Goal: Task Accomplishment & Management: Complete application form

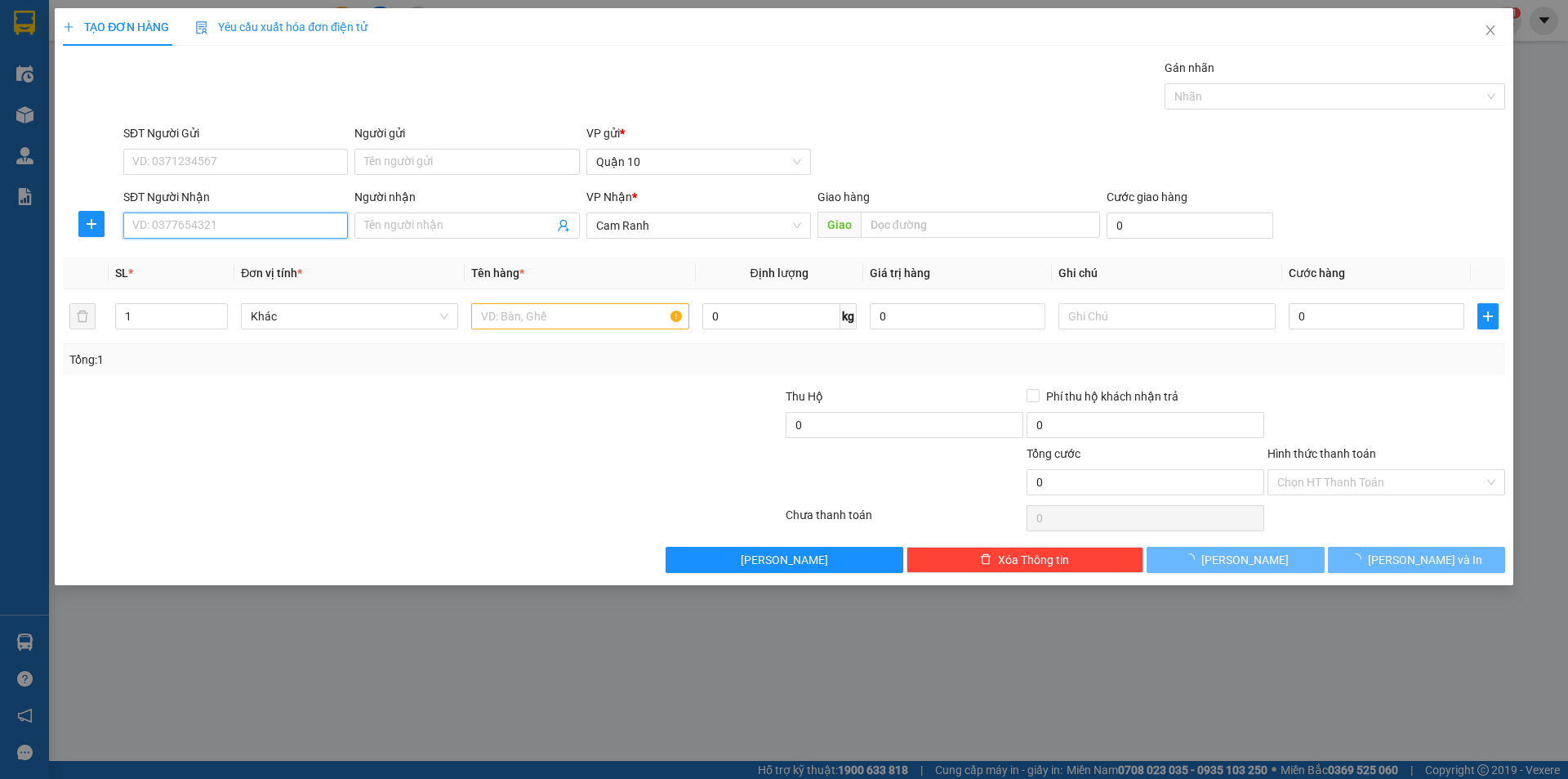
click at [224, 212] on input "SĐT Người Nhận" at bounding box center [236, 225] width 225 height 26
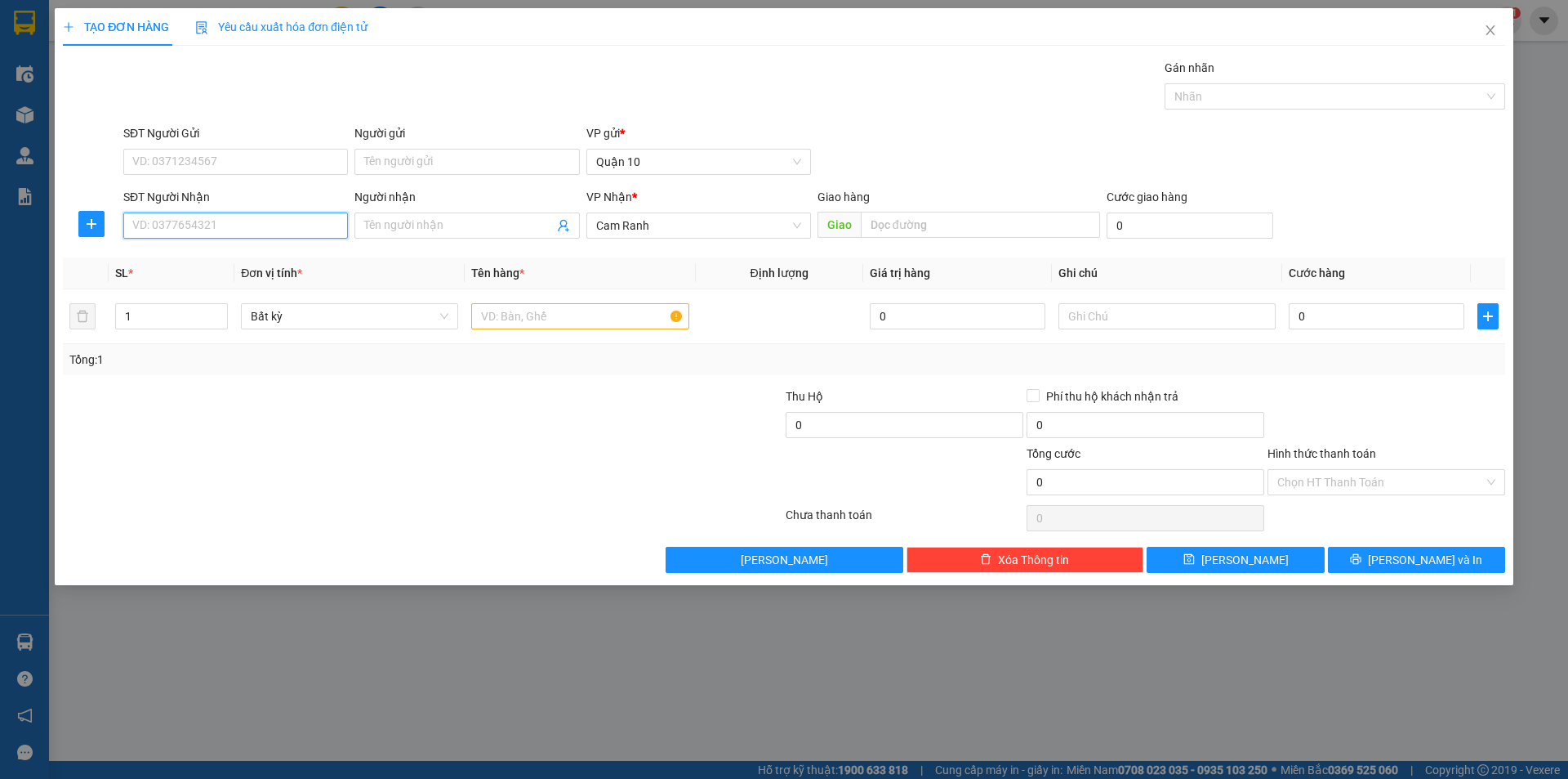
click at [313, 231] on input "SĐT Người Nhận" at bounding box center [236, 225] width 225 height 26
click at [230, 259] on div "0795556062 - DŨNG" at bounding box center [235, 258] width 205 height 18
type input "0795556062"
type input "DŨNG"
type input "30.000"
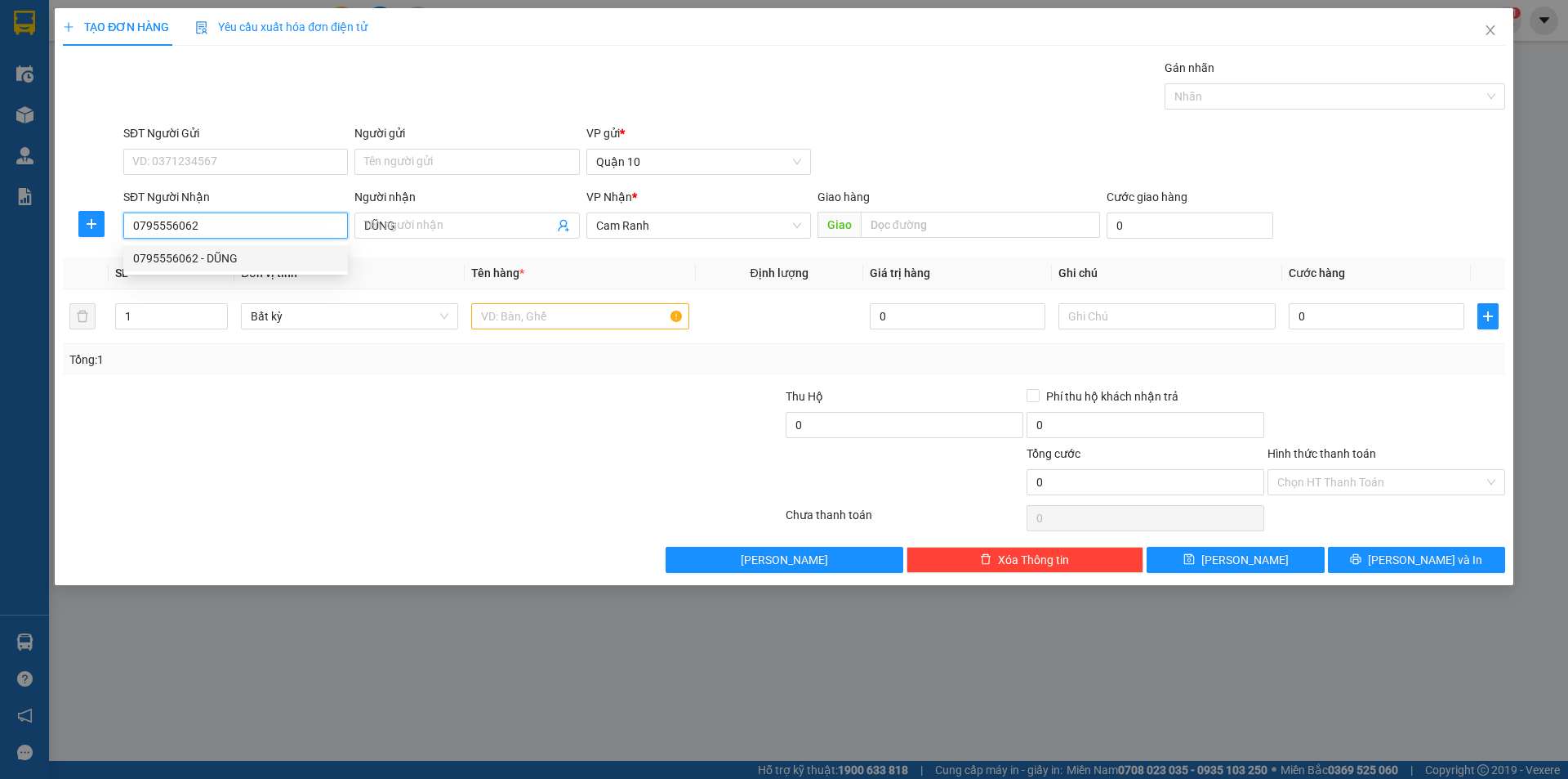
type input "30.000"
type input "0795556062"
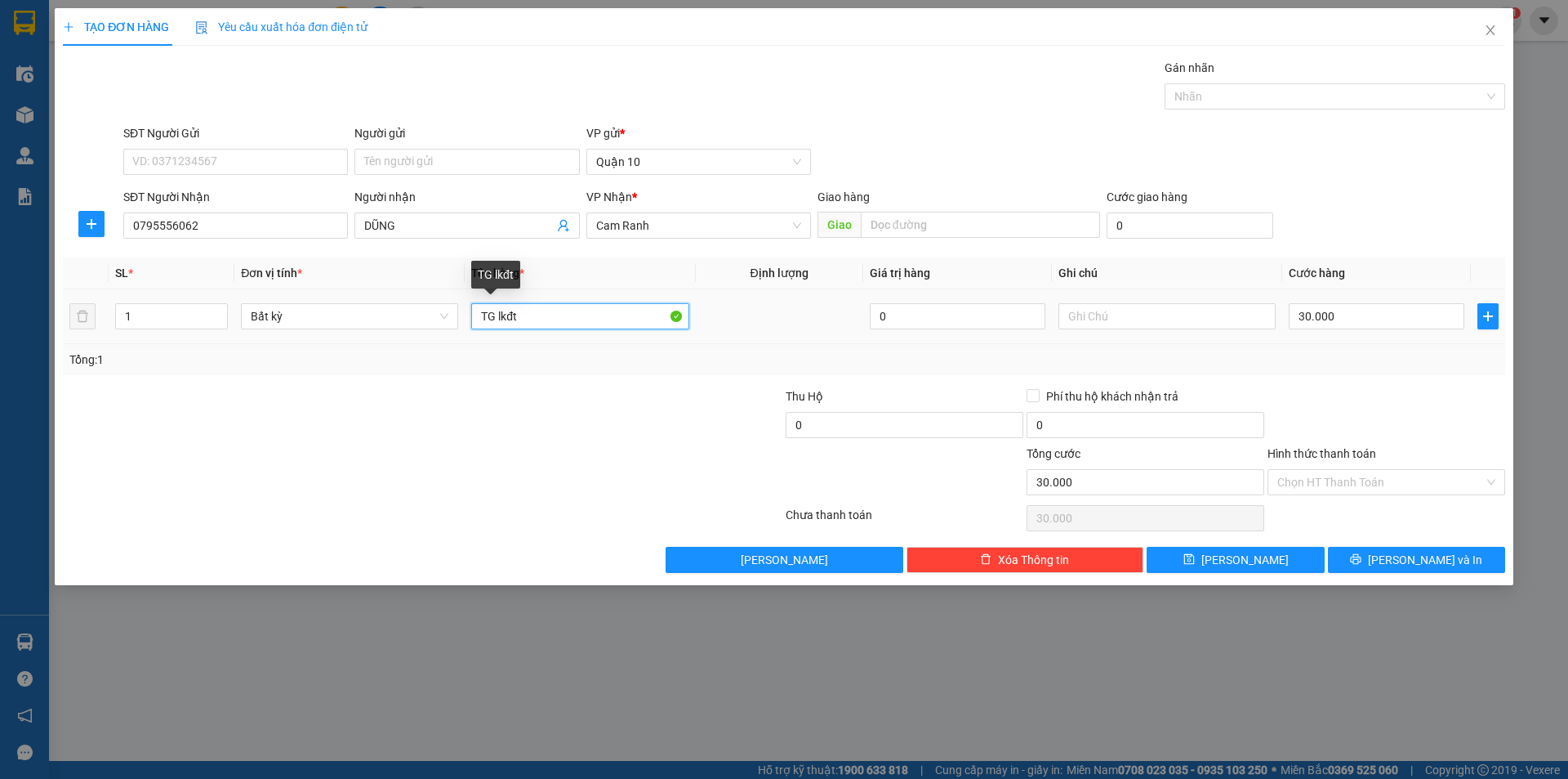
click at [568, 319] on input "TG lkđt" at bounding box center [579, 316] width 217 height 26
click at [1406, 319] on input "30.000" at bounding box center [1376, 316] width 176 height 26
type input "0"
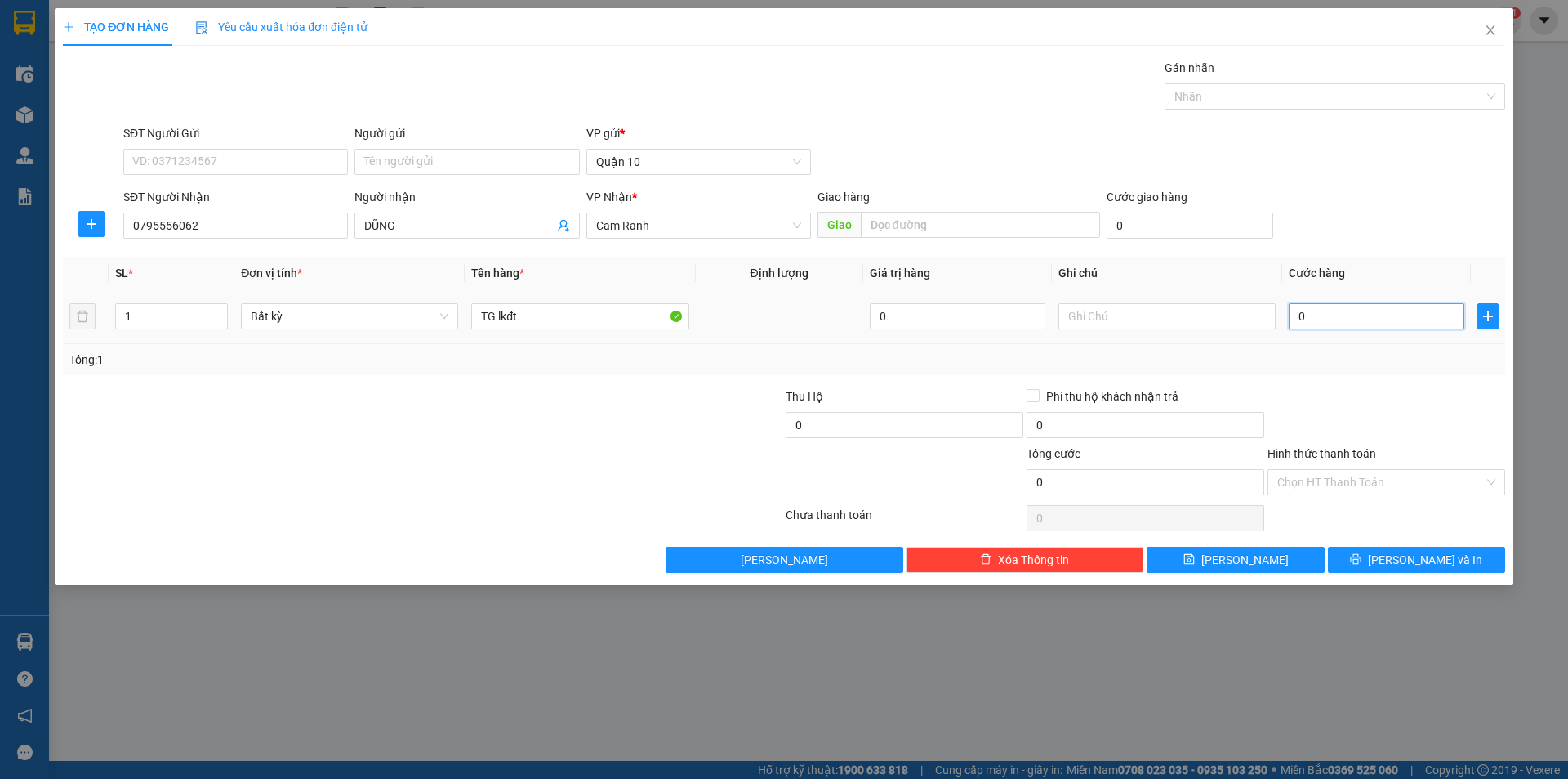
type input "6"
type input "06"
type input "60"
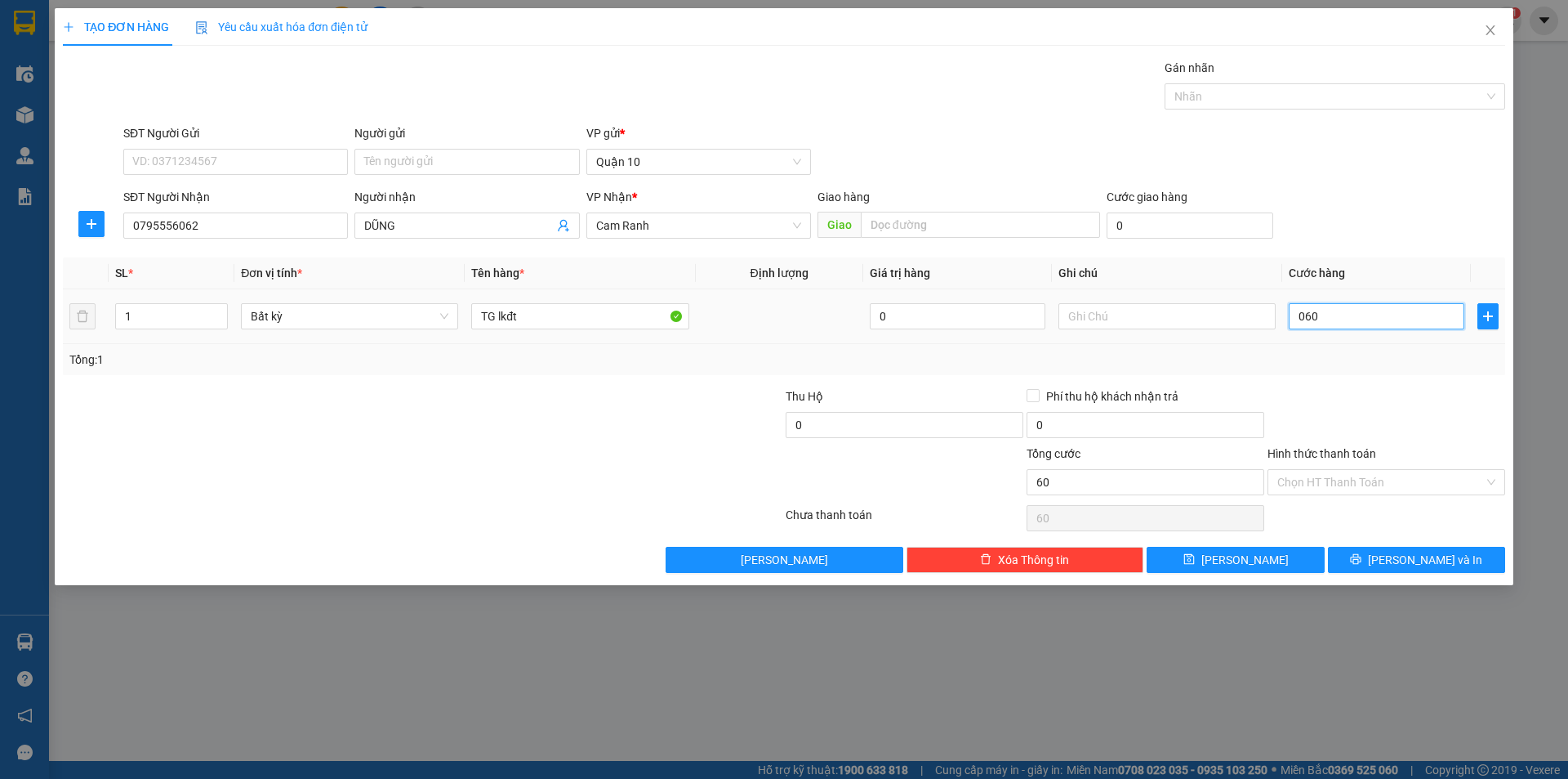
type input "060"
type input "60.000"
drag, startPoint x: 1383, startPoint y: 349, endPoint x: 1343, endPoint y: 362, distance: 42.1
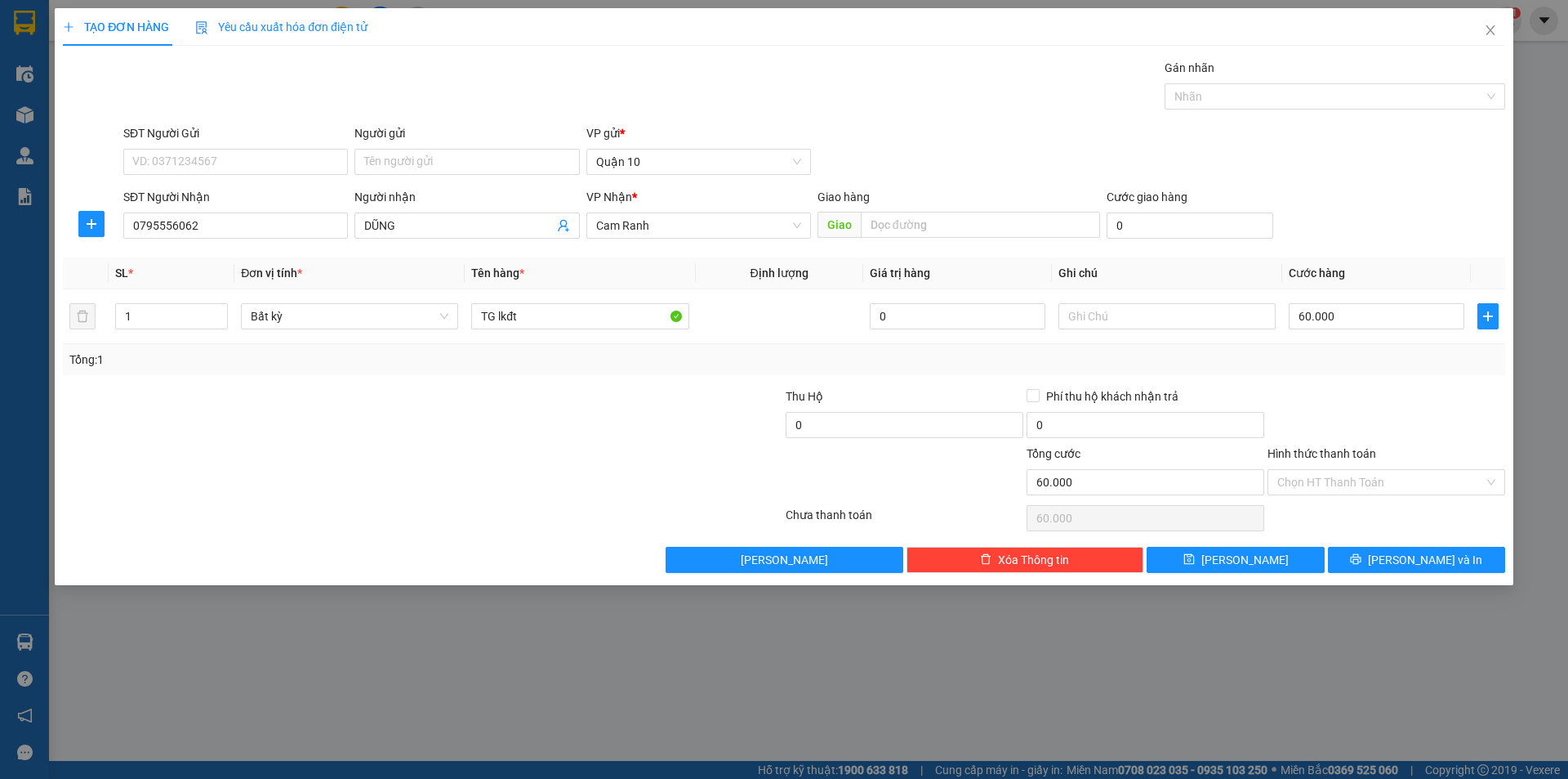
click at [1374, 355] on div "Tổng: 1" at bounding box center [783, 359] width 1442 height 31
click at [1337, 309] on input "60.000" at bounding box center [1376, 316] width 176 height 26
type input "0"
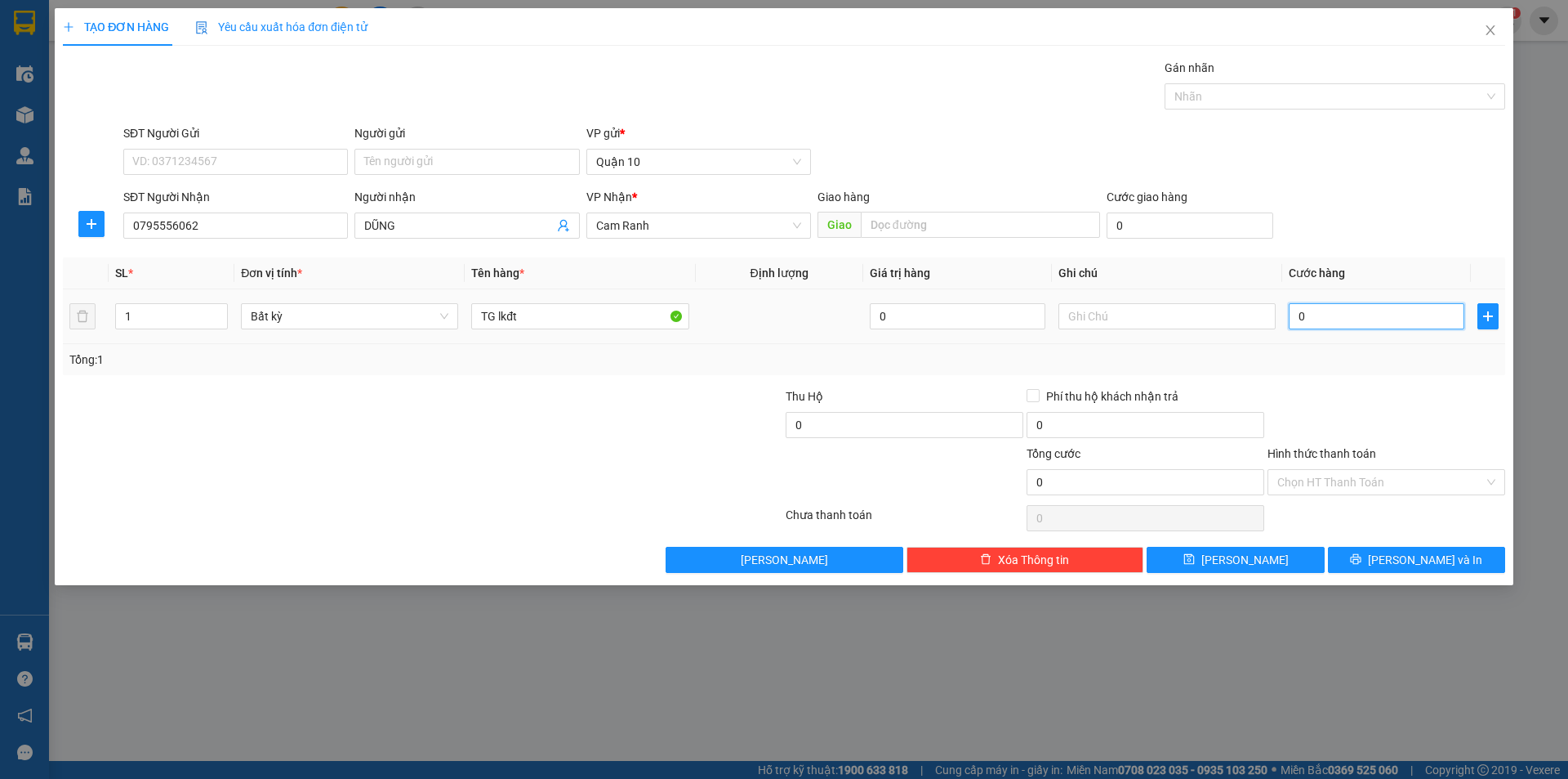
click at [1352, 329] on div "0" at bounding box center [1376, 316] width 176 height 33
type input "6"
type input "06"
type input "60"
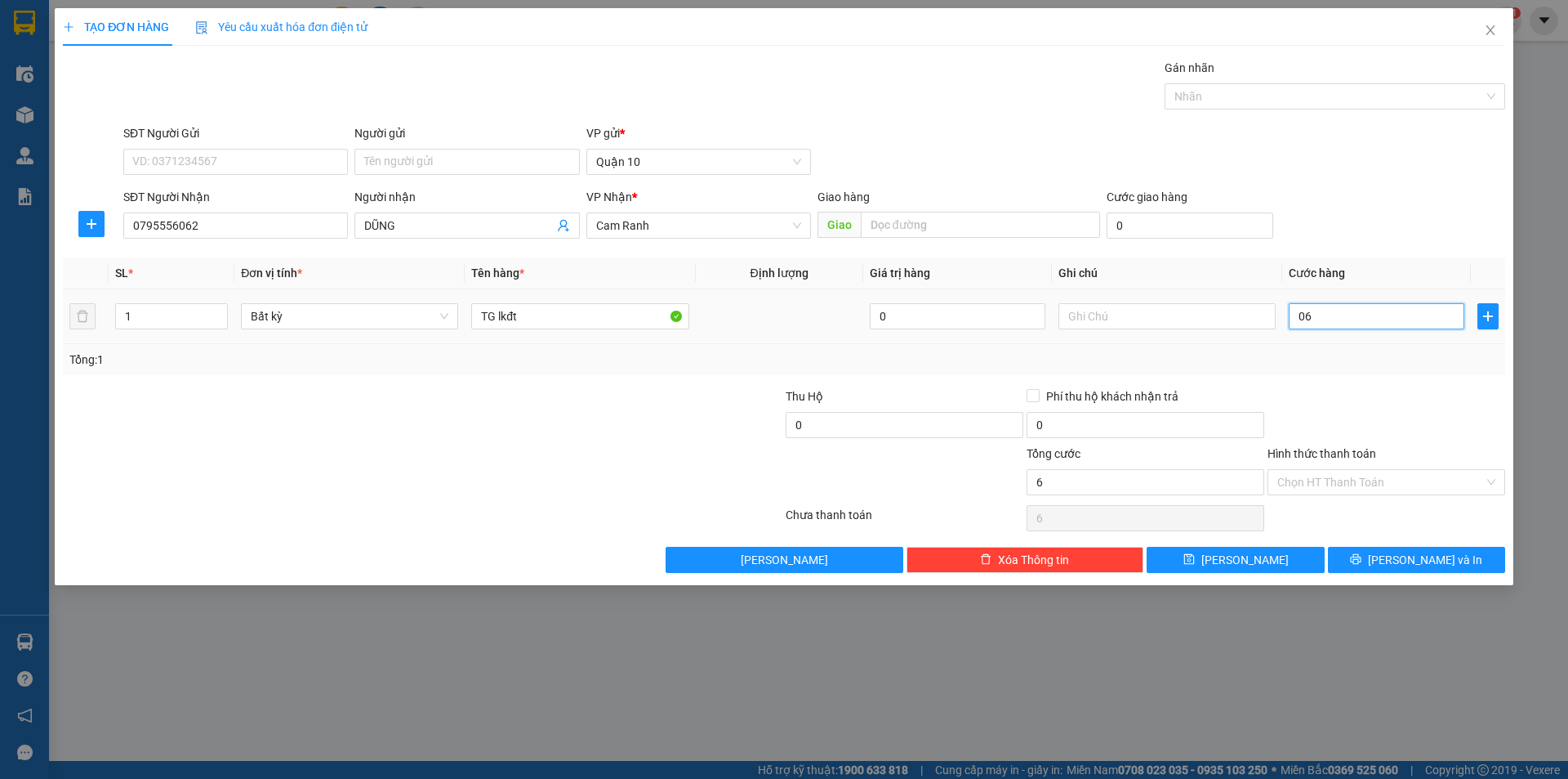
type input "60"
type input "060"
type input "60.000"
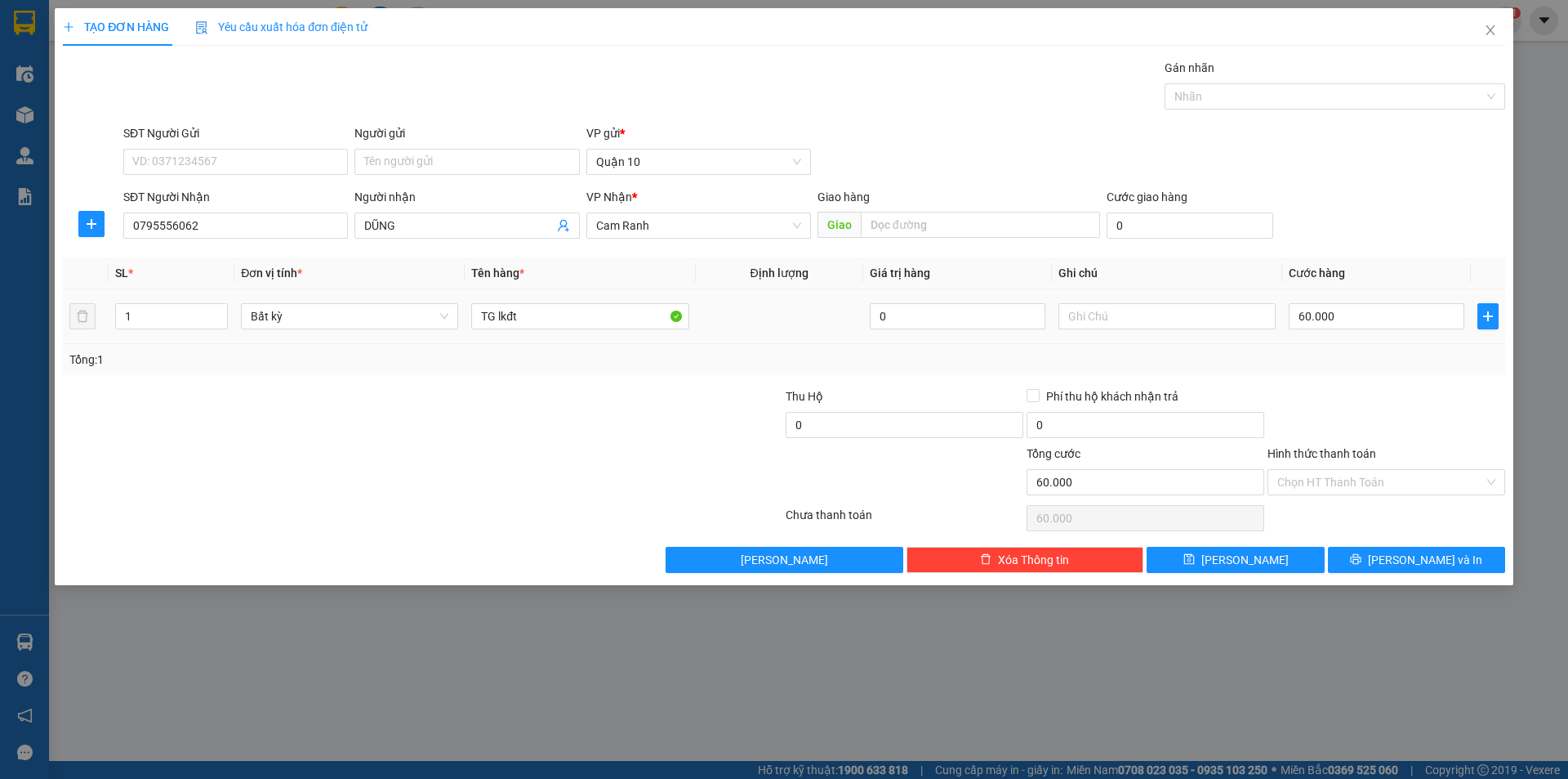
click at [1367, 339] on td "60.000" at bounding box center [1375, 317] width 188 height 55
click at [1375, 314] on input "60.000" at bounding box center [1376, 316] width 176 height 26
type input "5"
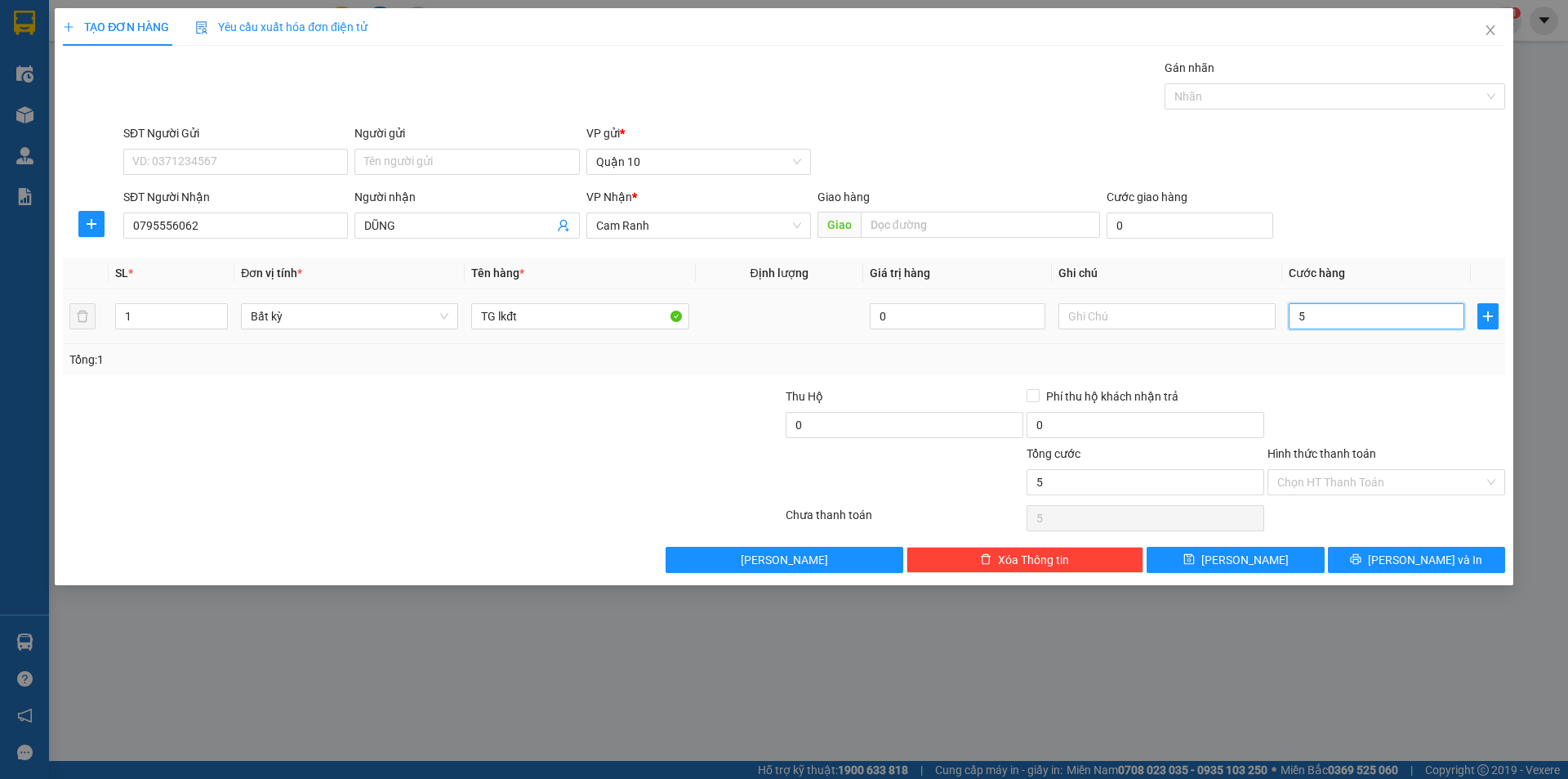
type input "50"
type input "50.000"
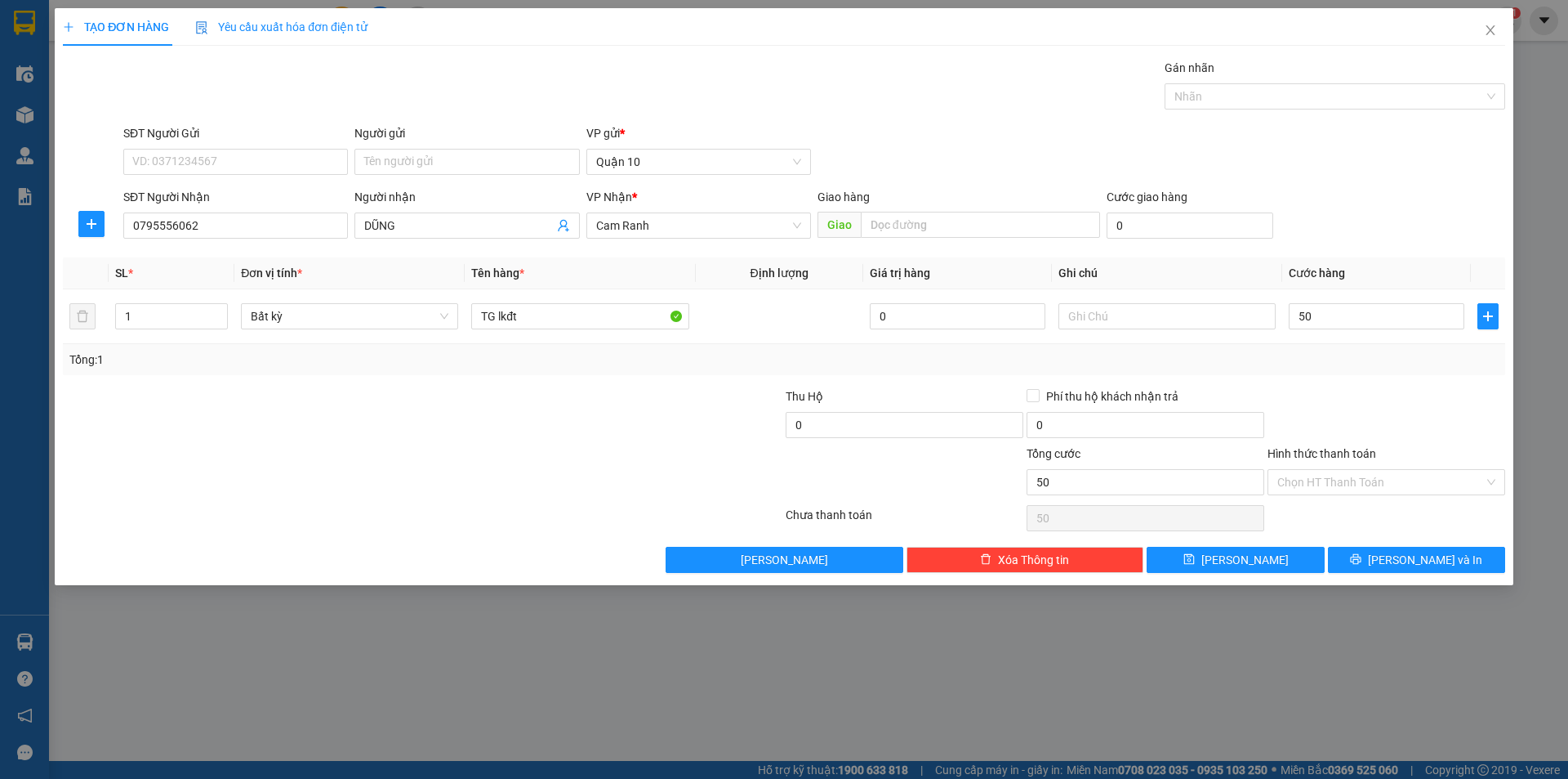
type input "50.000"
drag, startPoint x: 1385, startPoint y: 357, endPoint x: 1382, endPoint y: 400, distance: 43.1
click at [1384, 358] on div "Tổng: 1" at bounding box center [783, 359] width 1429 height 18
drag, startPoint x: 1402, startPoint y: 561, endPoint x: 1369, endPoint y: 555, distance: 33.5
click at [1397, 558] on button "[PERSON_NAME] và In" at bounding box center [1416, 560] width 177 height 26
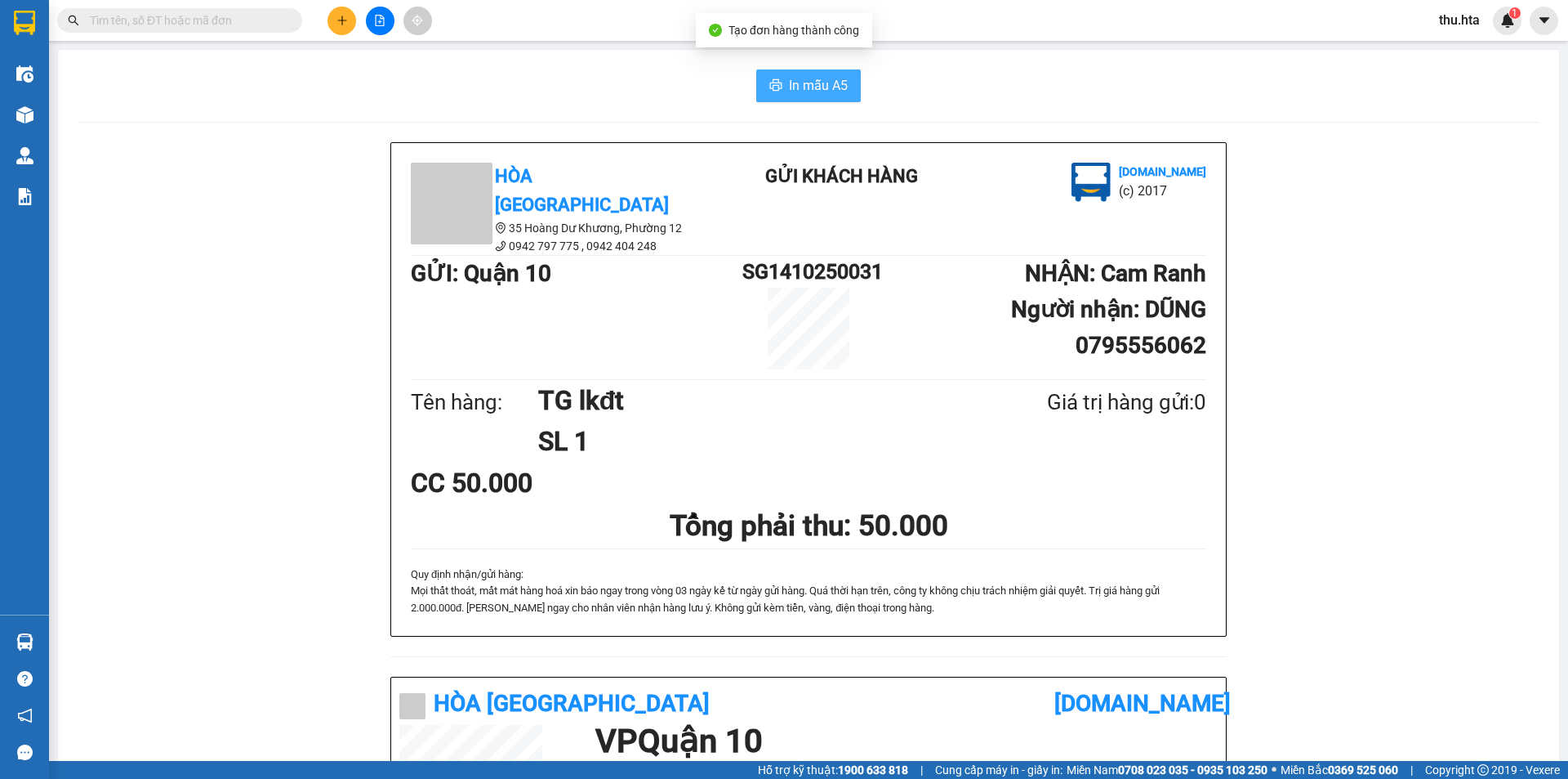
click at [813, 79] on span "In mẫu A5" at bounding box center [818, 86] width 59 height 20
click at [339, 25] on icon "plus" at bounding box center [342, 20] width 12 height 12
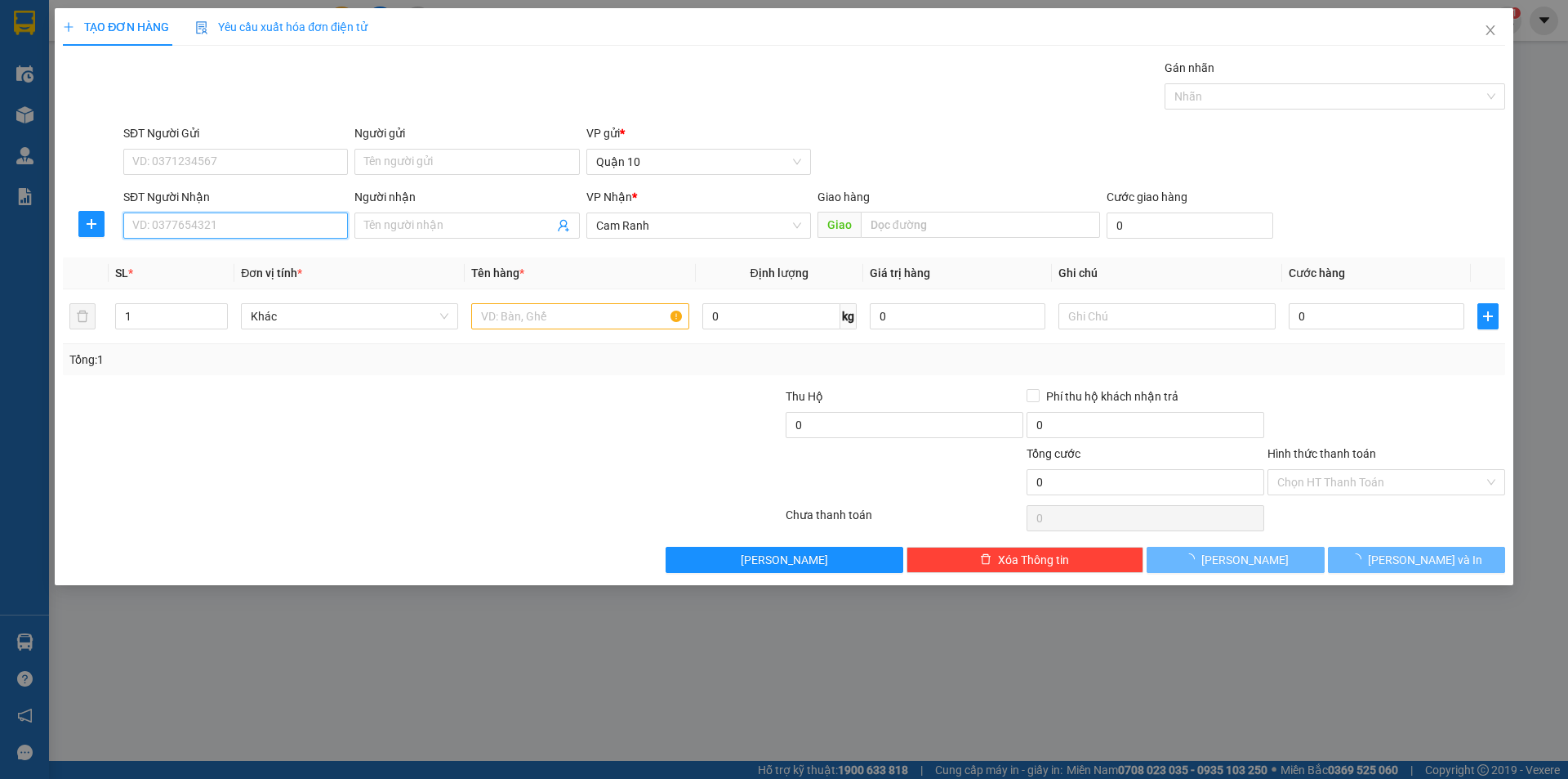
click at [274, 227] on input "SĐT Người Nhận" at bounding box center [236, 225] width 225 height 26
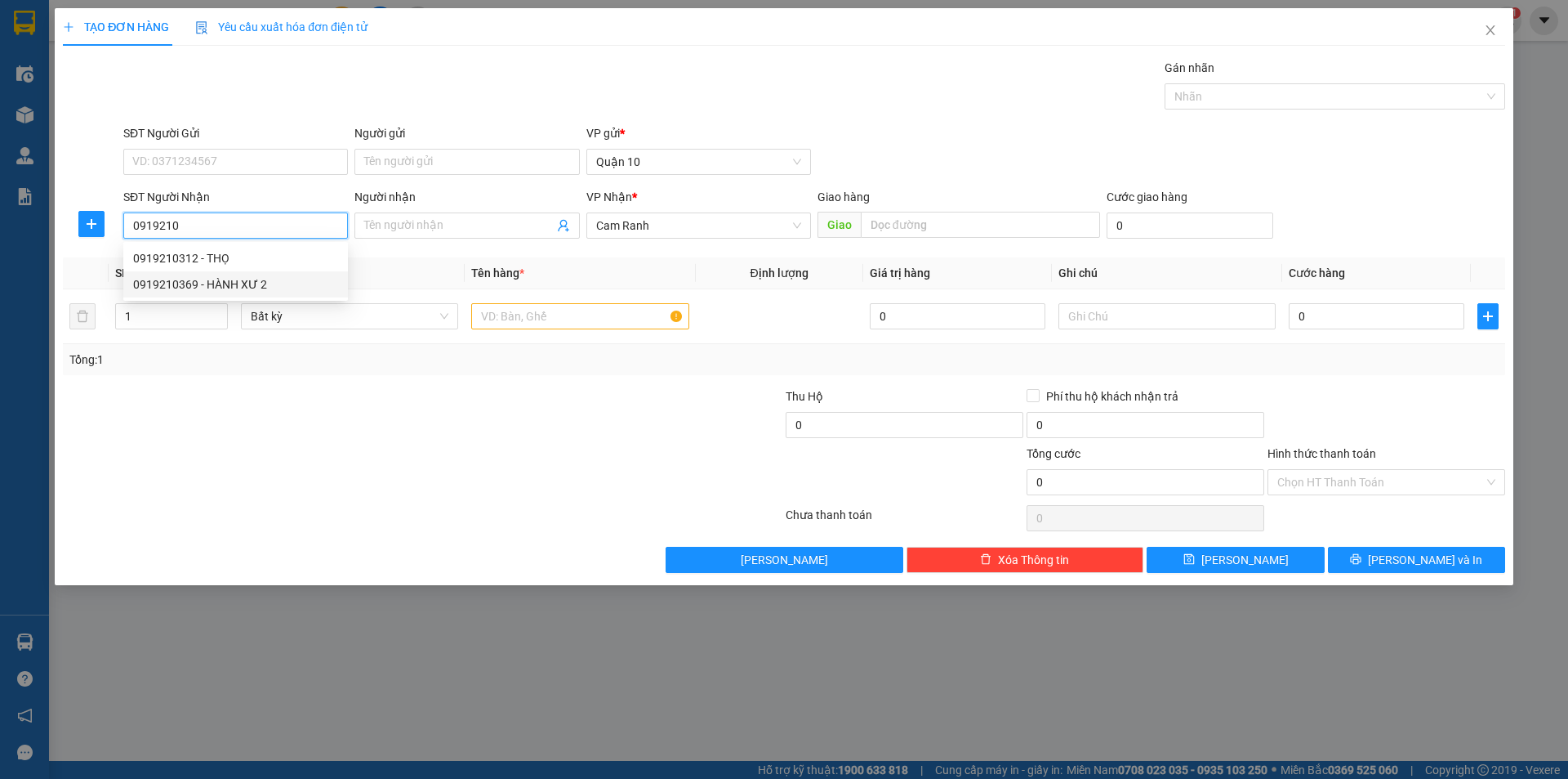
click at [244, 284] on div "0919210369 - HÀNH XƯ 2" at bounding box center [235, 285] width 205 height 18
type input "0919210369"
type input "HÀNH XƯ 2"
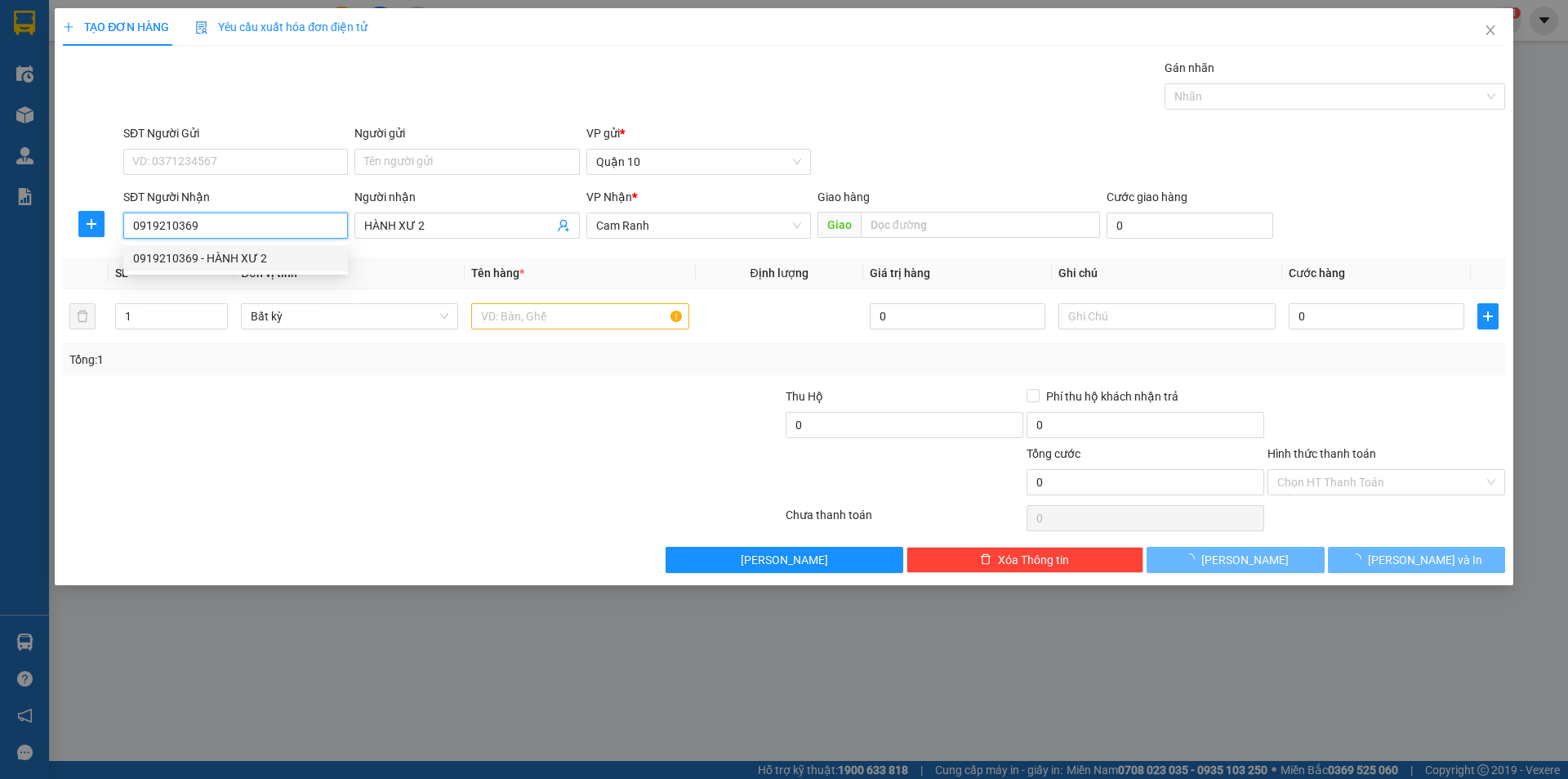
type input "450.000"
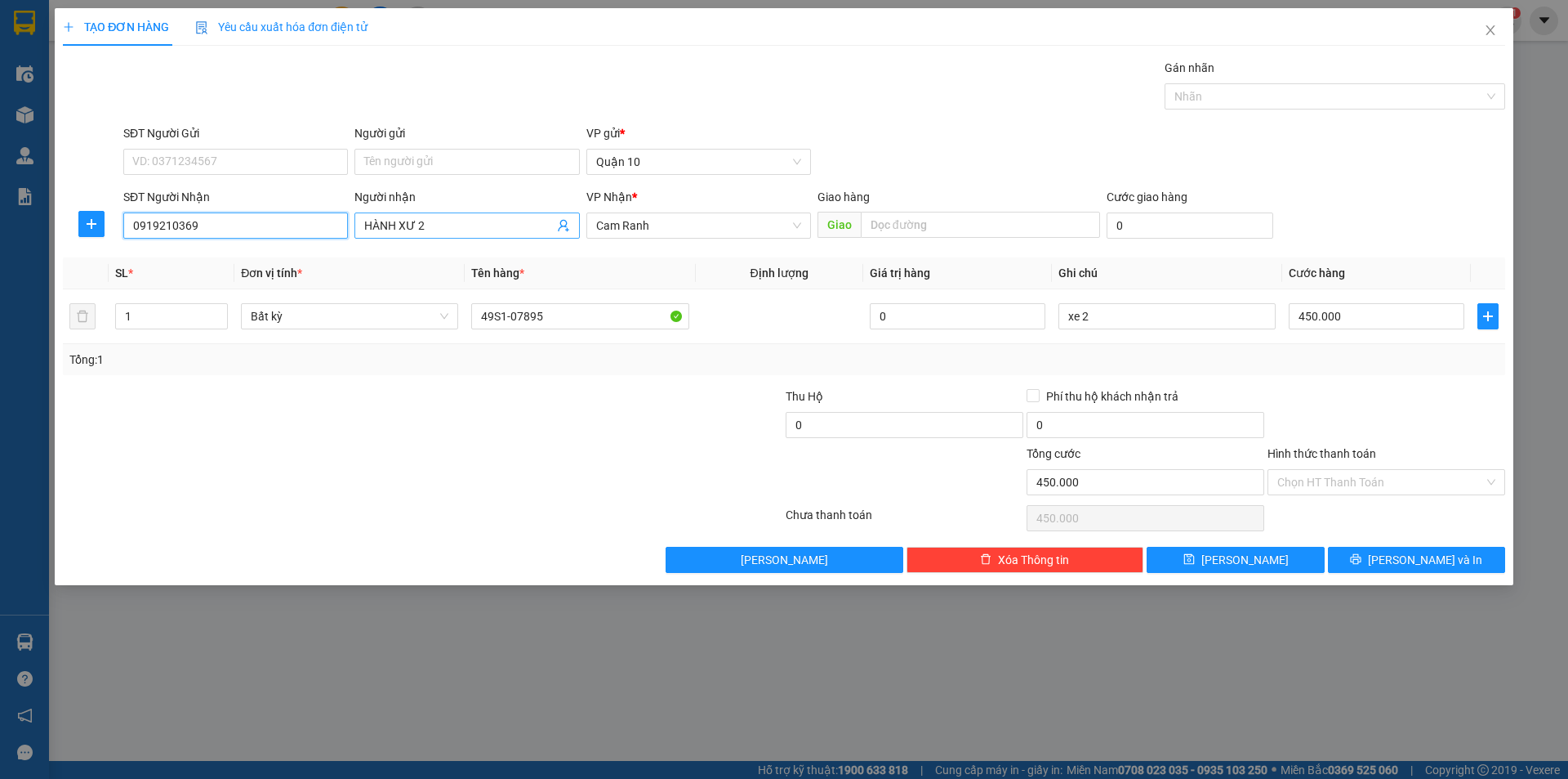
type input "0919210369"
click at [442, 218] on input "HÀNH XƯ 2" at bounding box center [457, 226] width 188 height 18
type input "H"
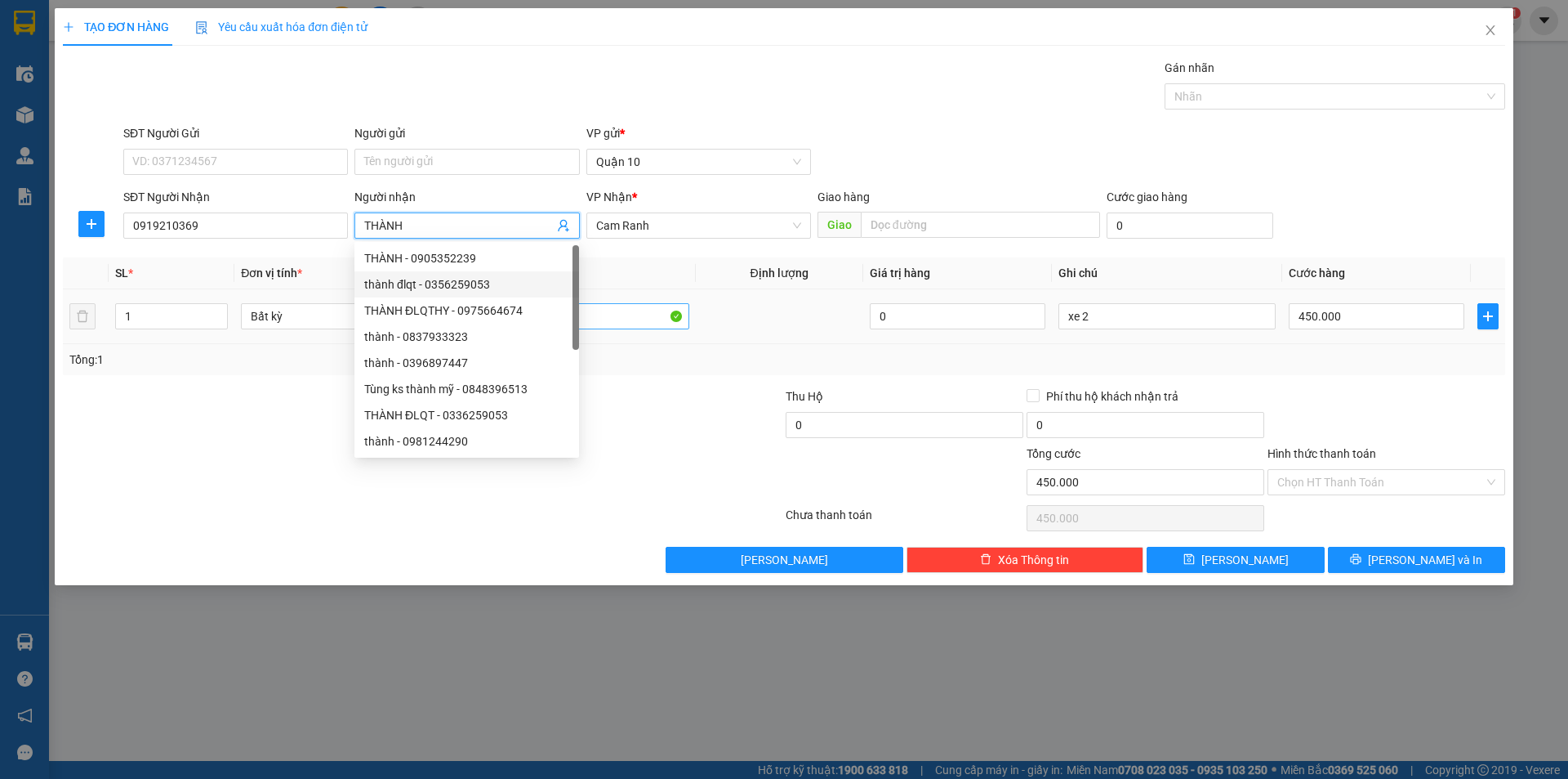
type input "THÀNH"
click at [649, 324] on input "49S1-07895" at bounding box center [579, 316] width 217 height 26
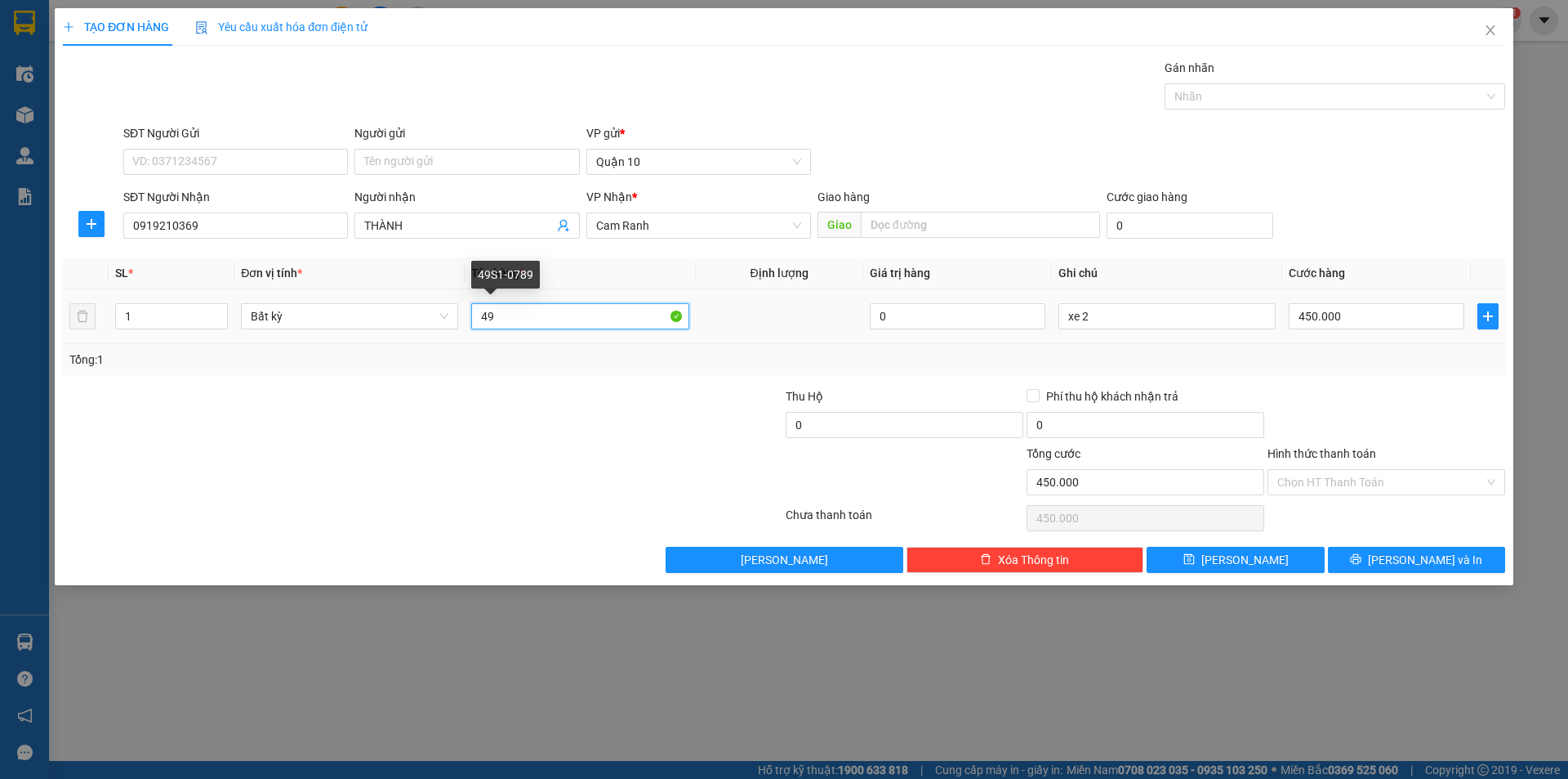
type input "4"
type input "KIỆN [GEOGRAPHIC_DATA]"
click at [1137, 321] on input "xe 2" at bounding box center [1166, 316] width 217 height 26
type input "x"
click at [1355, 320] on input "450.000" at bounding box center [1376, 316] width 176 height 26
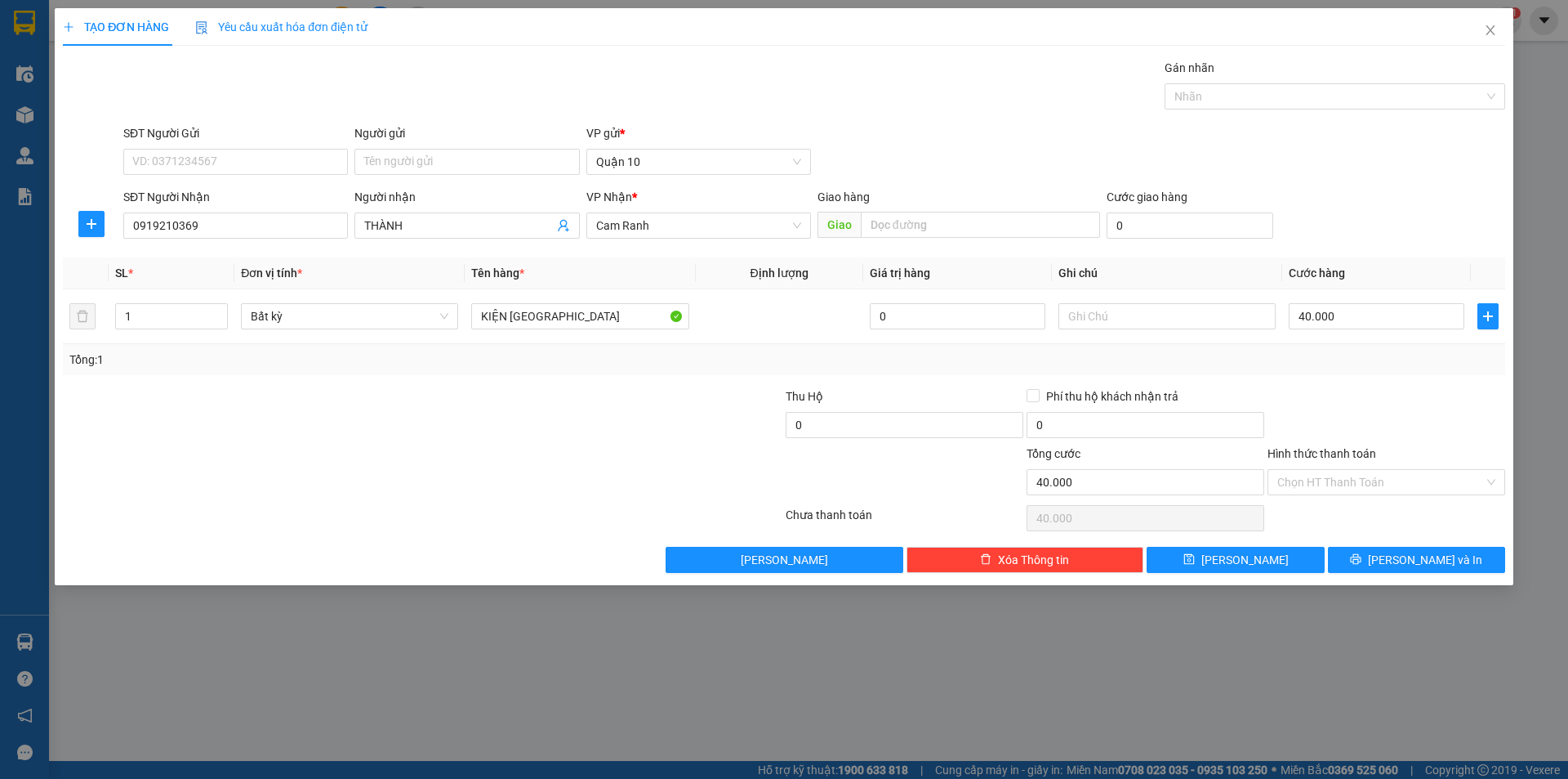
click at [1360, 371] on div "Tổng: 1" at bounding box center [783, 359] width 1442 height 31
click at [1361, 565] on span "printer" at bounding box center [1355, 560] width 12 height 13
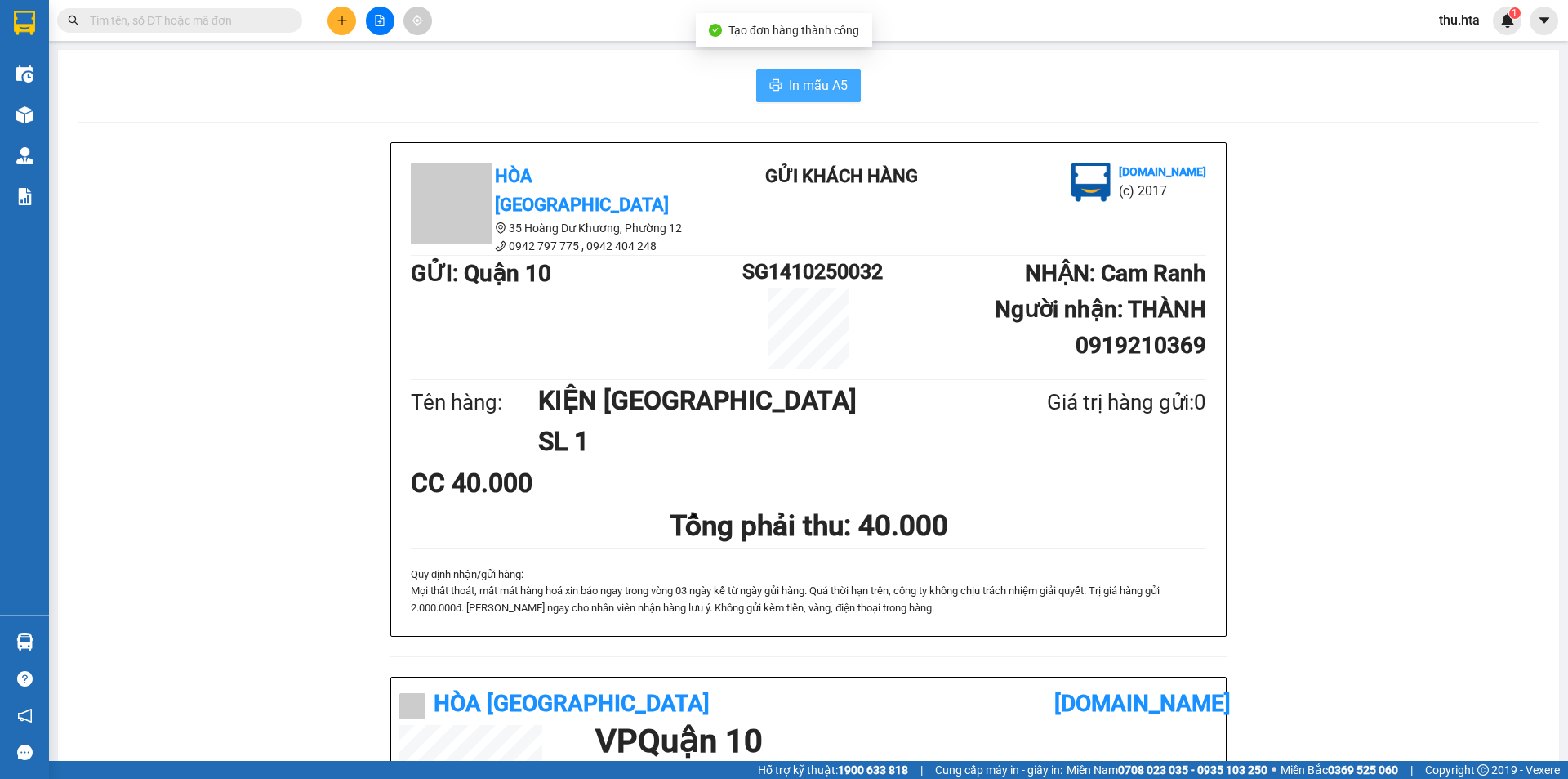
click at [756, 75] on button "In mẫu A5" at bounding box center [808, 86] width 105 height 33
click at [338, 29] on button at bounding box center [341, 20] width 28 height 28
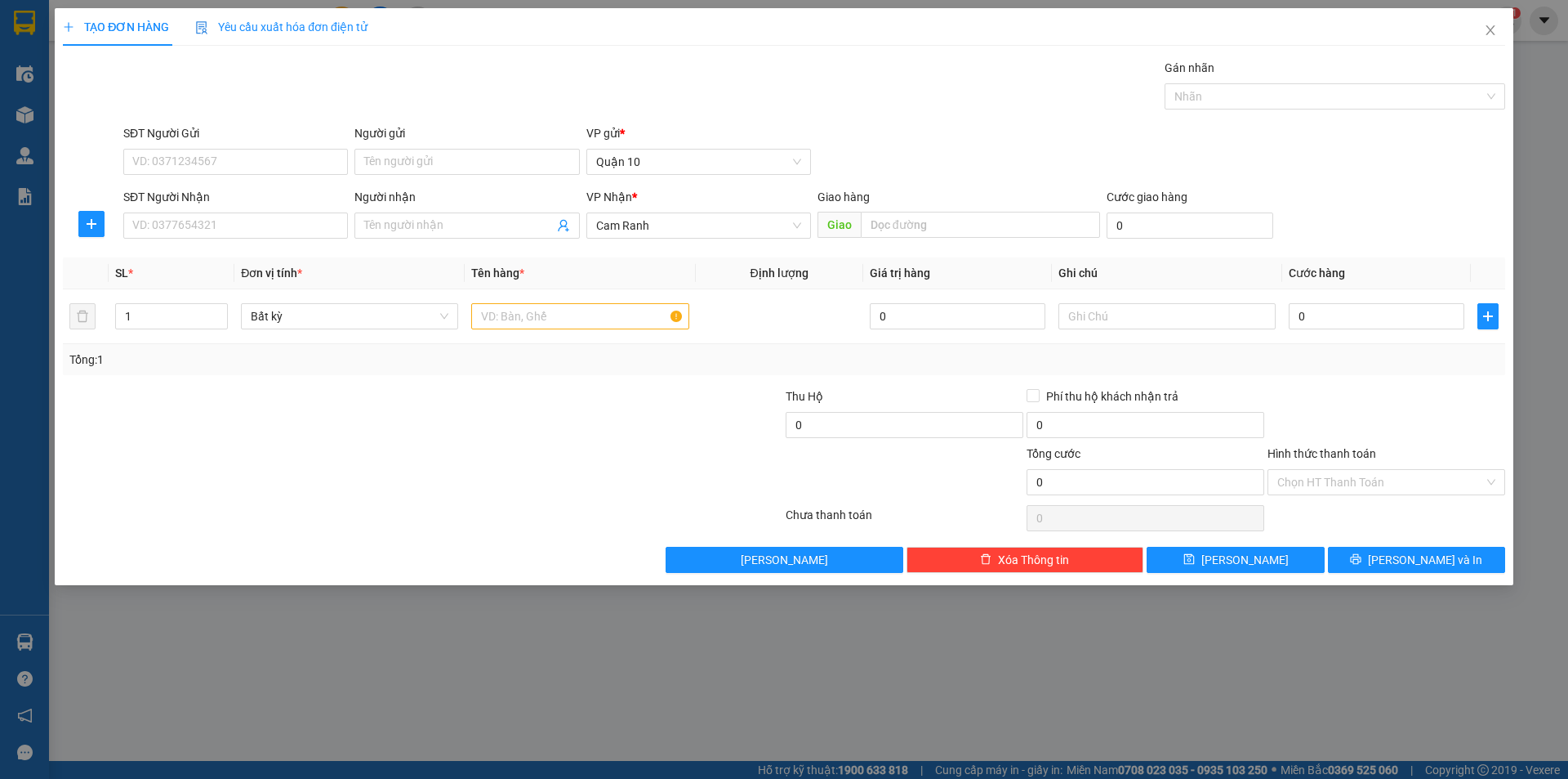
click at [264, 207] on div "SĐT Người Nhận" at bounding box center [236, 199] width 225 height 25
click at [268, 207] on div "SĐT Người Nhận" at bounding box center [236, 199] width 225 height 25
click at [271, 221] on input "SĐT Người Nhận" at bounding box center [236, 225] width 225 height 26
click at [264, 254] on div "0846846114 - VÂN" at bounding box center [235, 258] width 205 height 18
type input "0846846114"
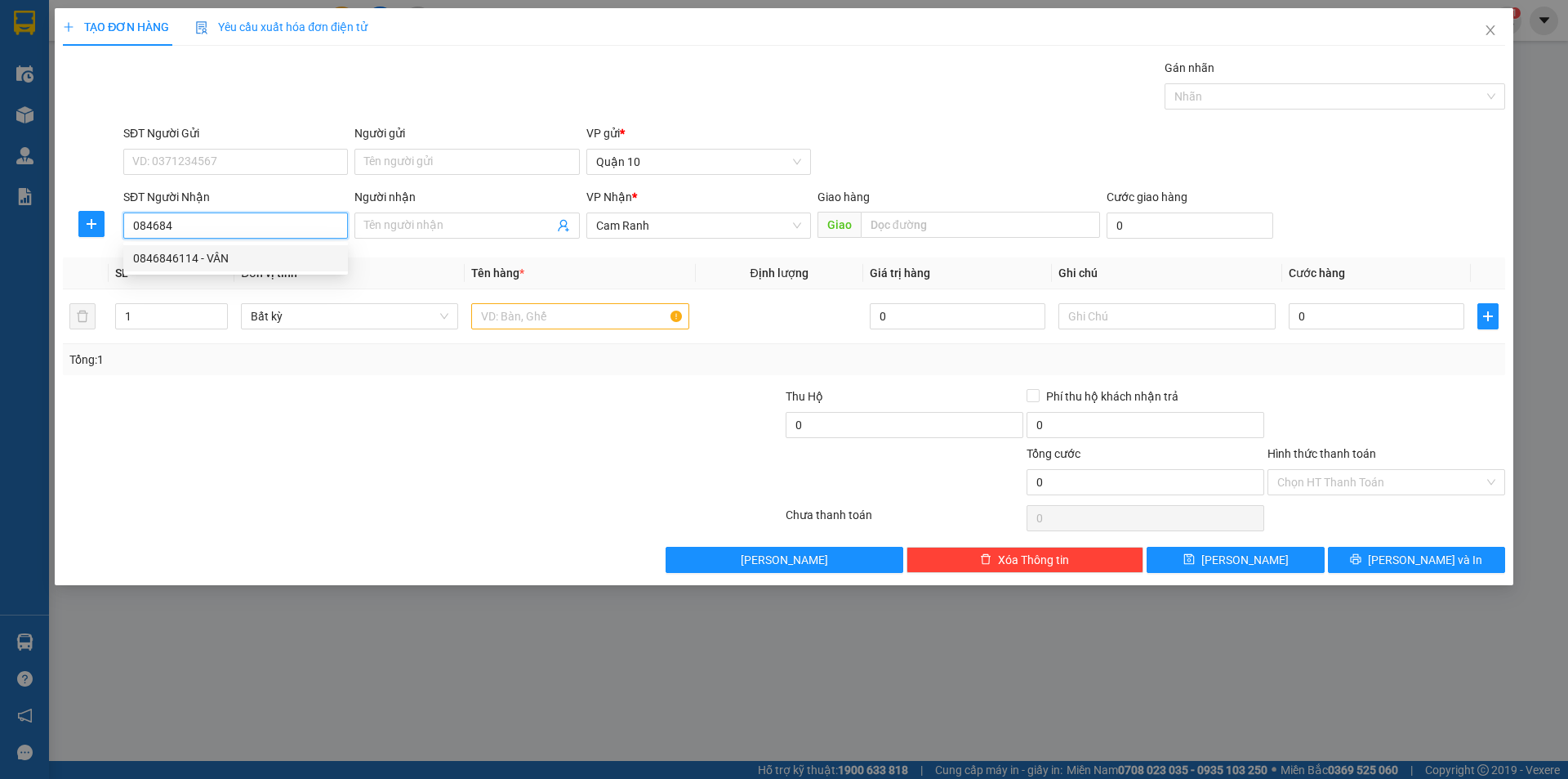
type input "VÂN"
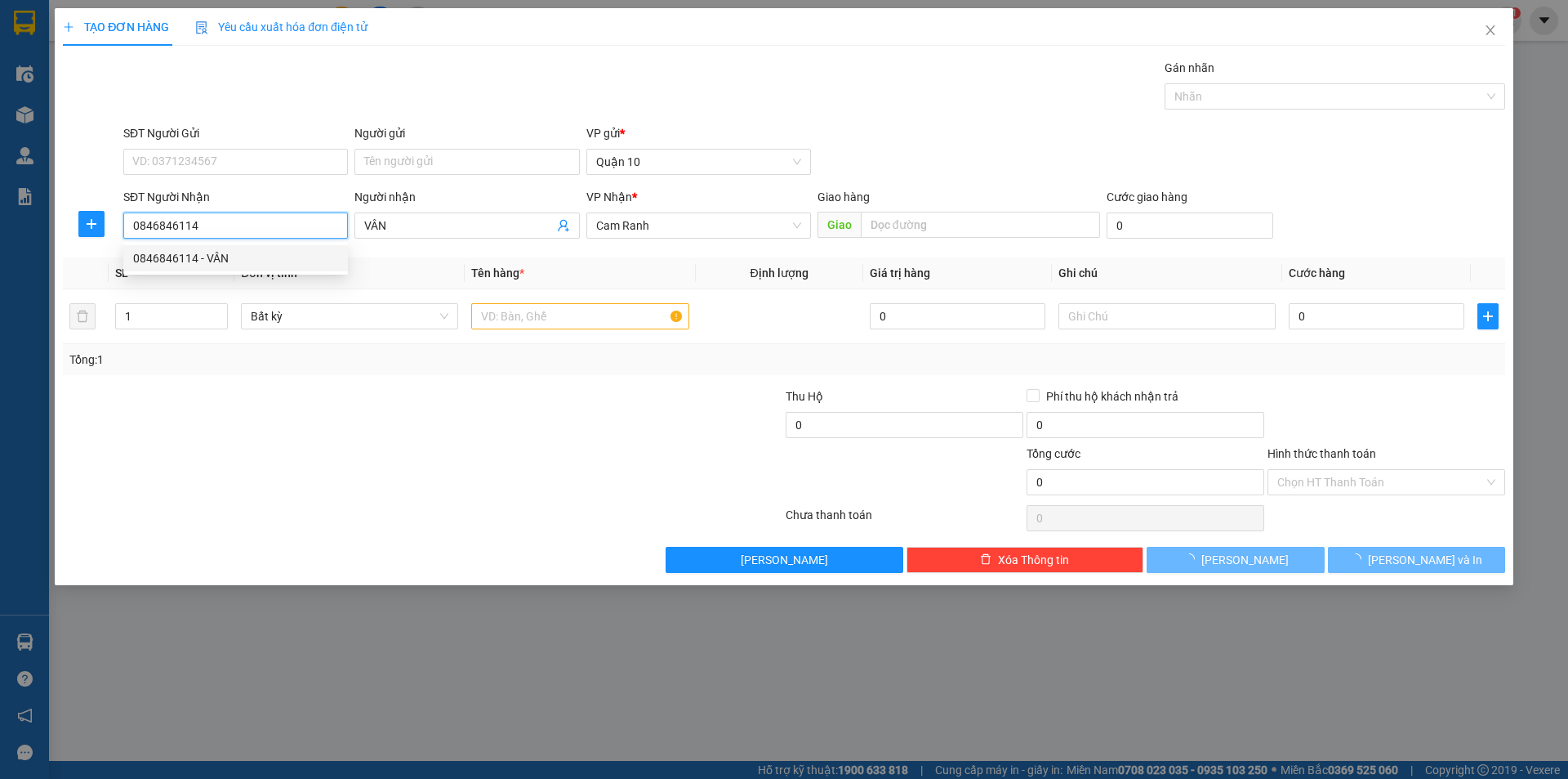
type input "60.000"
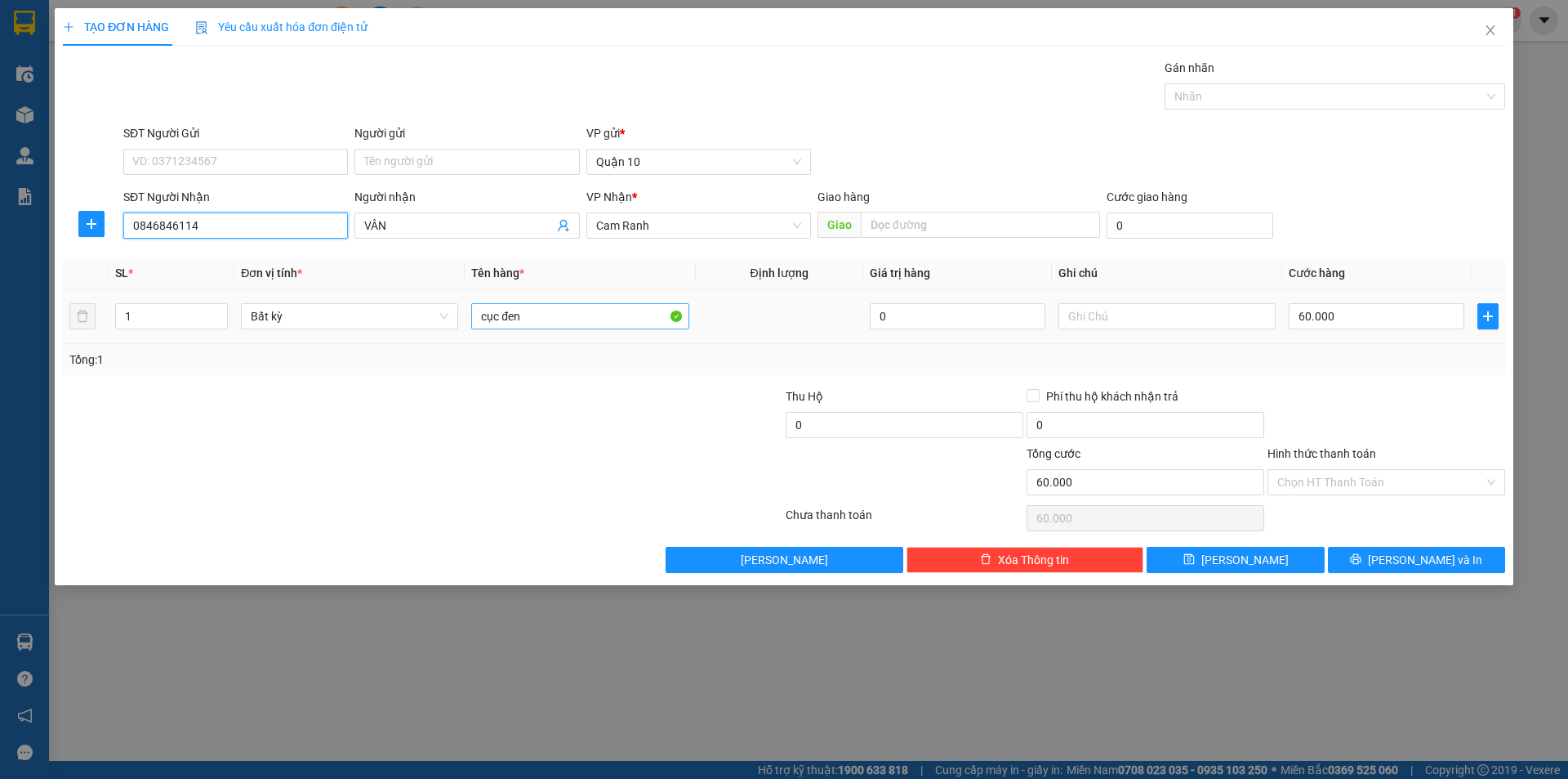
type input "0846846114"
click at [581, 316] on input "cục đen" at bounding box center [579, 316] width 217 height 26
type input "cục đỎ KẸO"
click at [1349, 320] on input "60.000" at bounding box center [1376, 316] width 176 height 26
type input "3"
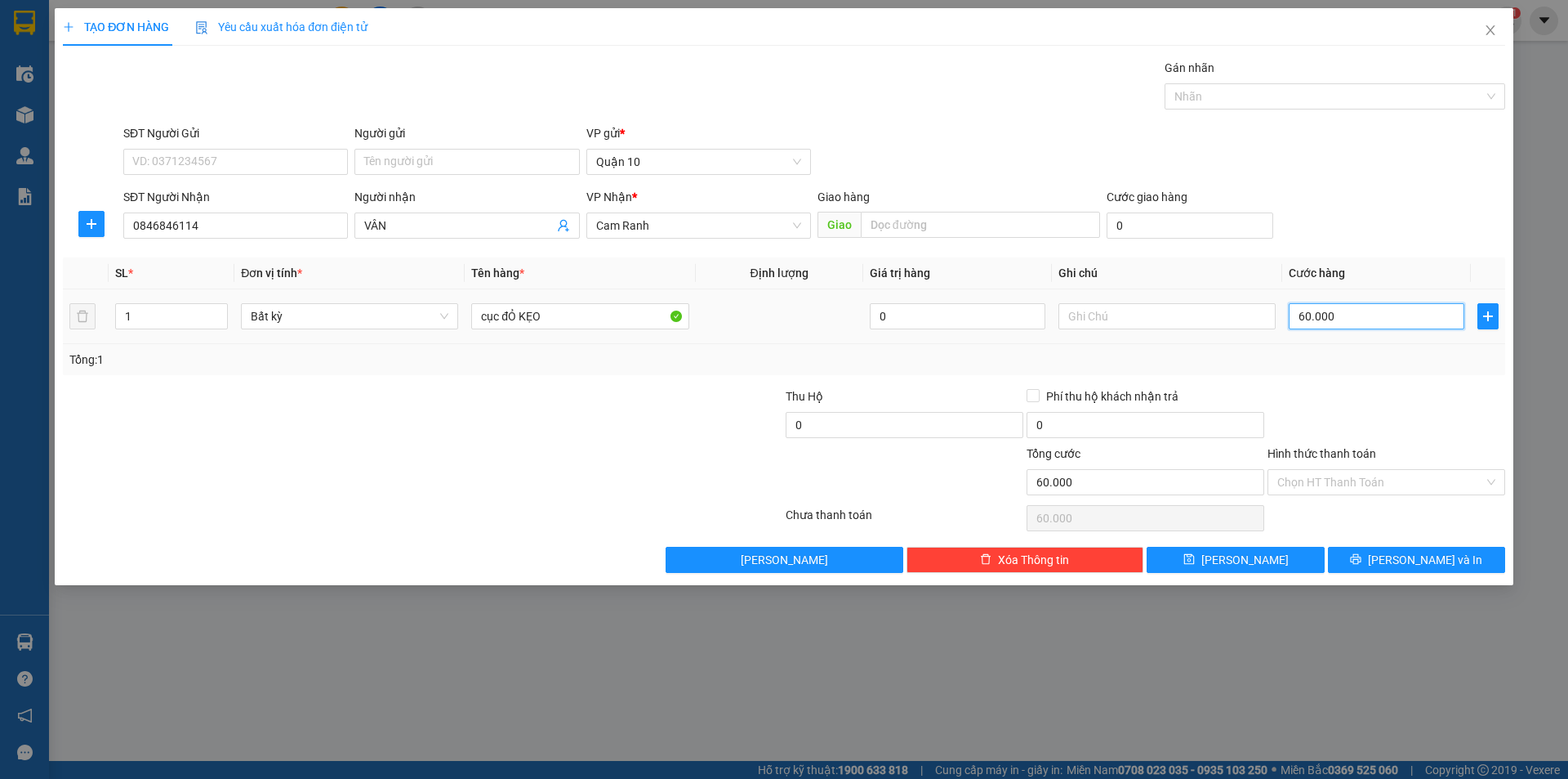
type input "3"
type input "30"
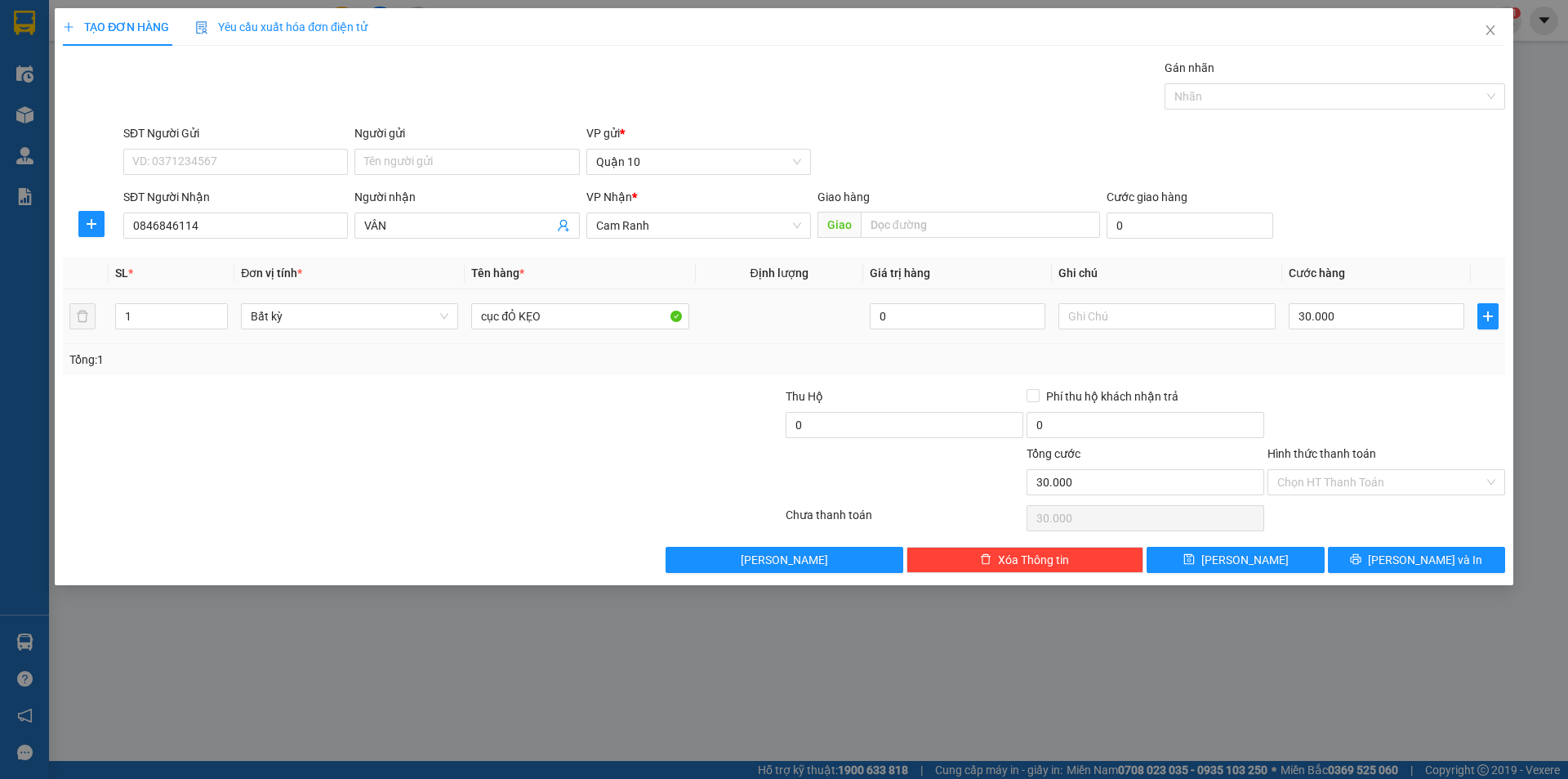
click at [1371, 391] on div at bounding box center [1385, 416] width 241 height 57
click at [1342, 475] on input "Hình thức thanh toán" at bounding box center [1380, 481] width 206 height 25
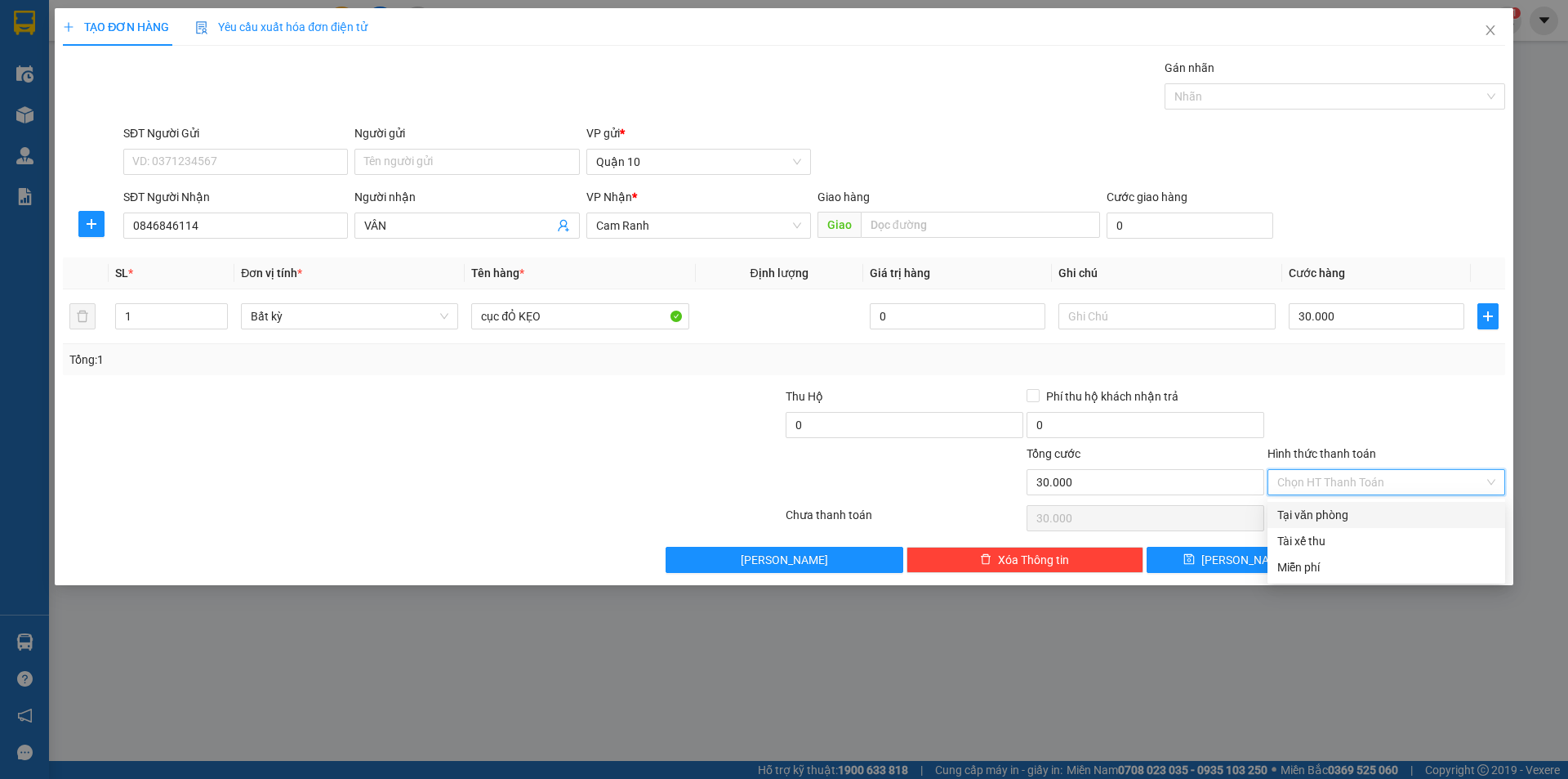
click at [1345, 509] on div "Tại văn phòng" at bounding box center [1386, 515] width 218 height 18
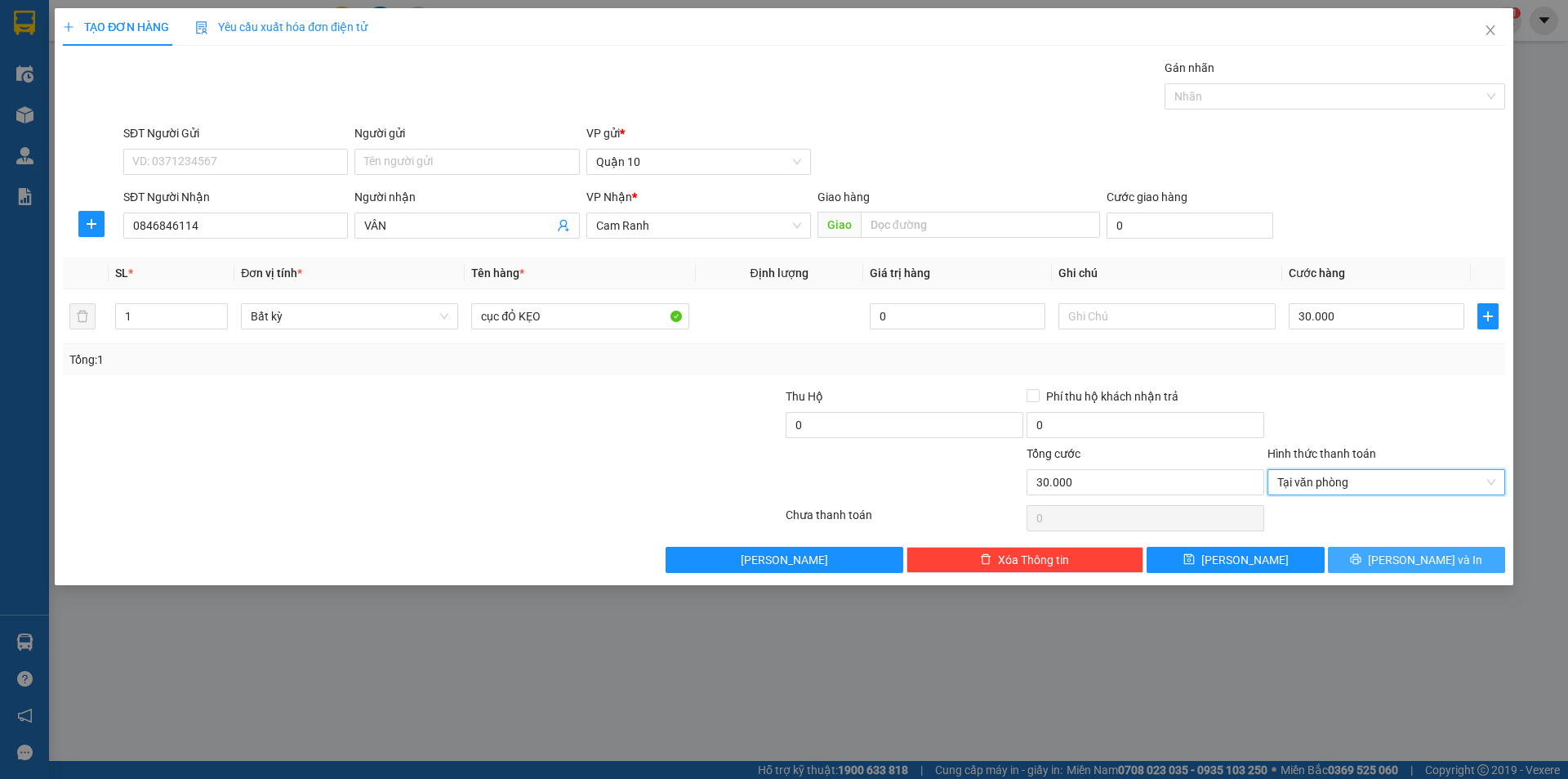
click at [1377, 564] on button "[PERSON_NAME] và In" at bounding box center [1416, 560] width 177 height 26
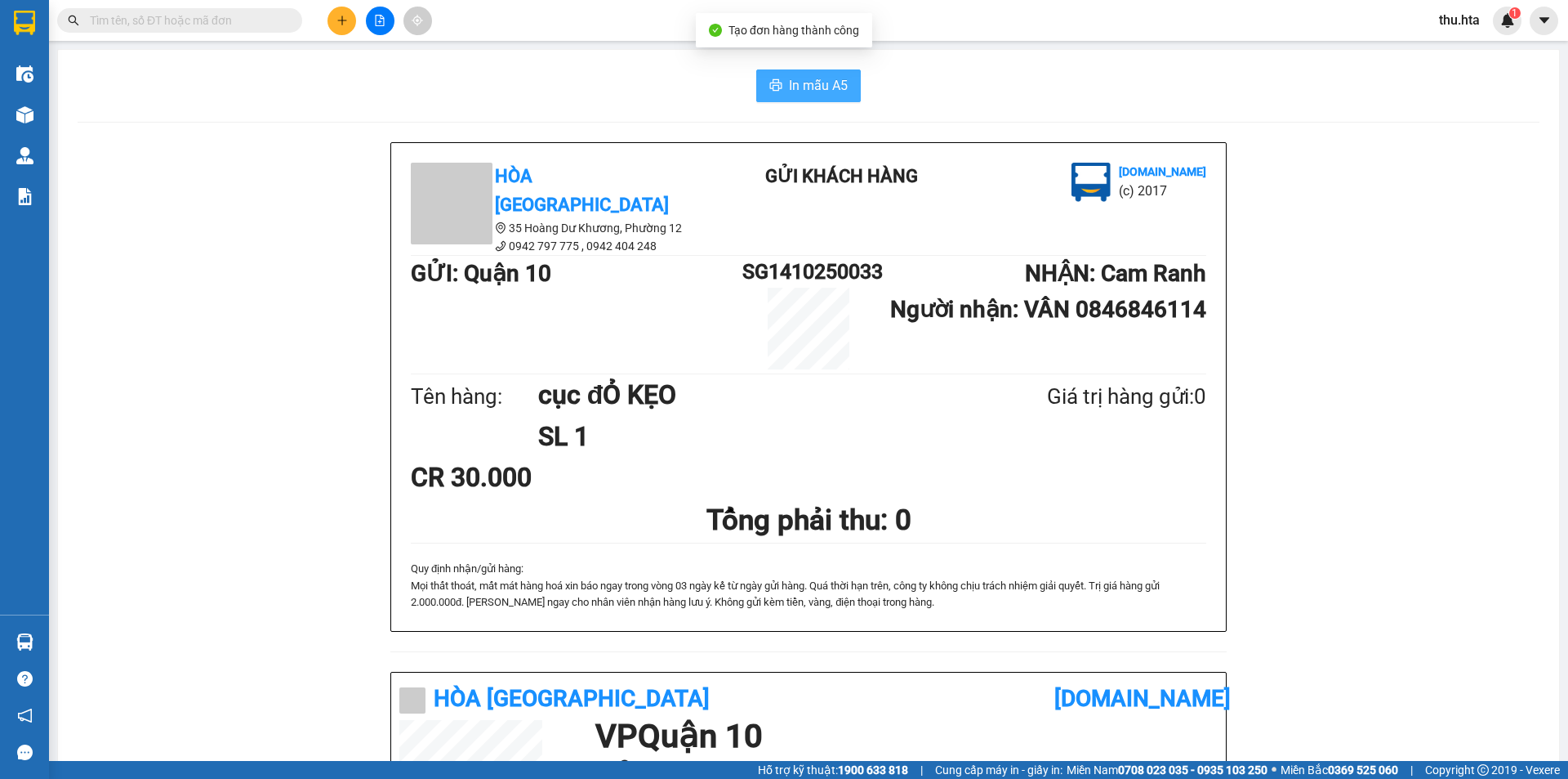
click at [820, 99] on button "In mẫu A5" at bounding box center [808, 86] width 105 height 33
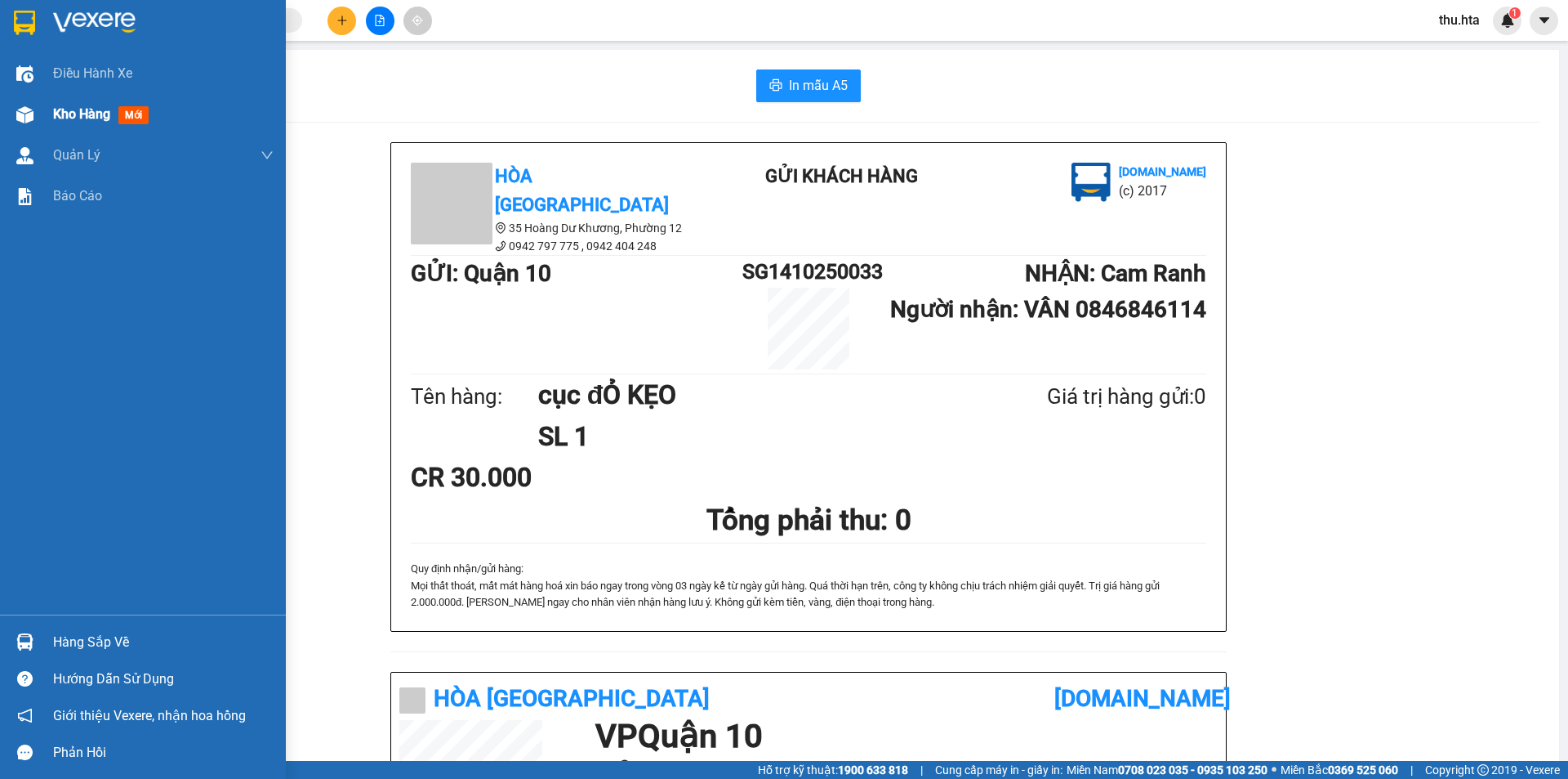
click at [66, 106] on span "Kho hàng" at bounding box center [81, 114] width 57 height 15
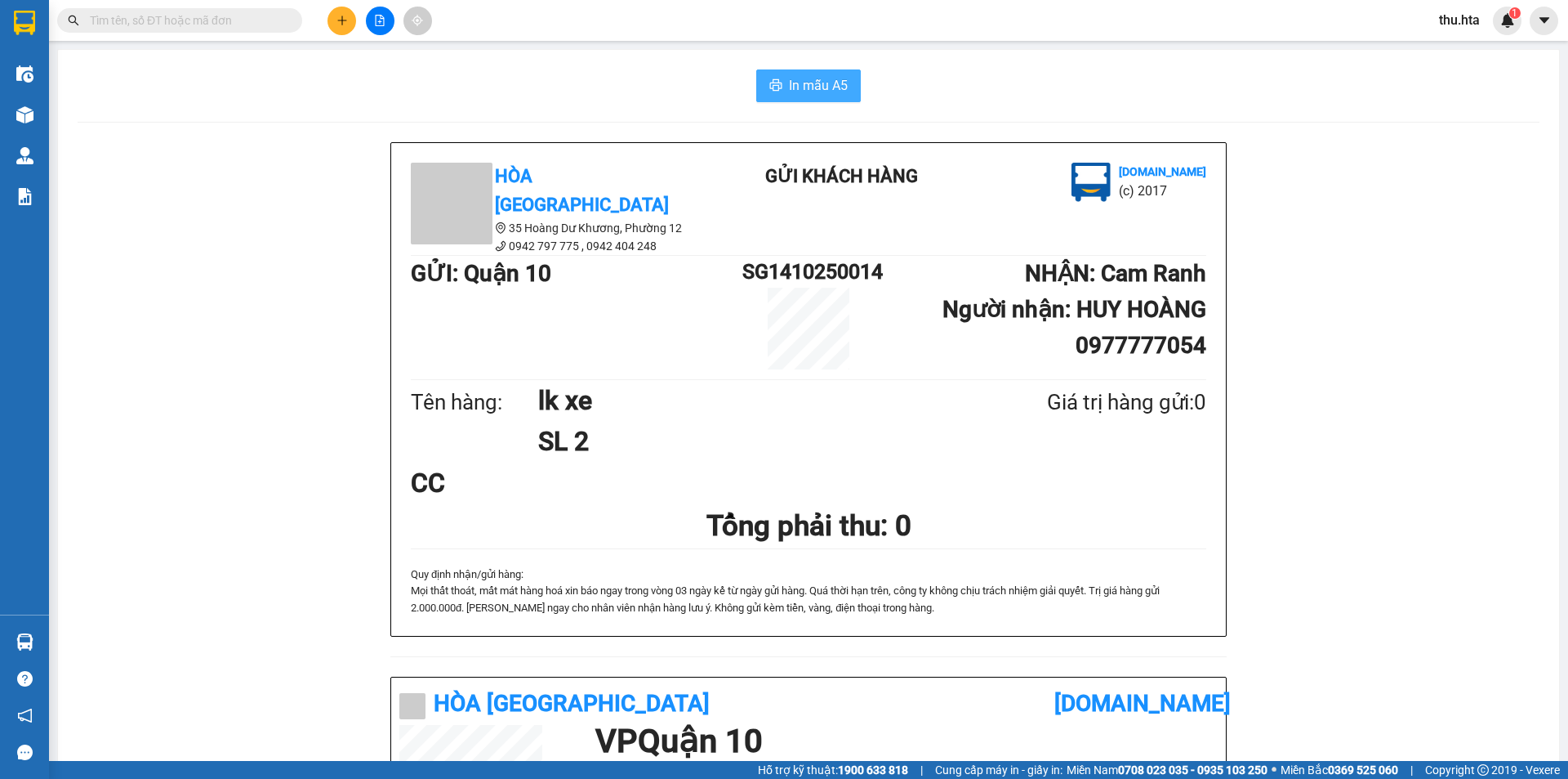
click at [814, 82] on span "In mẫu A5" at bounding box center [818, 86] width 59 height 20
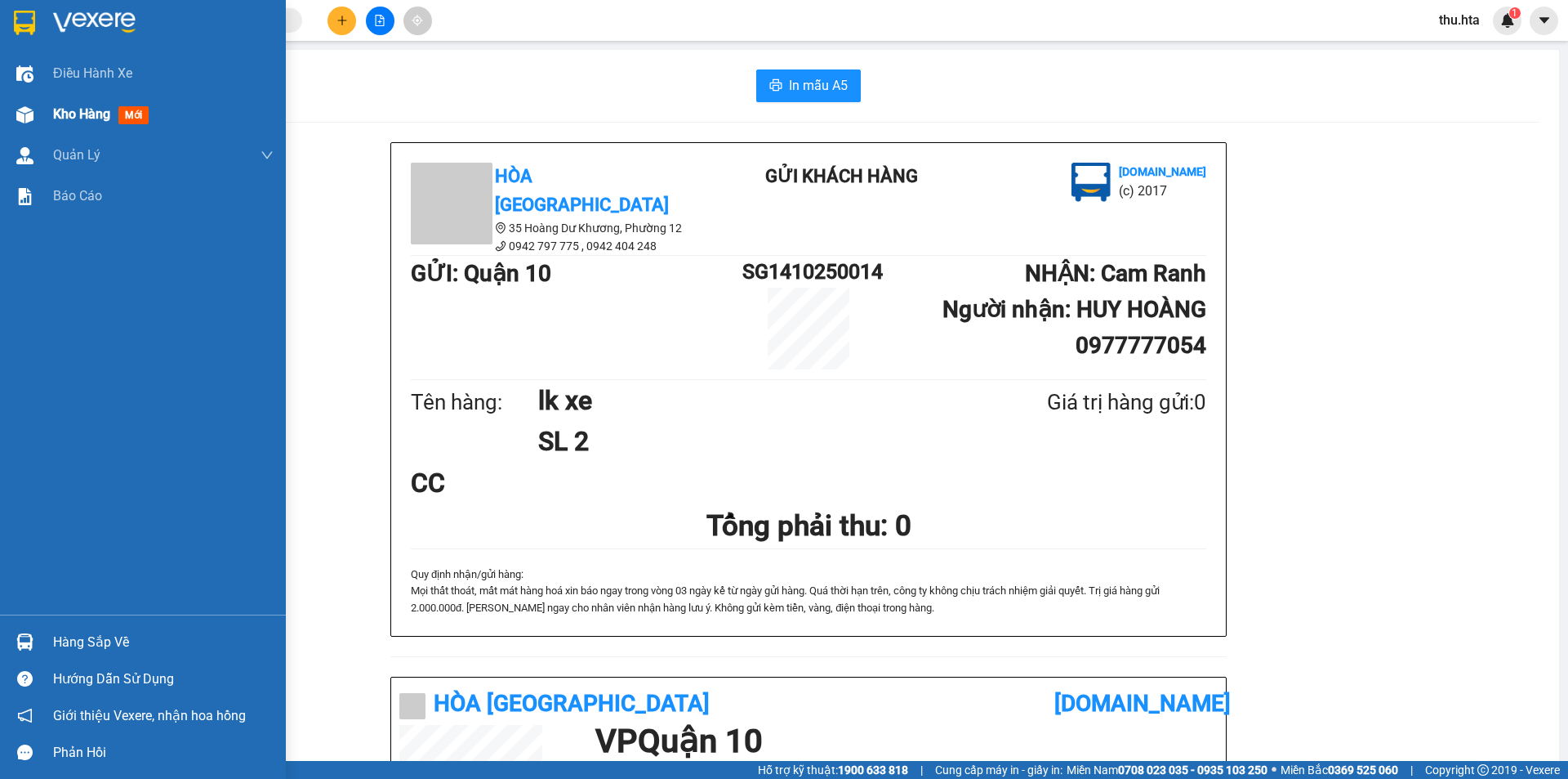
click at [65, 106] on span "Kho hàng" at bounding box center [81, 114] width 57 height 15
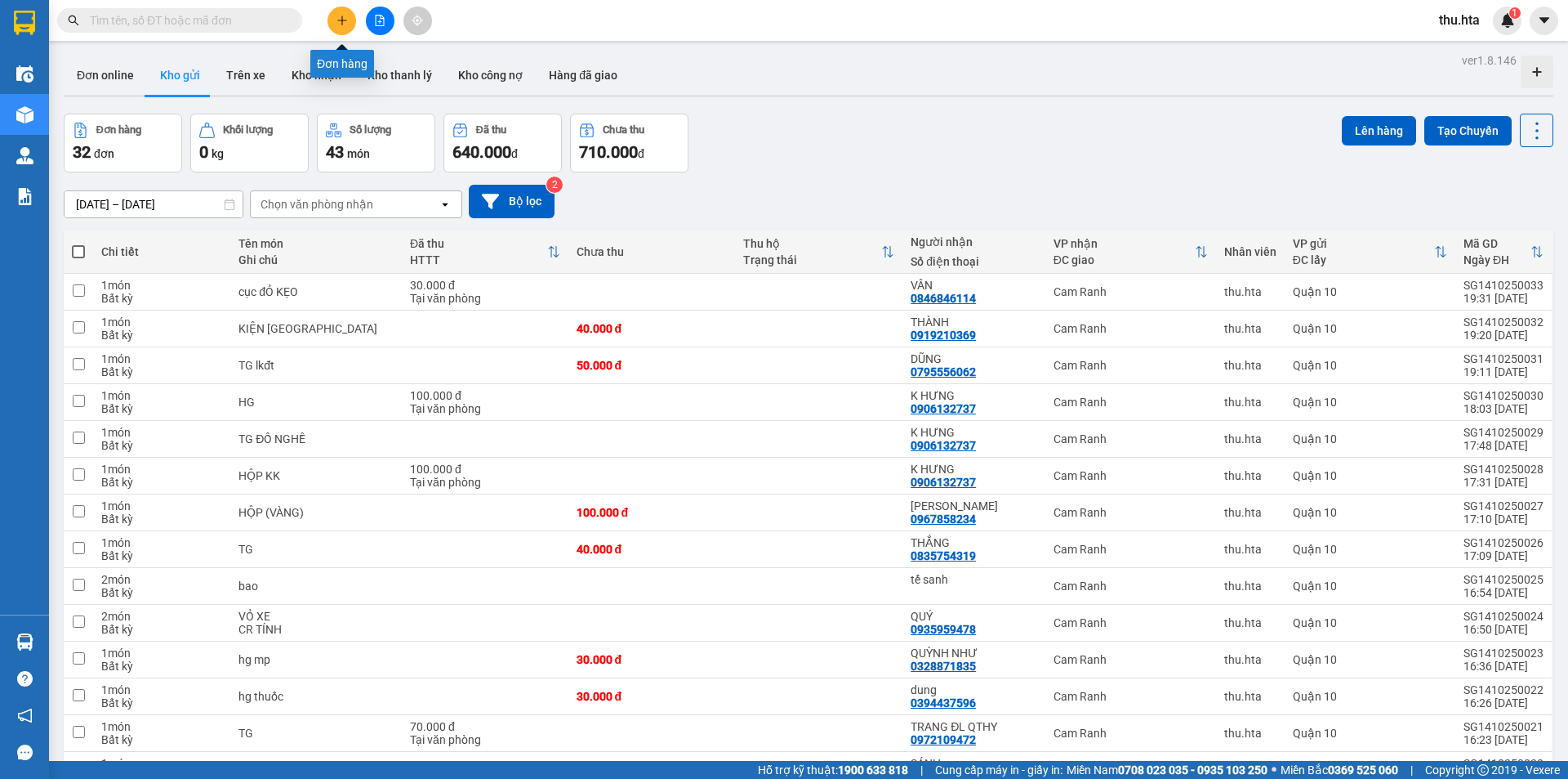
click at [346, 24] on icon "plus" at bounding box center [342, 20] width 12 height 12
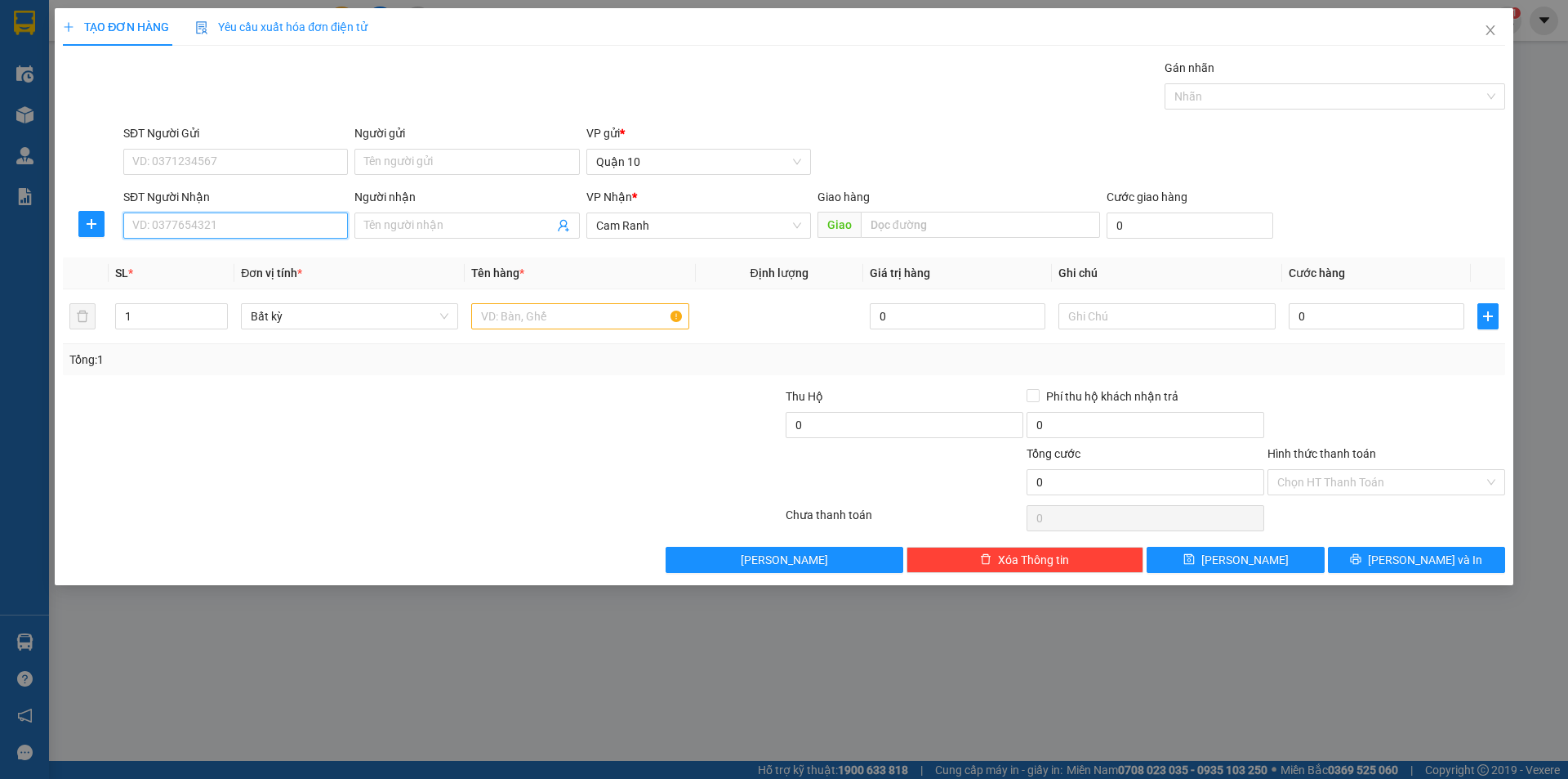
click at [230, 220] on input "SĐT Người Nhận" at bounding box center [236, 225] width 225 height 26
click at [243, 221] on input "SĐT Người Nhận" at bounding box center [236, 225] width 225 height 26
click at [280, 265] on div "0907714777 - hiệp" at bounding box center [235, 258] width 205 height 18
type input "0907714777"
type input "hiệp"
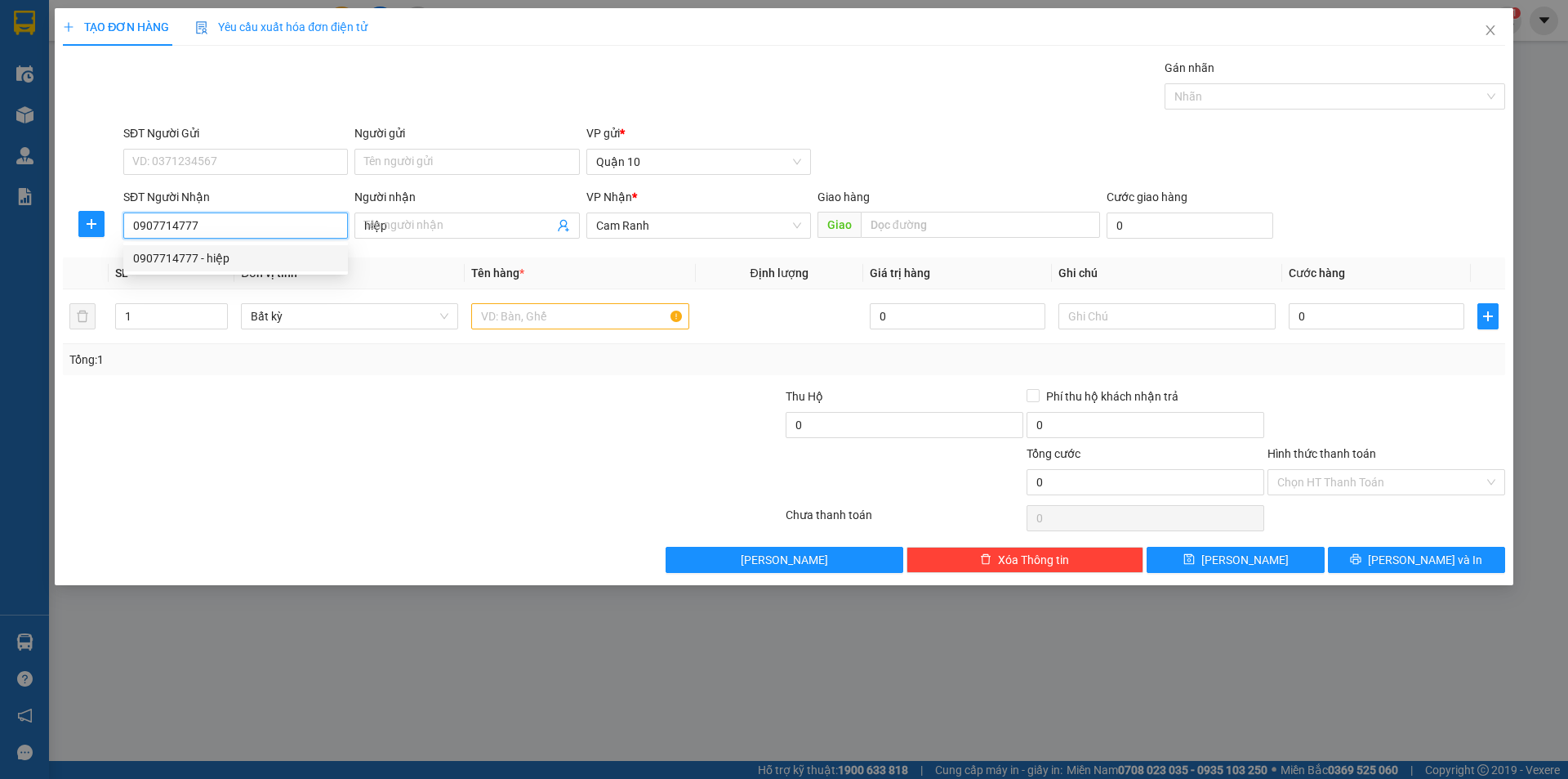
type input "20.000"
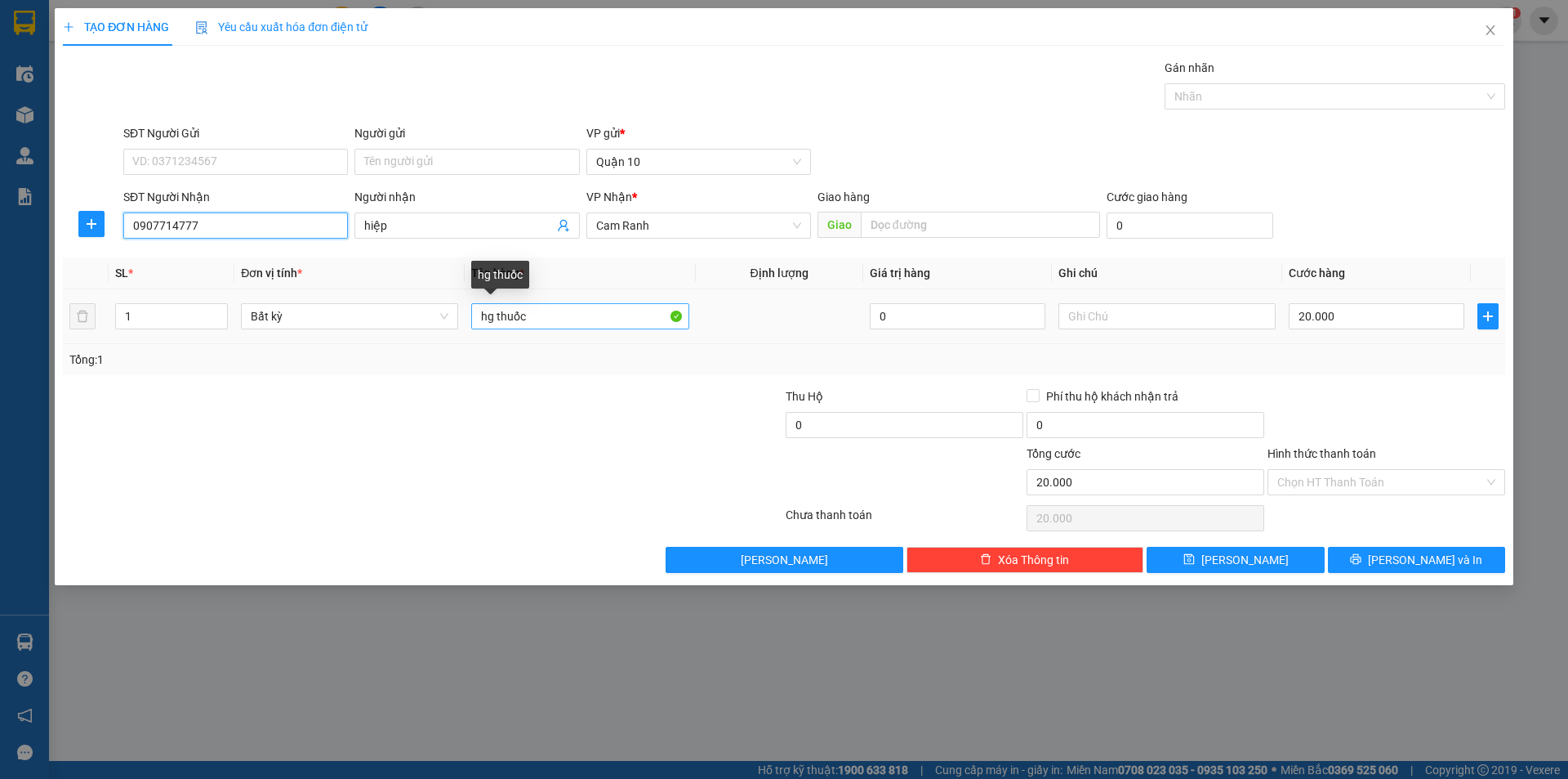
type input "0907714777"
click at [562, 316] on input "hg thuốc" at bounding box center [579, 316] width 217 height 26
type input "h"
type input "BÁNH"
click at [1351, 309] on input "20.000" at bounding box center [1376, 316] width 176 height 26
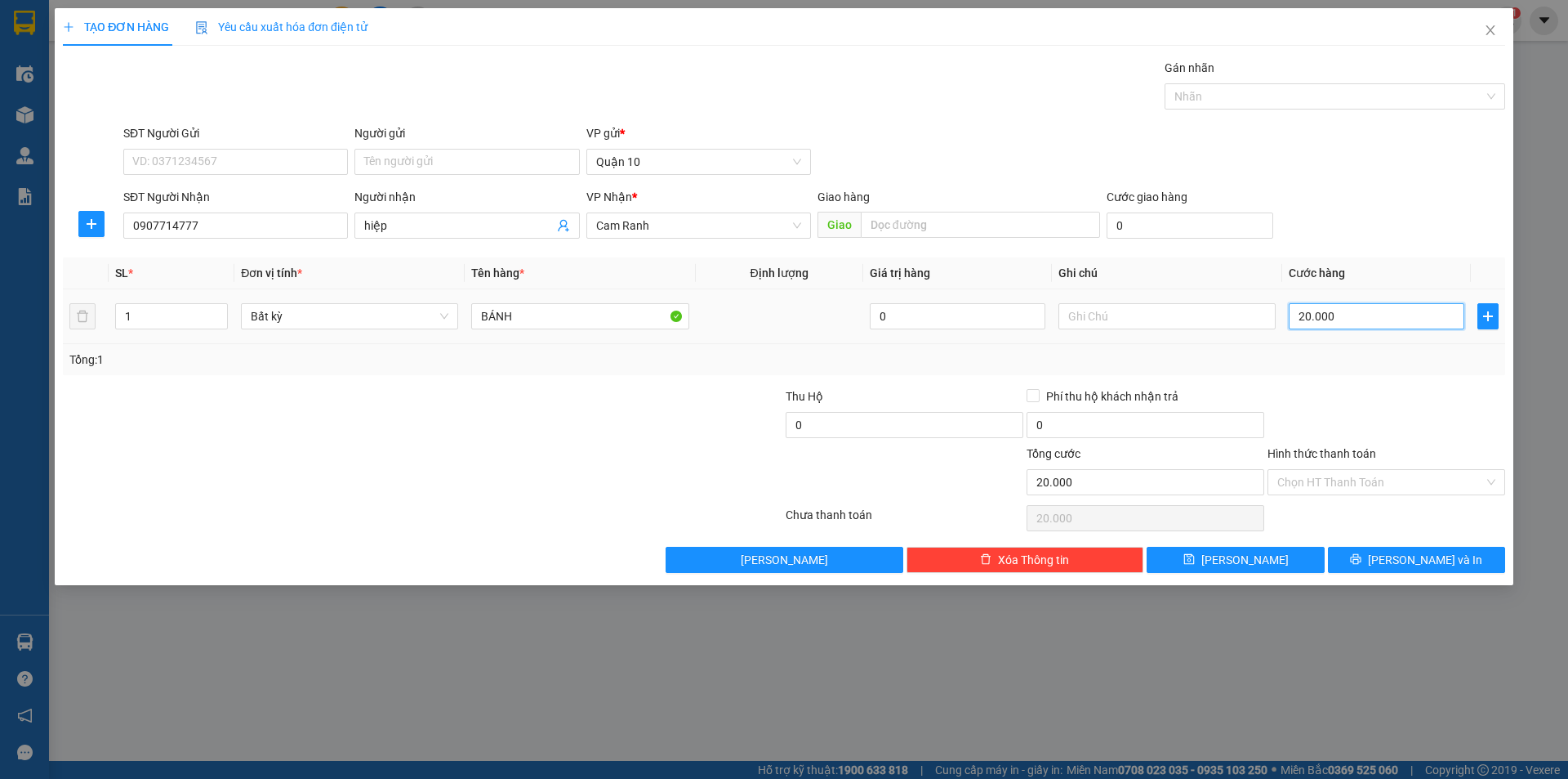
type input "3"
click at [1420, 339] on td "30.000" at bounding box center [1375, 317] width 188 height 55
click at [1350, 483] on input "Hình thức thanh toán" at bounding box center [1380, 481] width 206 height 25
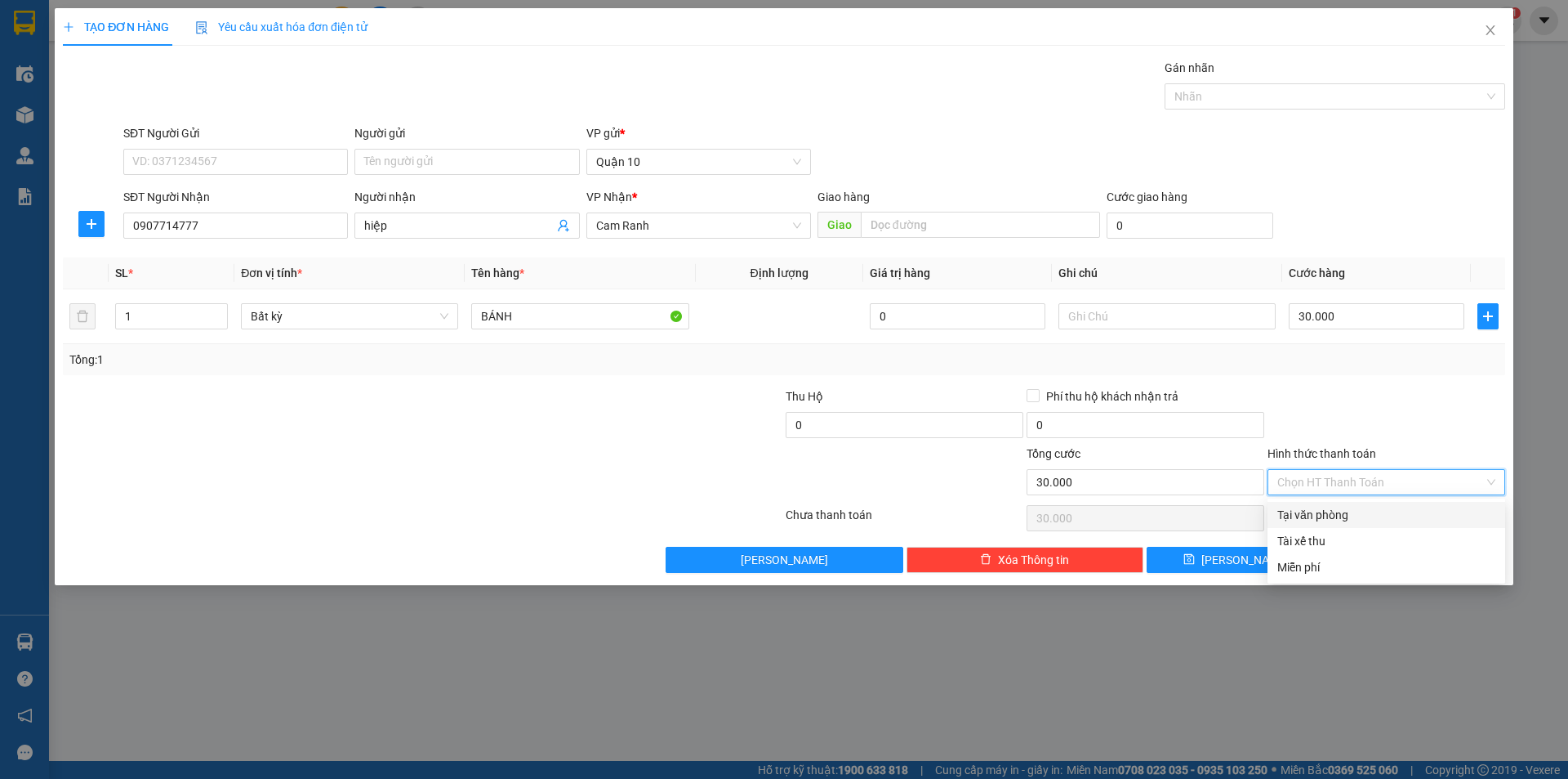
click at [1331, 514] on div "Tại văn phòng" at bounding box center [1386, 515] width 218 height 18
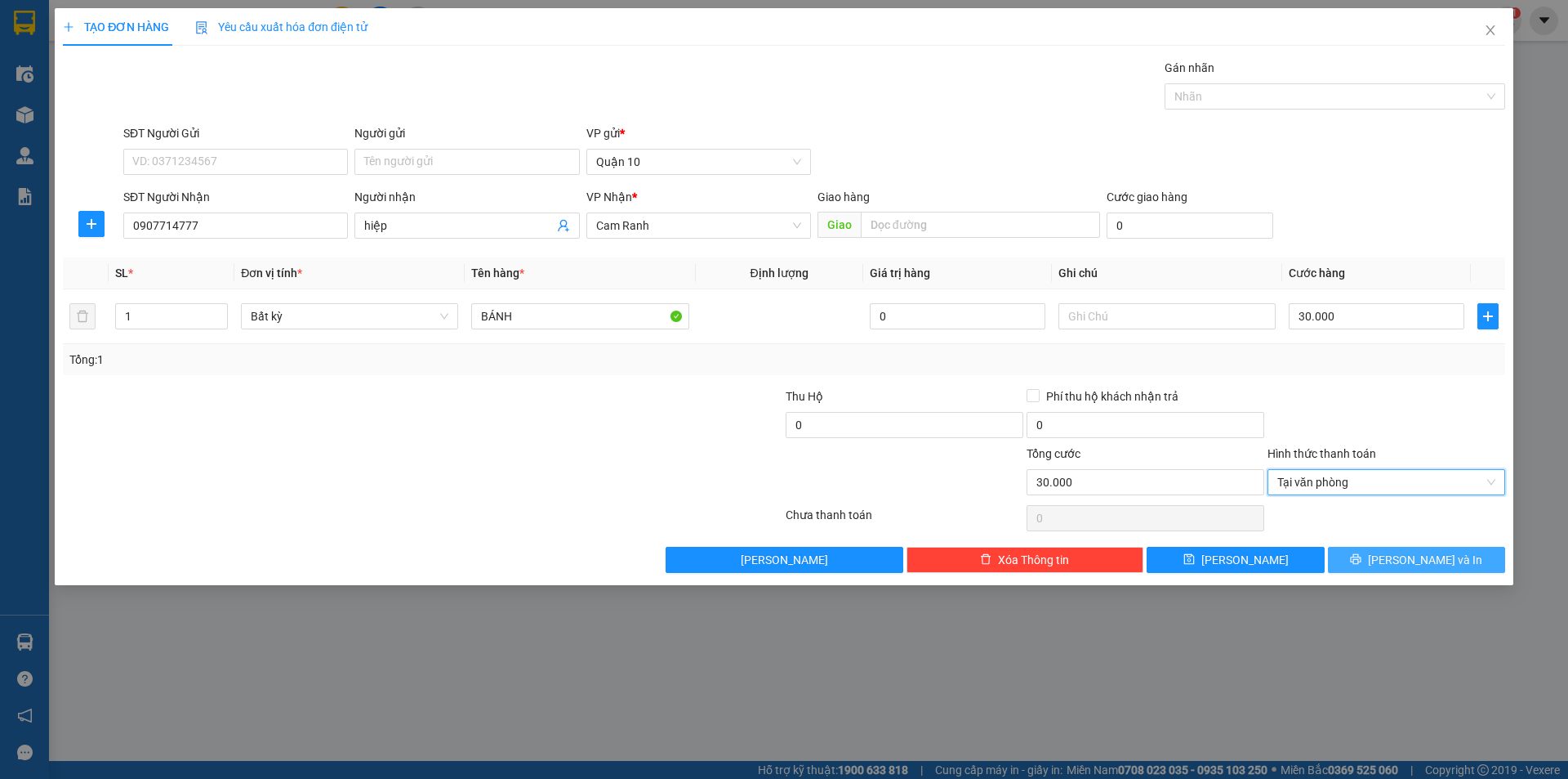
click at [1361, 557] on icon "printer" at bounding box center [1356, 560] width 11 height 11
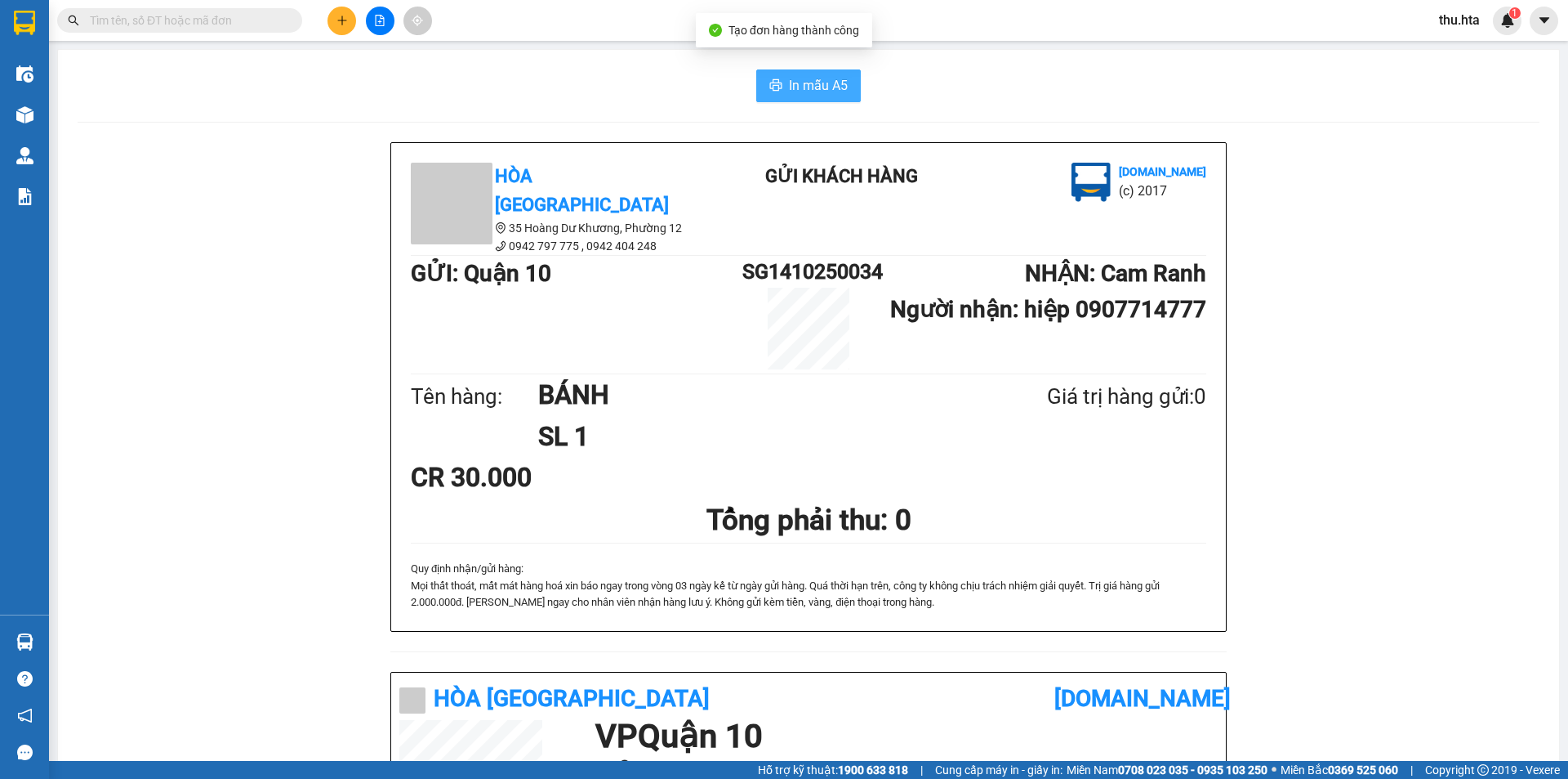
click at [810, 86] on span "In mẫu A5" at bounding box center [818, 86] width 59 height 20
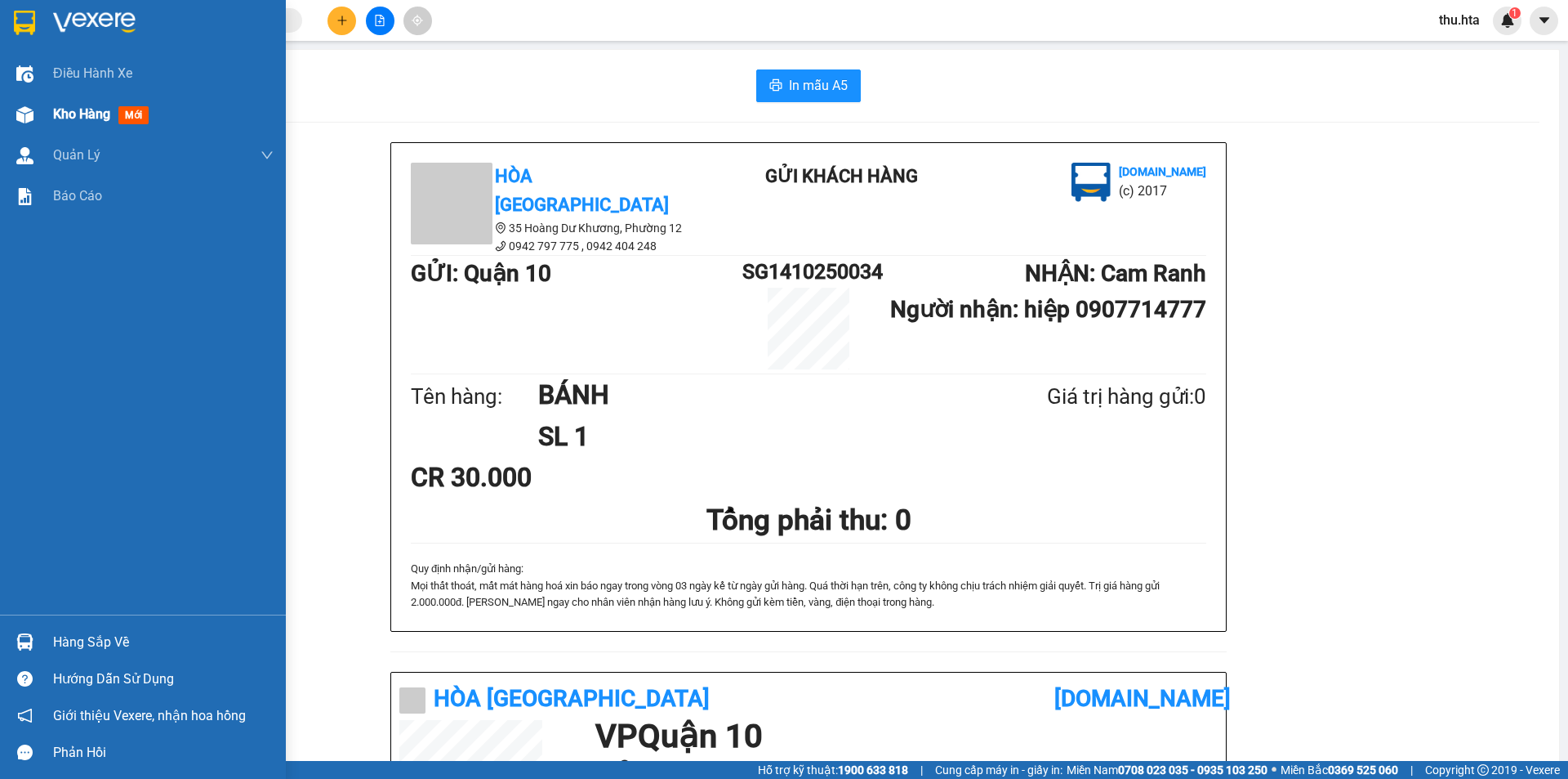
click at [90, 107] on span "Kho hàng" at bounding box center [81, 114] width 57 height 15
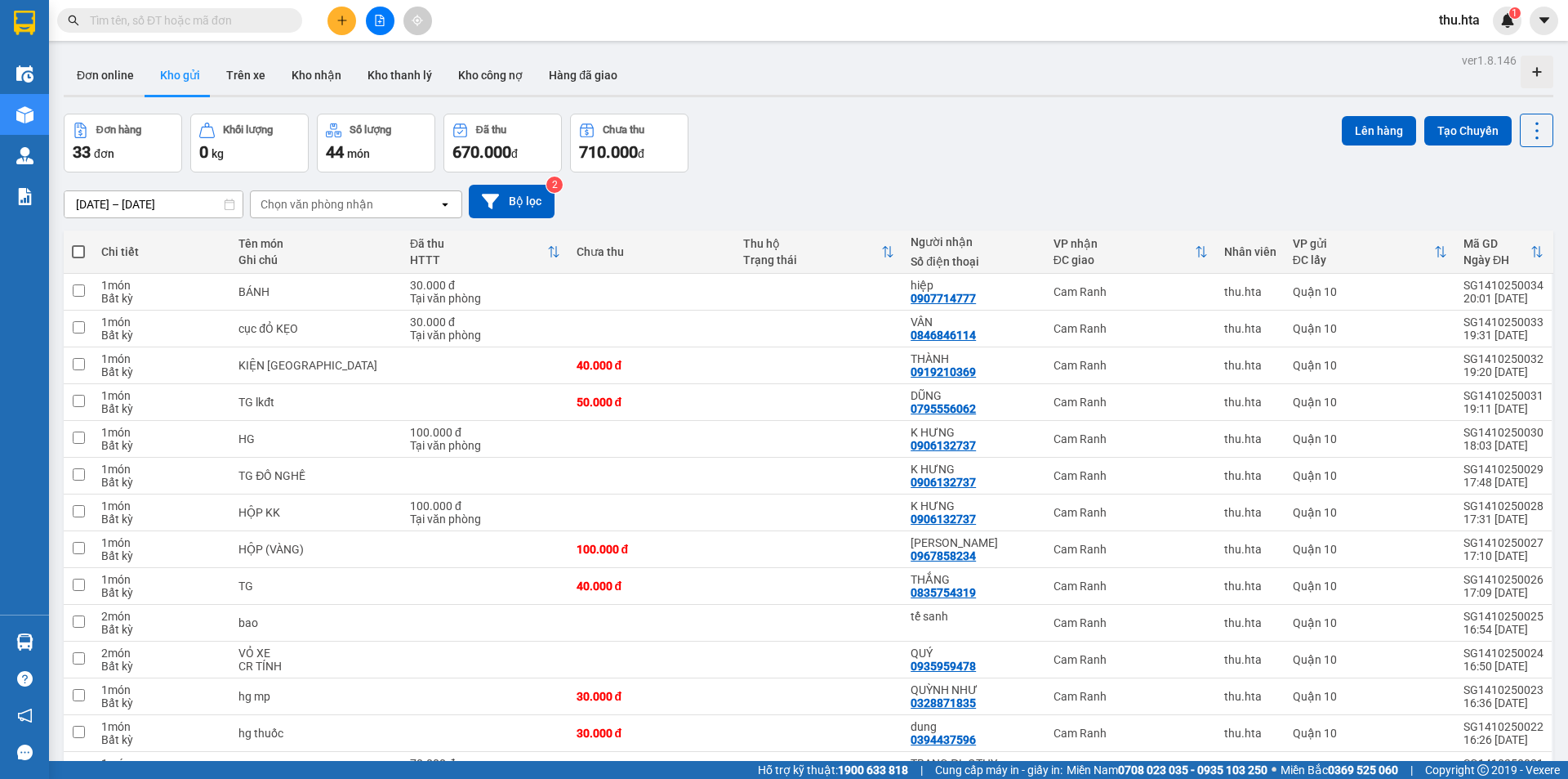
click at [77, 255] on span at bounding box center [78, 251] width 13 height 13
click at [78, 244] on input "checkbox" at bounding box center [78, 244] width 0 height 0
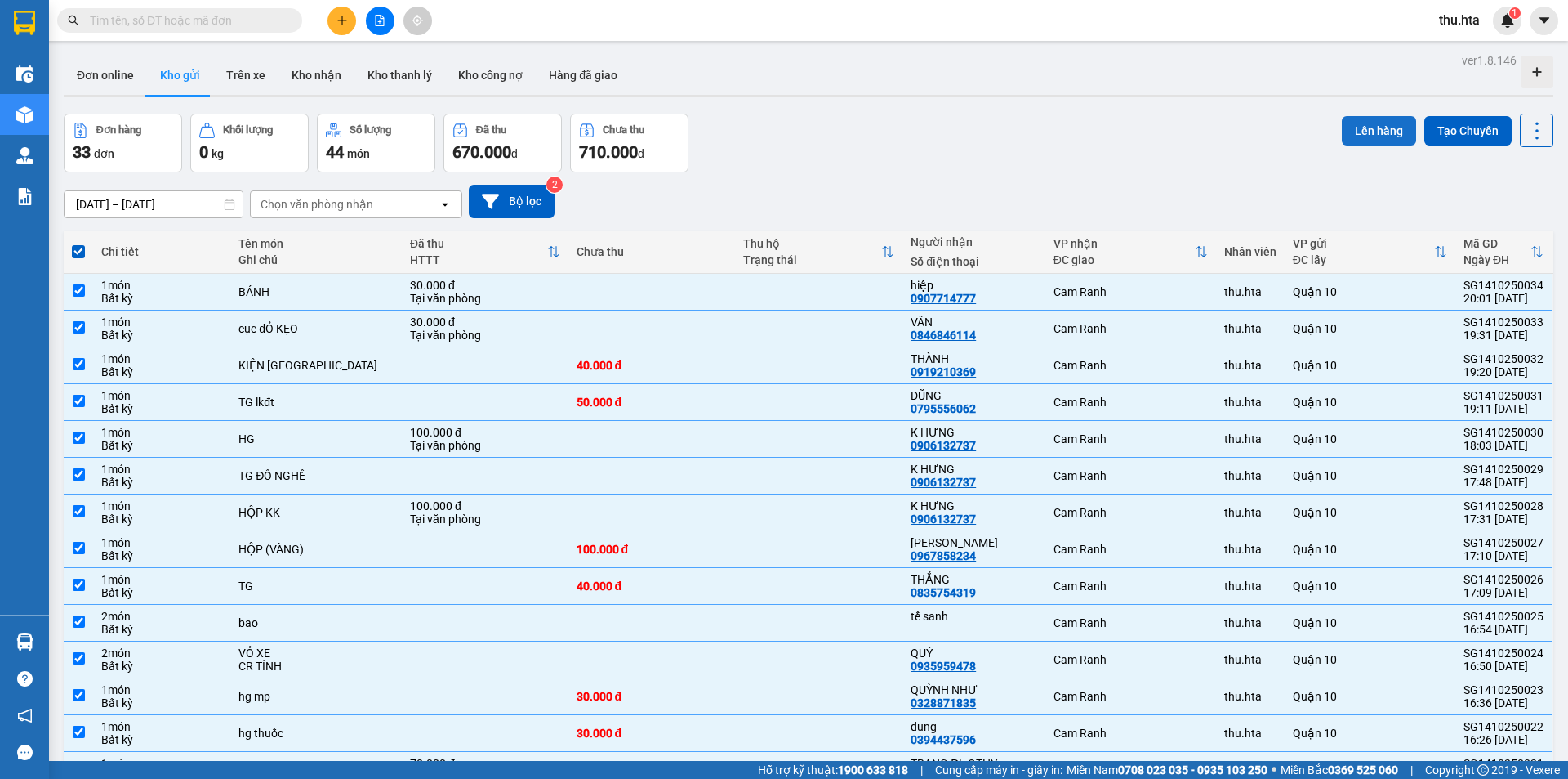
click at [1372, 123] on button "Lên hàng" at bounding box center [1379, 130] width 75 height 29
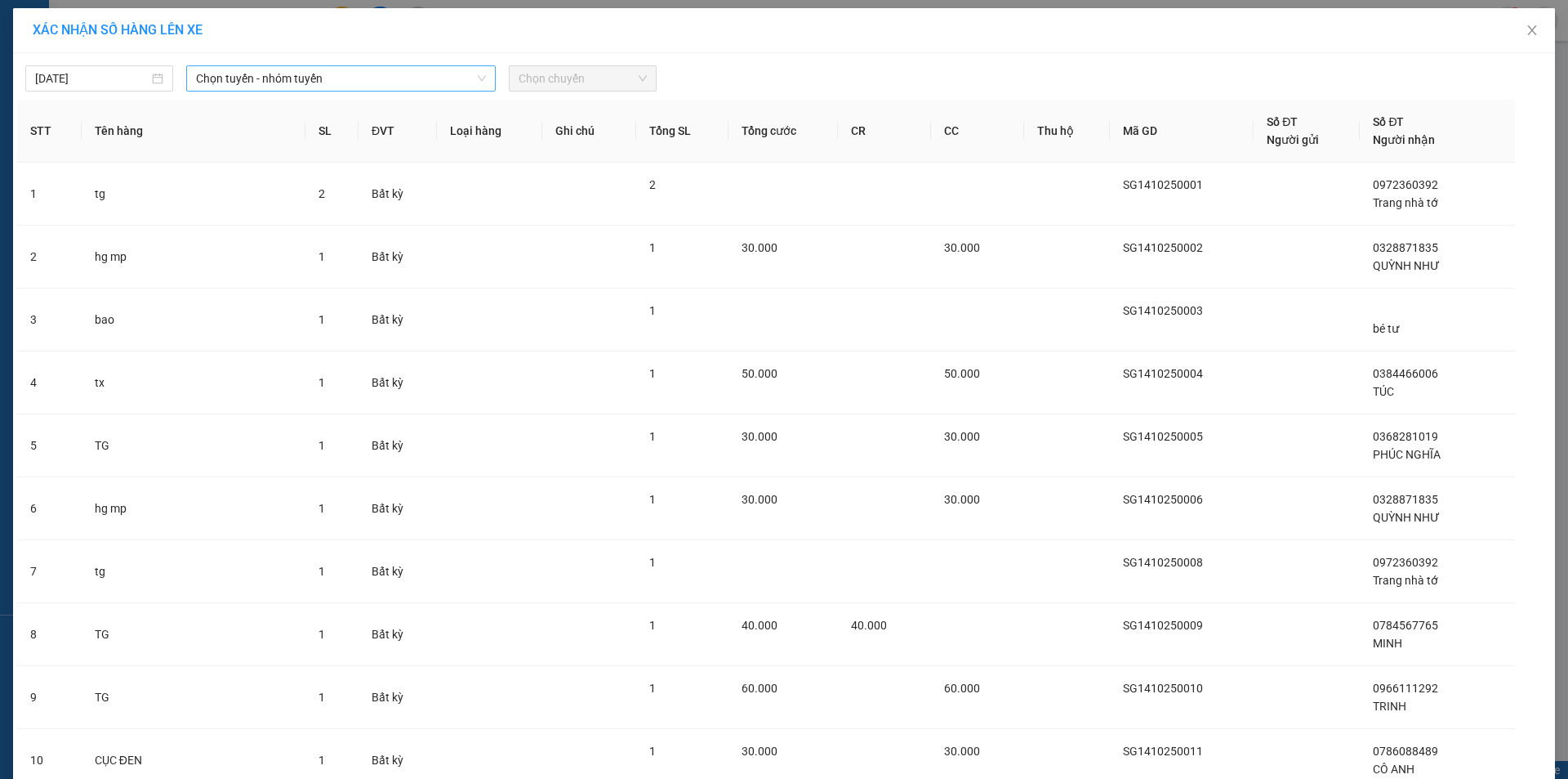
drag, startPoint x: 332, startPoint y: 93, endPoint x: 331, endPoint y: 84, distance: 9.1
click at [330, 83] on span "Chọn tuyến - nhóm tuyến" at bounding box center [340, 78] width 290 height 25
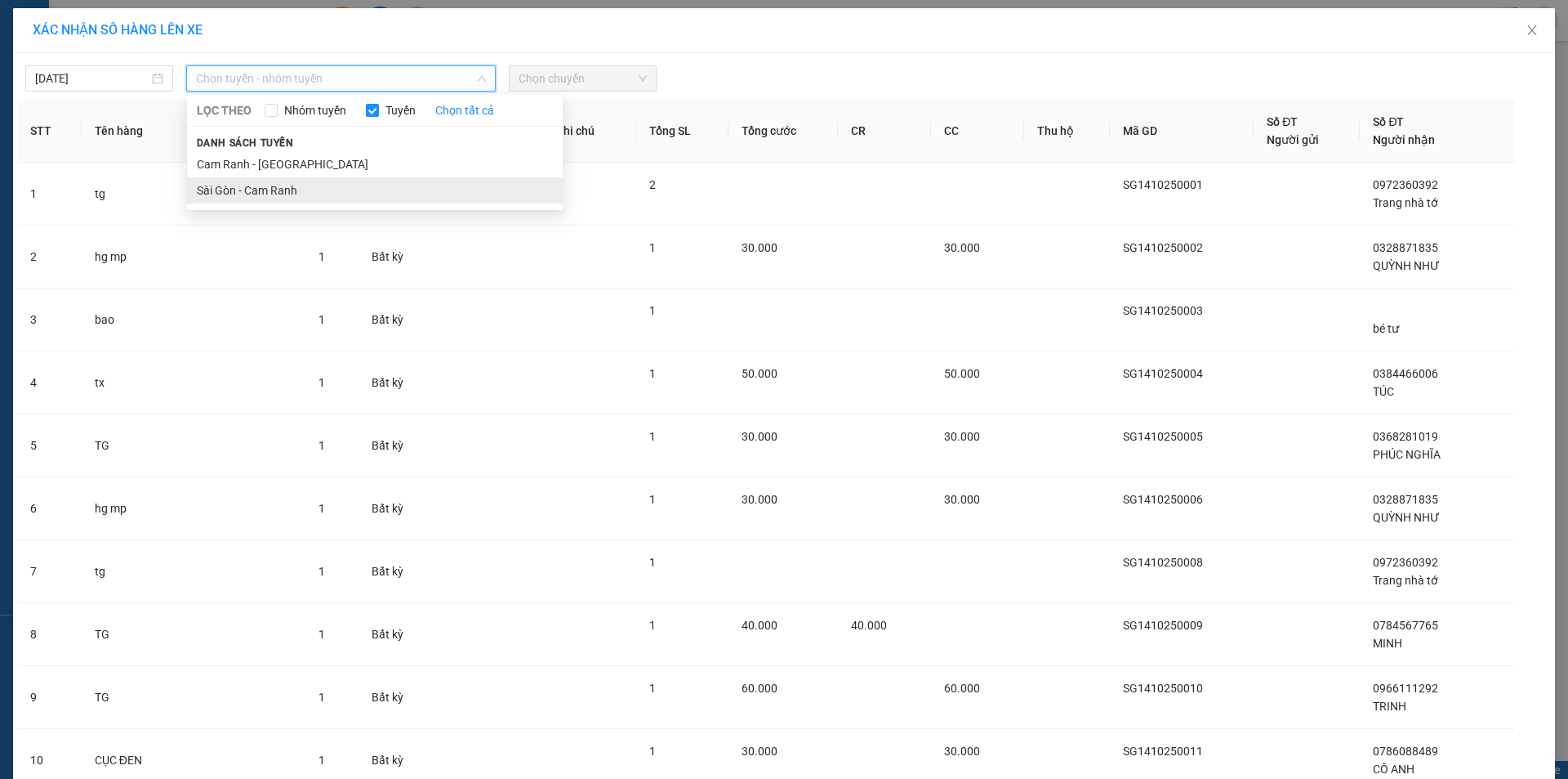
click at [316, 195] on li "Sài Gòn - Cam Ranh" at bounding box center [375, 190] width 376 height 26
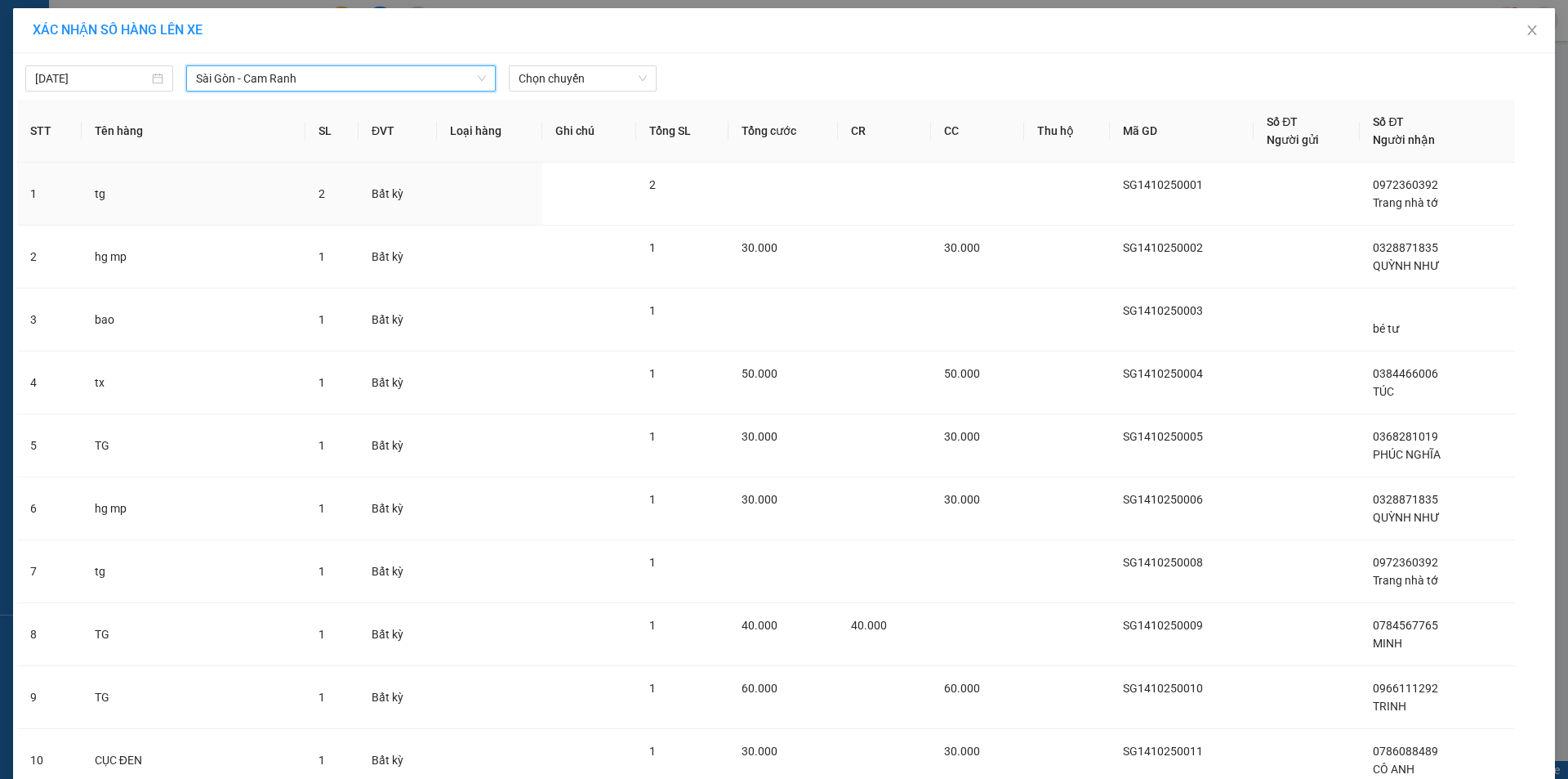
click at [575, 60] on div "[DATE] [GEOGRAPHIC_DATA] - Cam Ranh [GEOGRAPHIC_DATA] - [GEOGRAPHIC_DATA] Ranh …" at bounding box center [784, 75] width 1533 height 35
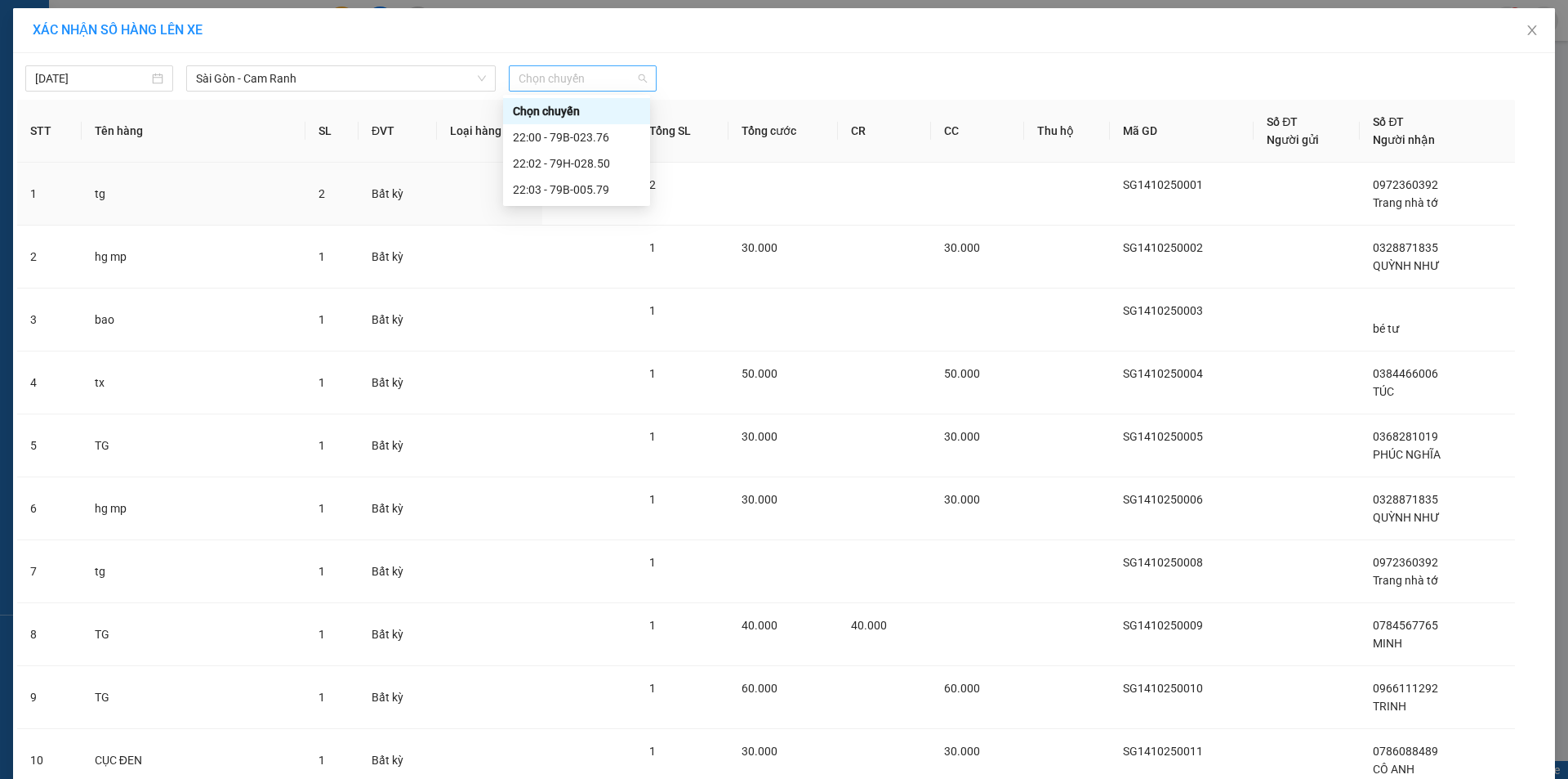
click at [586, 83] on span "Chọn chuyến" at bounding box center [582, 78] width 128 height 25
click at [610, 132] on div "22:00 - 79B-023.76" at bounding box center [577, 137] width 127 height 18
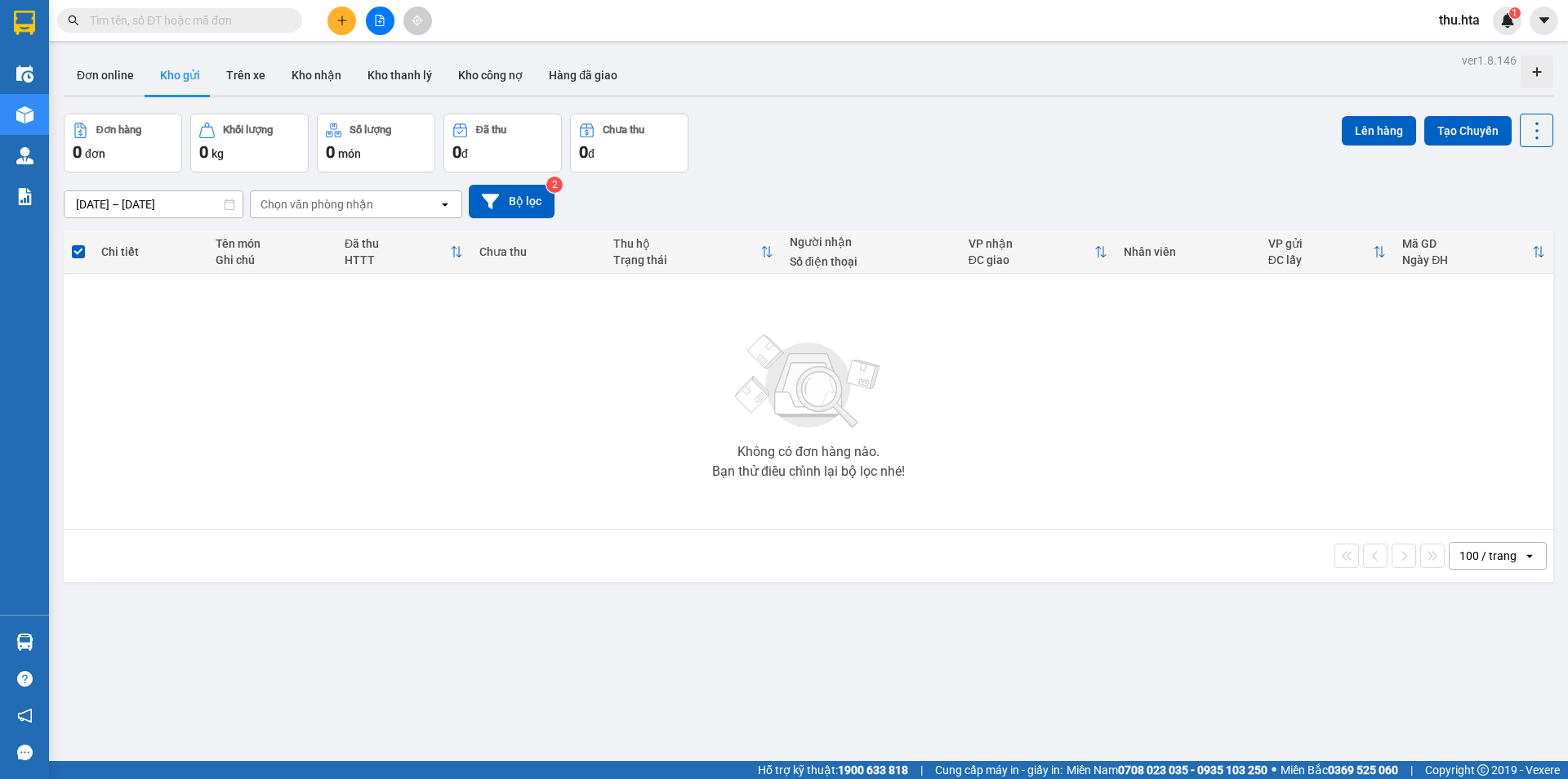
click at [1345, 754] on div "ver 1.8.146 Đơn online Kho gửi Trên xe Kho nhận Kho thanh lý Kho công nợ Hàng đ…" at bounding box center [809, 439] width 1503 height 779
click at [374, 18] on button at bounding box center [379, 20] width 28 height 28
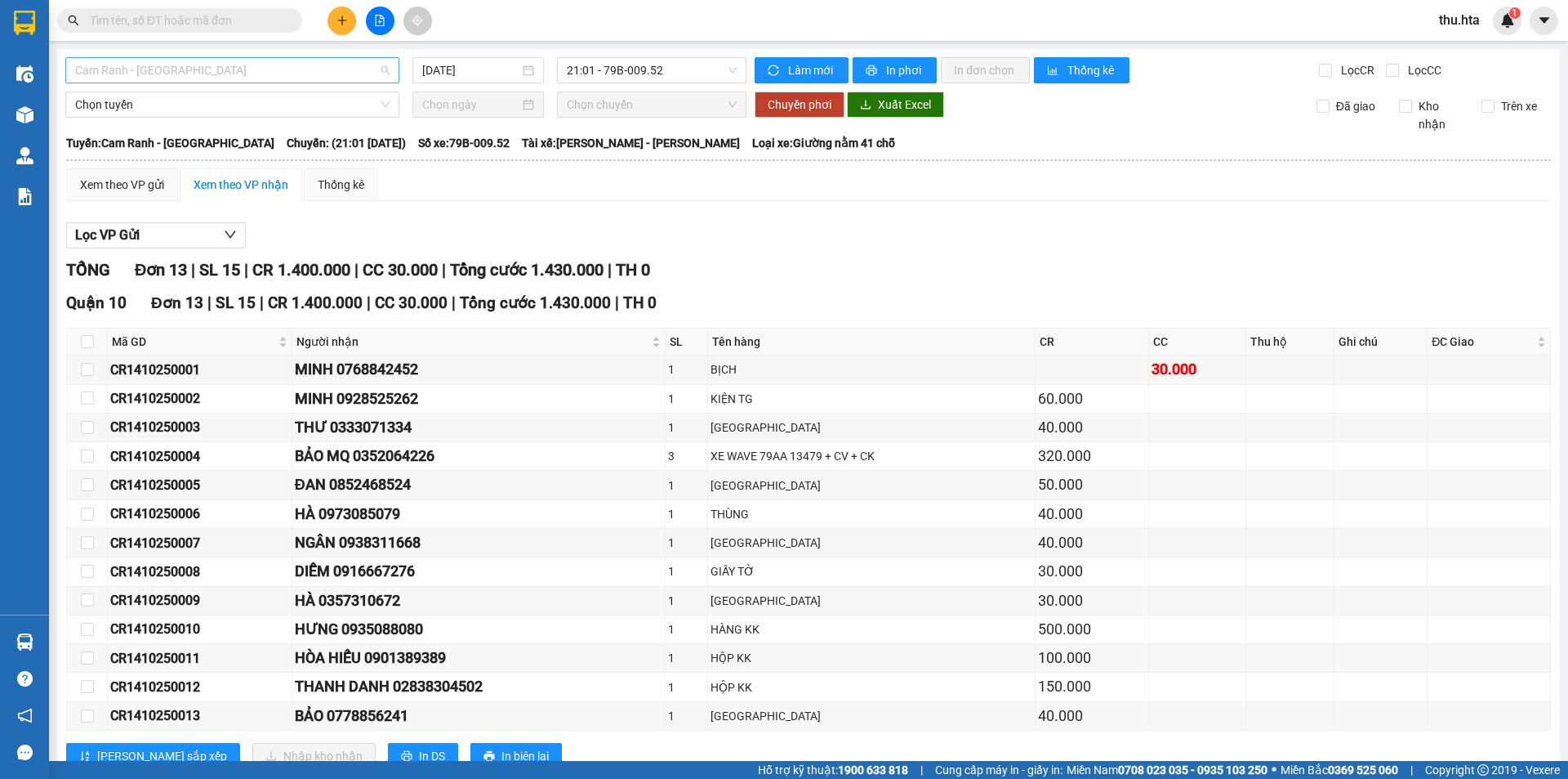
drag, startPoint x: 249, startPoint y: 77, endPoint x: 250, endPoint y: 126, distance: 49.0
click at [249, 79] on span "Cam Ranh - [GEOGRAPHIC_DATA]" at bounding box center [233, 70] width 315 height 25
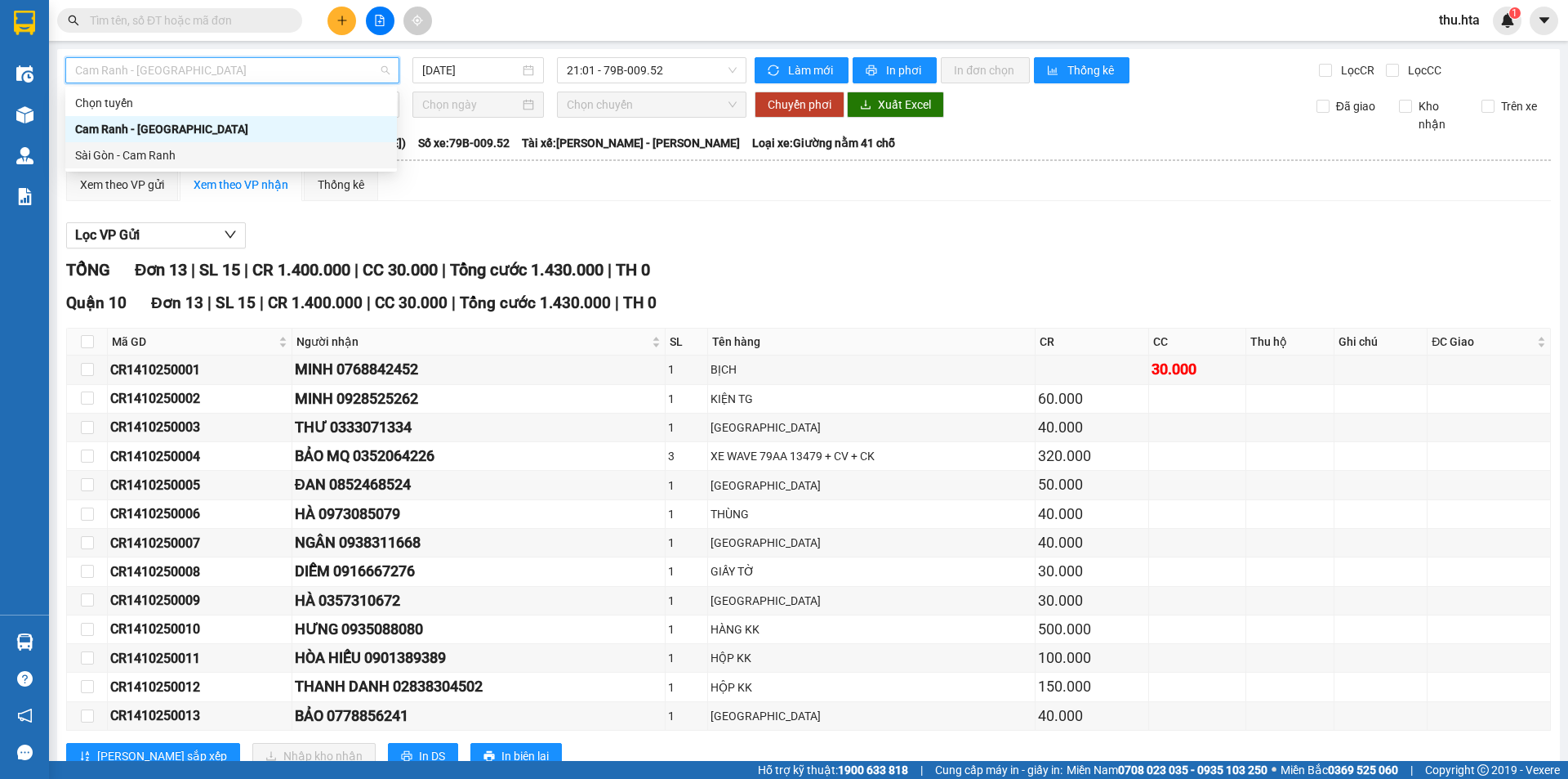
click at [221, 156] on div "Sài Gòn - Cam Ranh" at bounding box center [231, 156] width 312 height 18
type input "[DATE]"
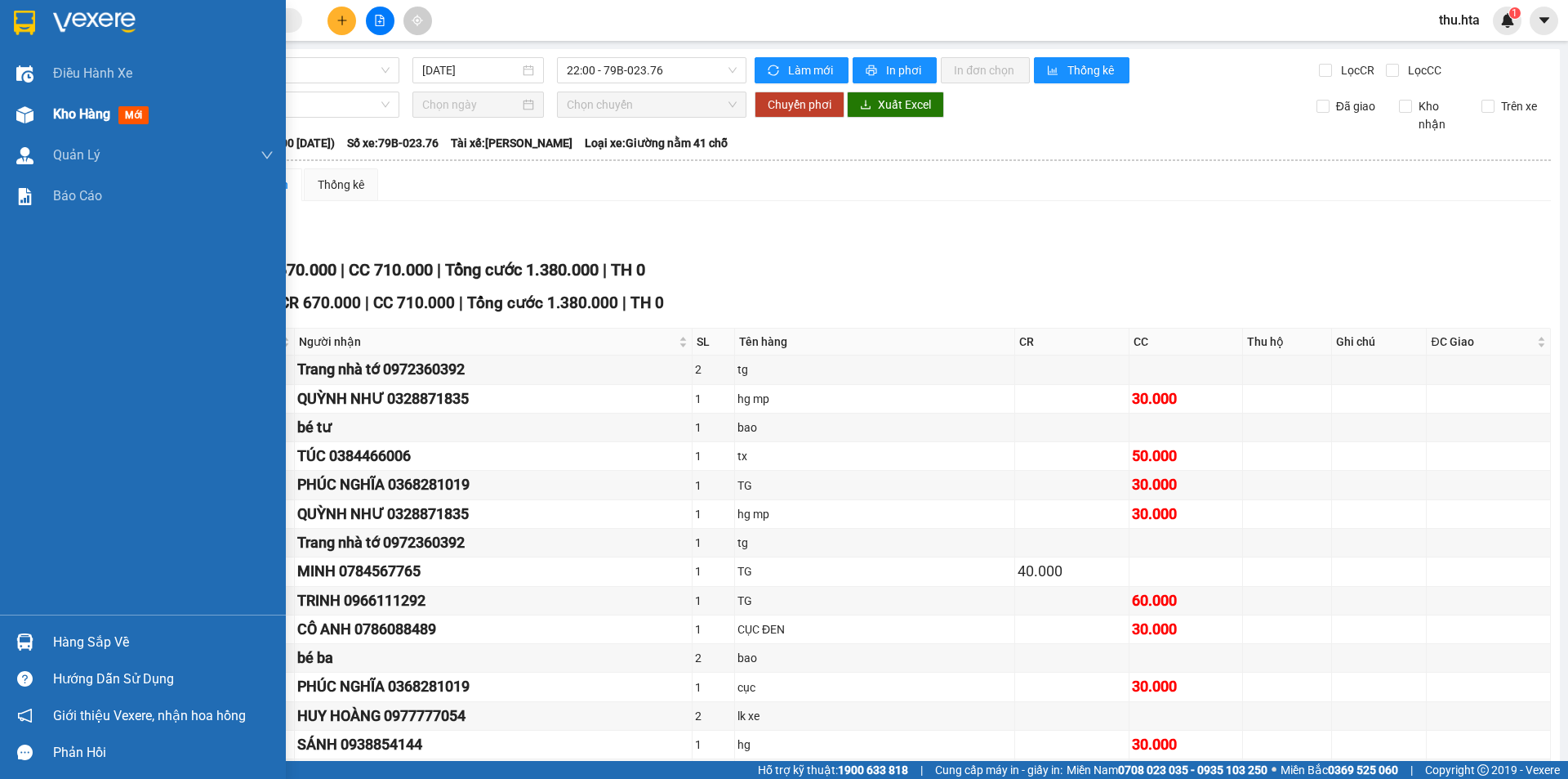
click at [61, 110] on span "Kho hàng" at bounding box center [81, 114] width 57 height 15
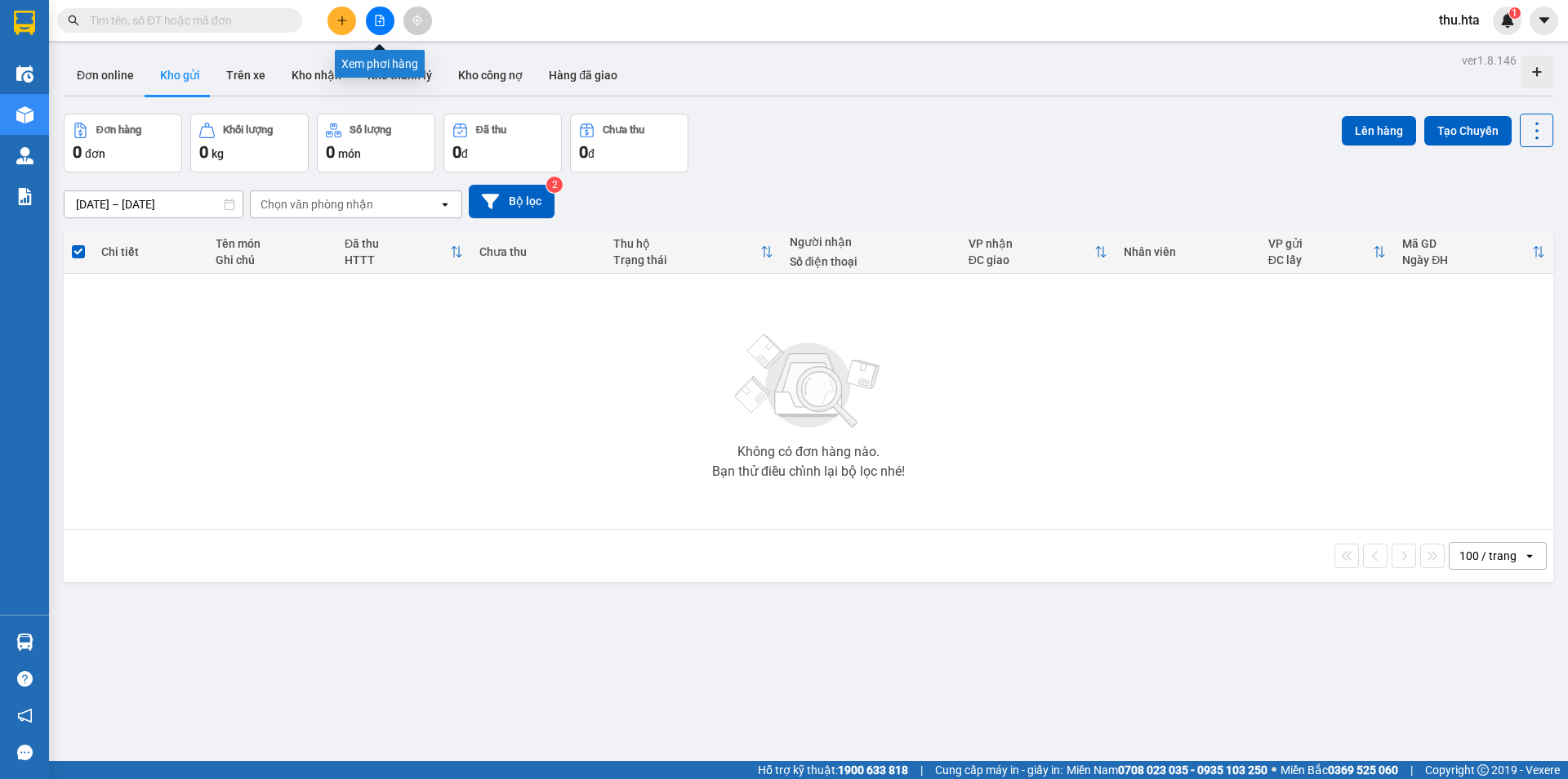
click at [384, 26] on button at bounding box center [379, 20] width 28 height 28
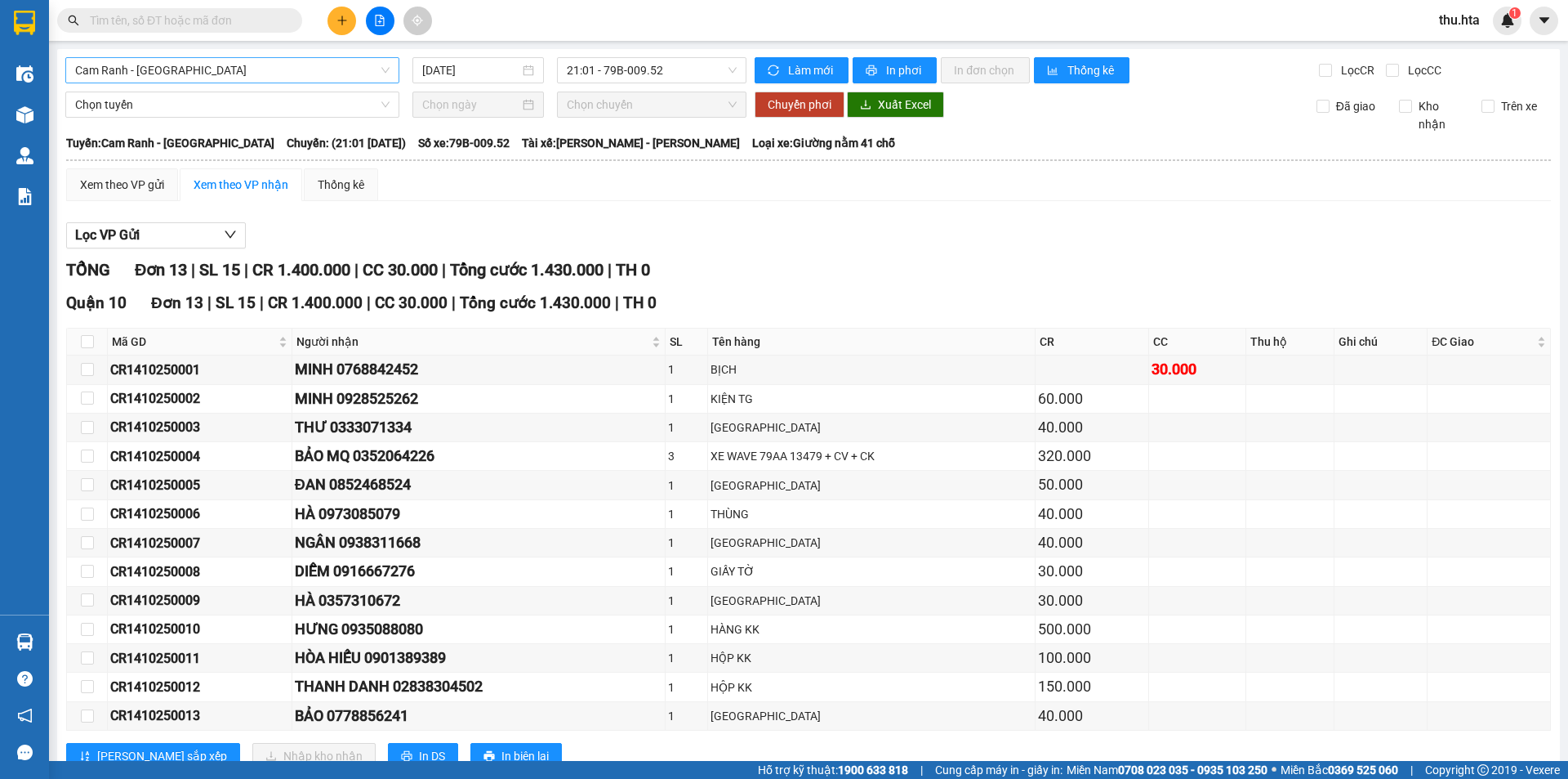
click at [279, 80] on span "Cam Ranh - [GEOGRAPHIC_DATA]" at bounding box center [233, 70] width 315 height 25
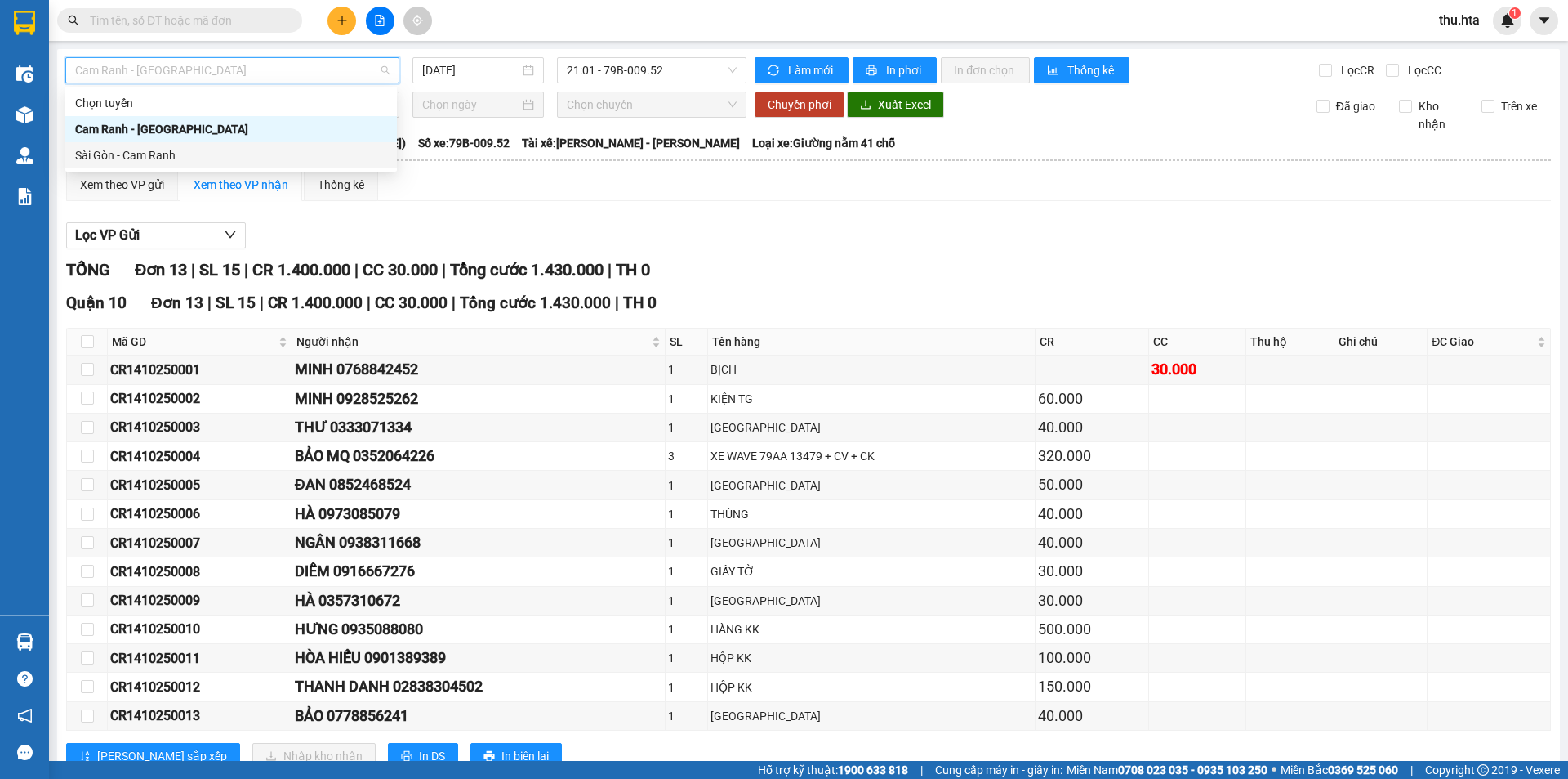
click at [207, 155] on div "Sài Gòn - Cam Ranh" at bounding box center [231, 156] width 312 height 18
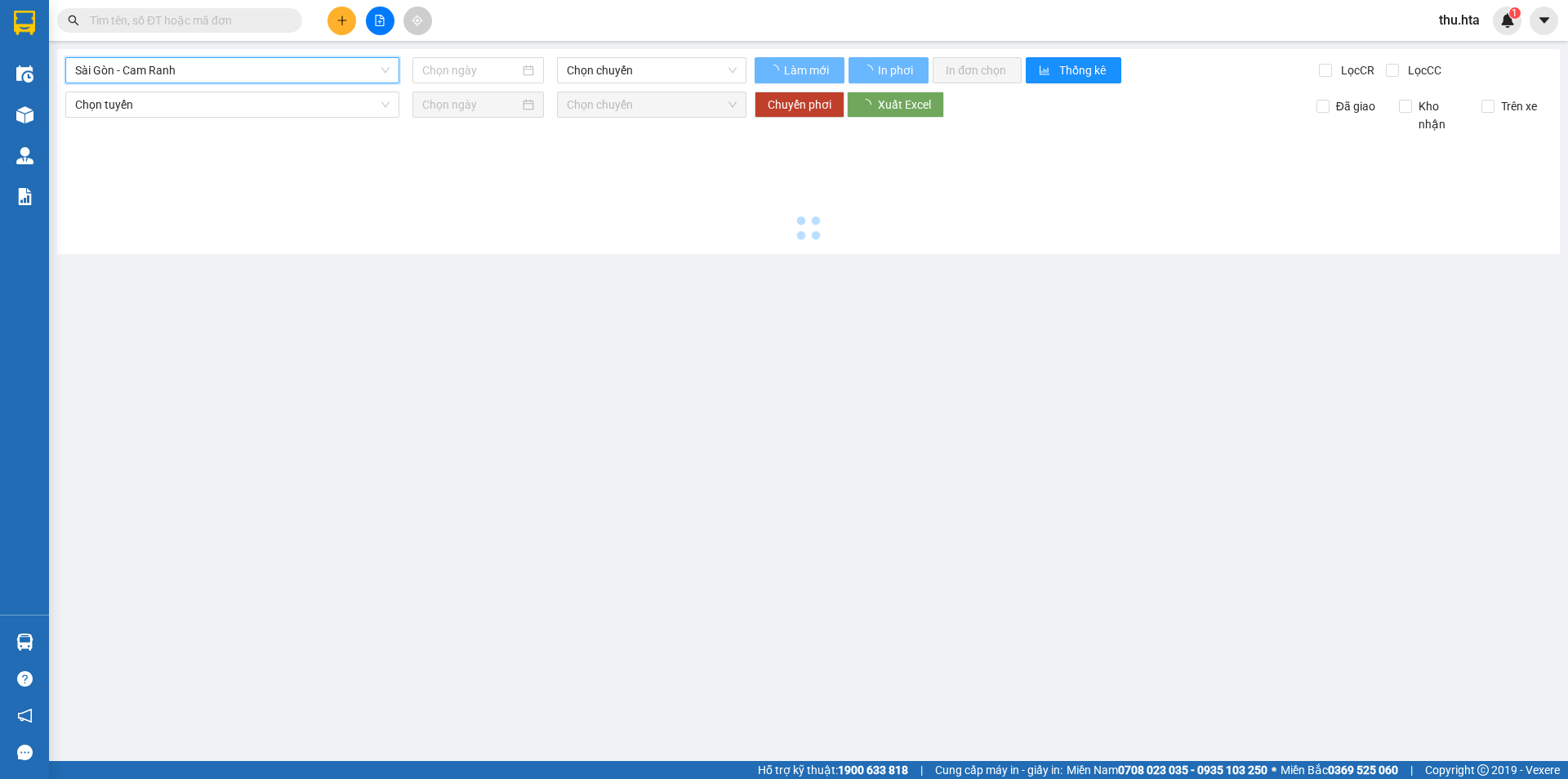
type input "[DATE]"
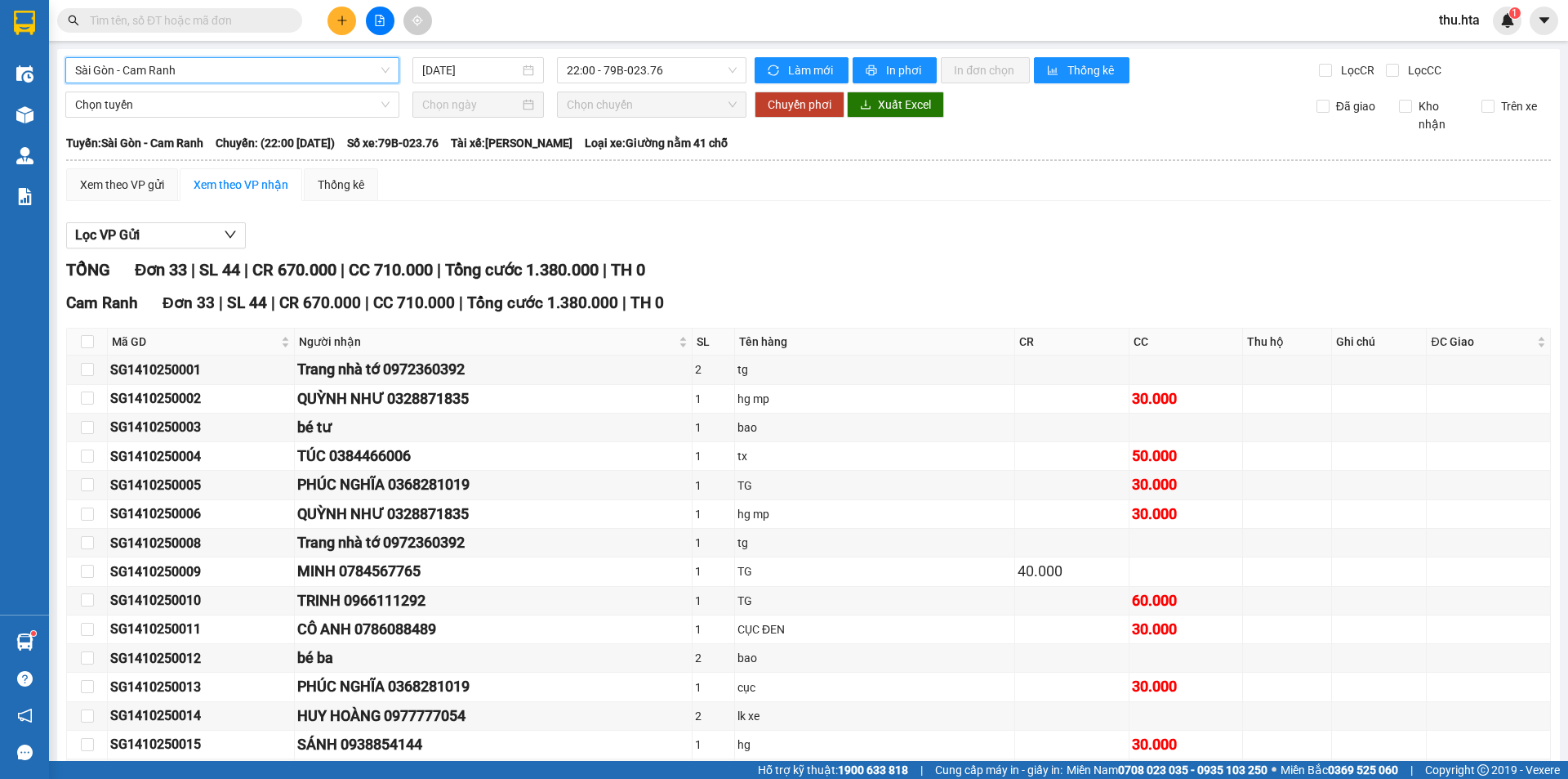
drag, startPoint x: 326, startPoint y: 18, endPoint x: 341, endPoint y: 36, distance: 23.4
click at [329, 25] on div at bounding box center [379, 20] width 123 height 28
click at [334, 17] on button at bounding box center [341, 20] width 28 height 28
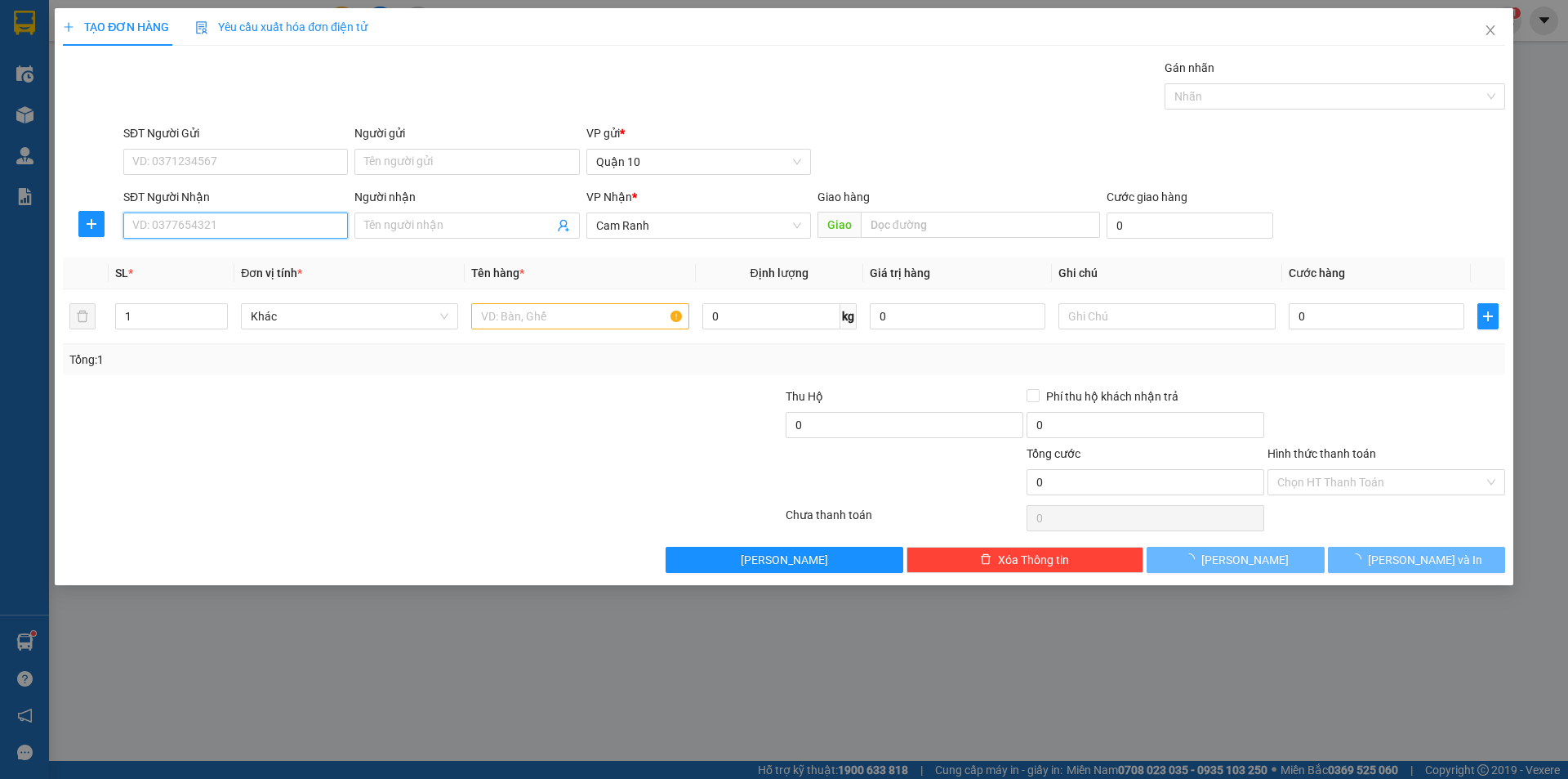
click at [247, 233] on input "SĐT Người Nhận" at bounding box center [236, 225] width 225 height 26
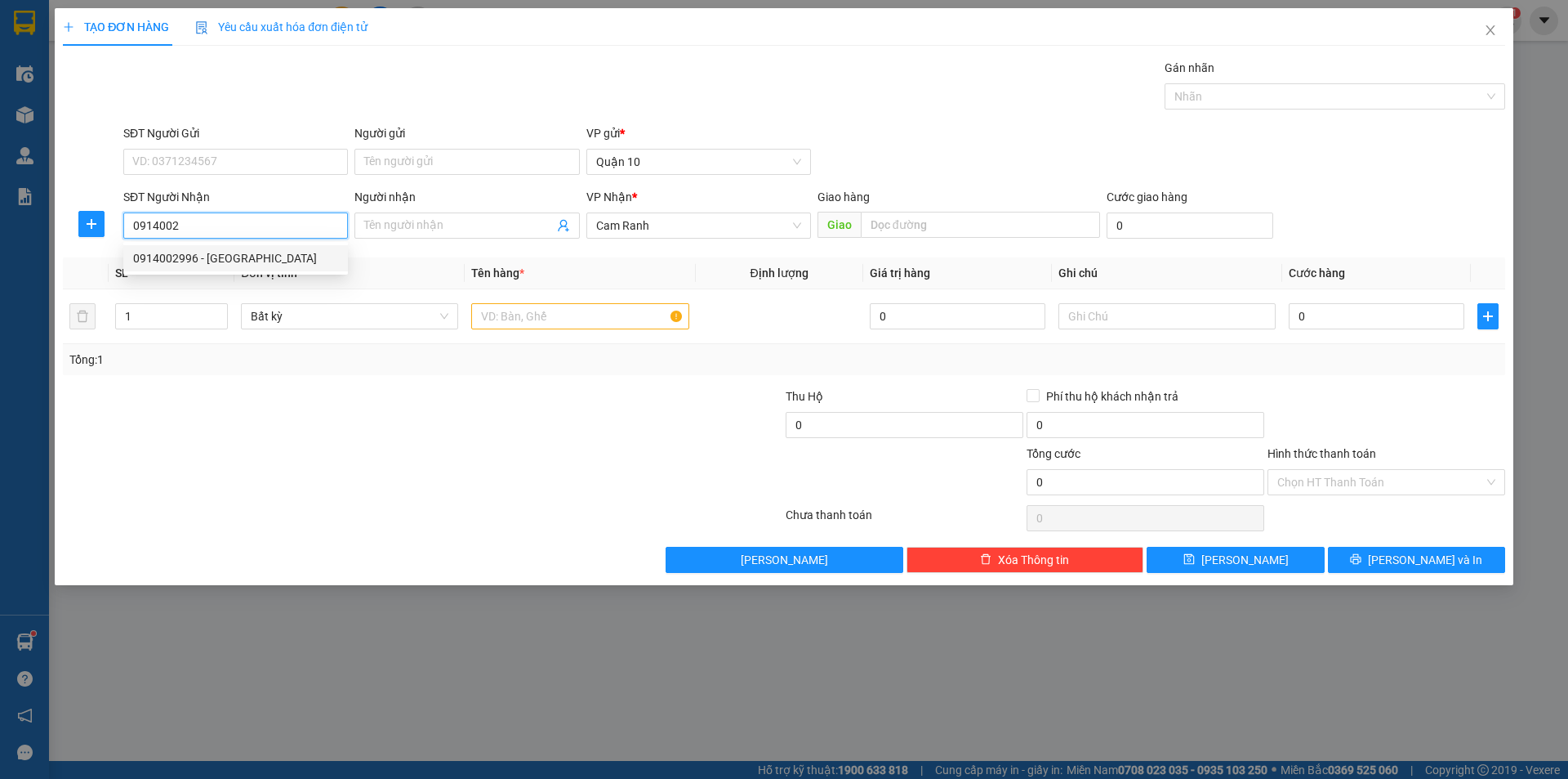
click at [262, 263] on div "0914002996 - [GEOGRAPHIC_DATA]" at bounding box center [235, 258] width 205 height 18
type input "0914002996"
type input "BÉ TƯ"
type input "0914002996"
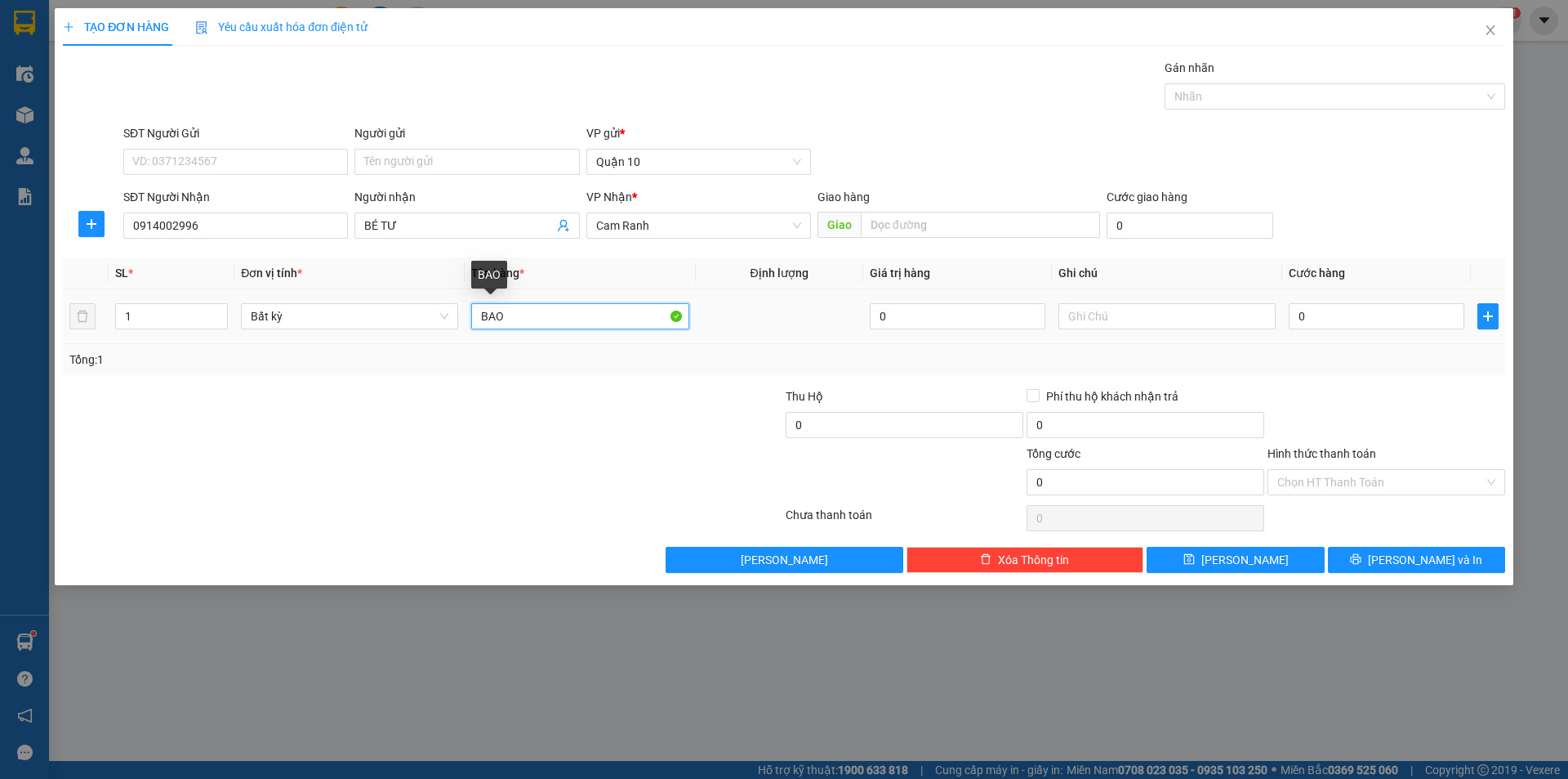
click at [551, 322] on input "BAO" at bounding box center [579, 316] width 217 height 26
type input "B"
type input "TÚI ĐỎ"
click at [1323, 319] on input "0" at bounding box center [1376, 316] width 176 height 26
click at [1357, 399] on div at bounding box center [1385, 416] width 241 height 57
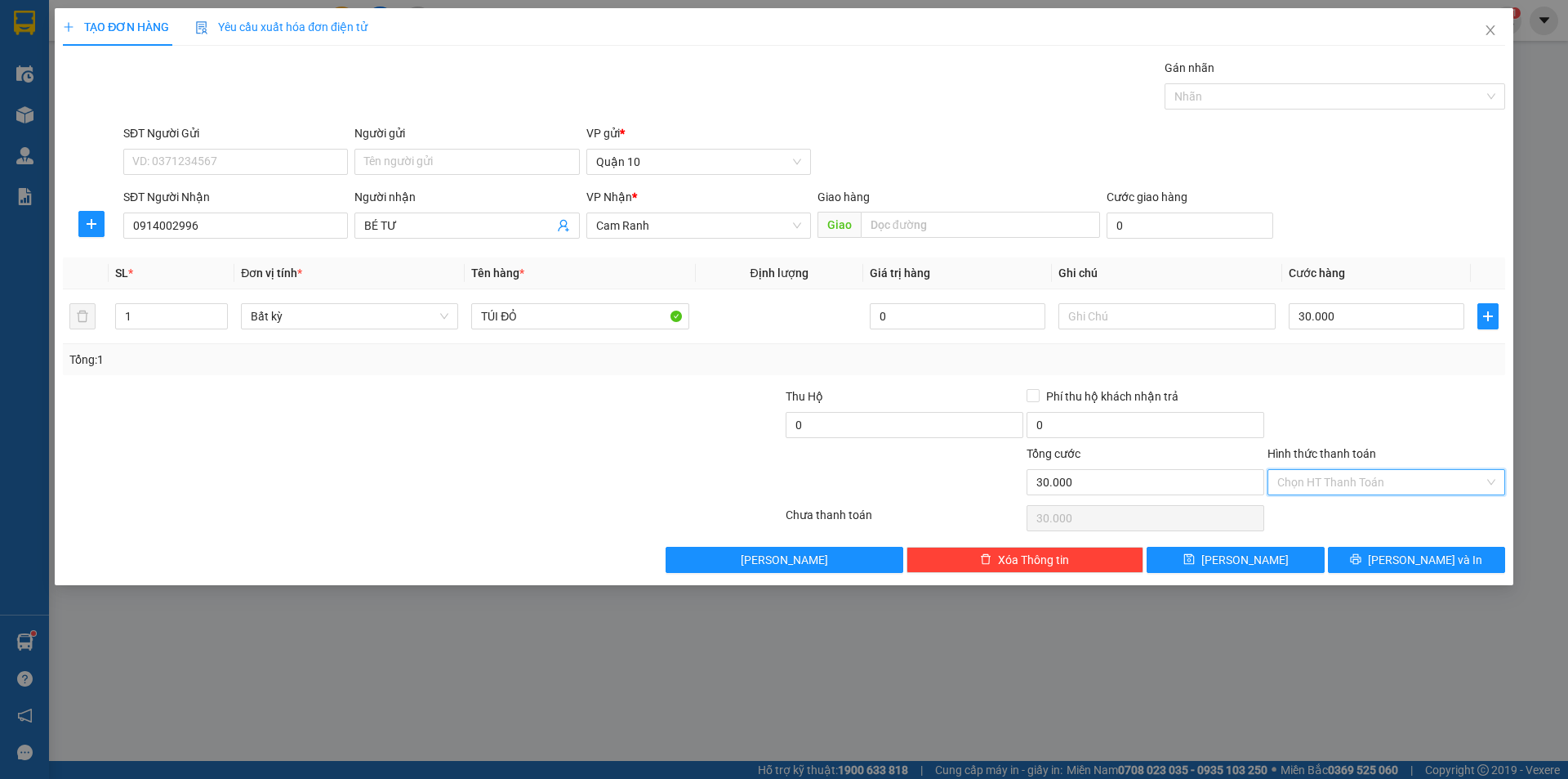
click at [1338, 484] on input "Hình thức thanh toán" at bounding box center [1380, 481] width 206 height 25
click at [1343, 508] on div "Tại văn phòng" at bounding box center [1386, 515] width 218 height 18
click at [1361, 563] on icon "printer" at bounding box center [1355, 559] width 12 height 12
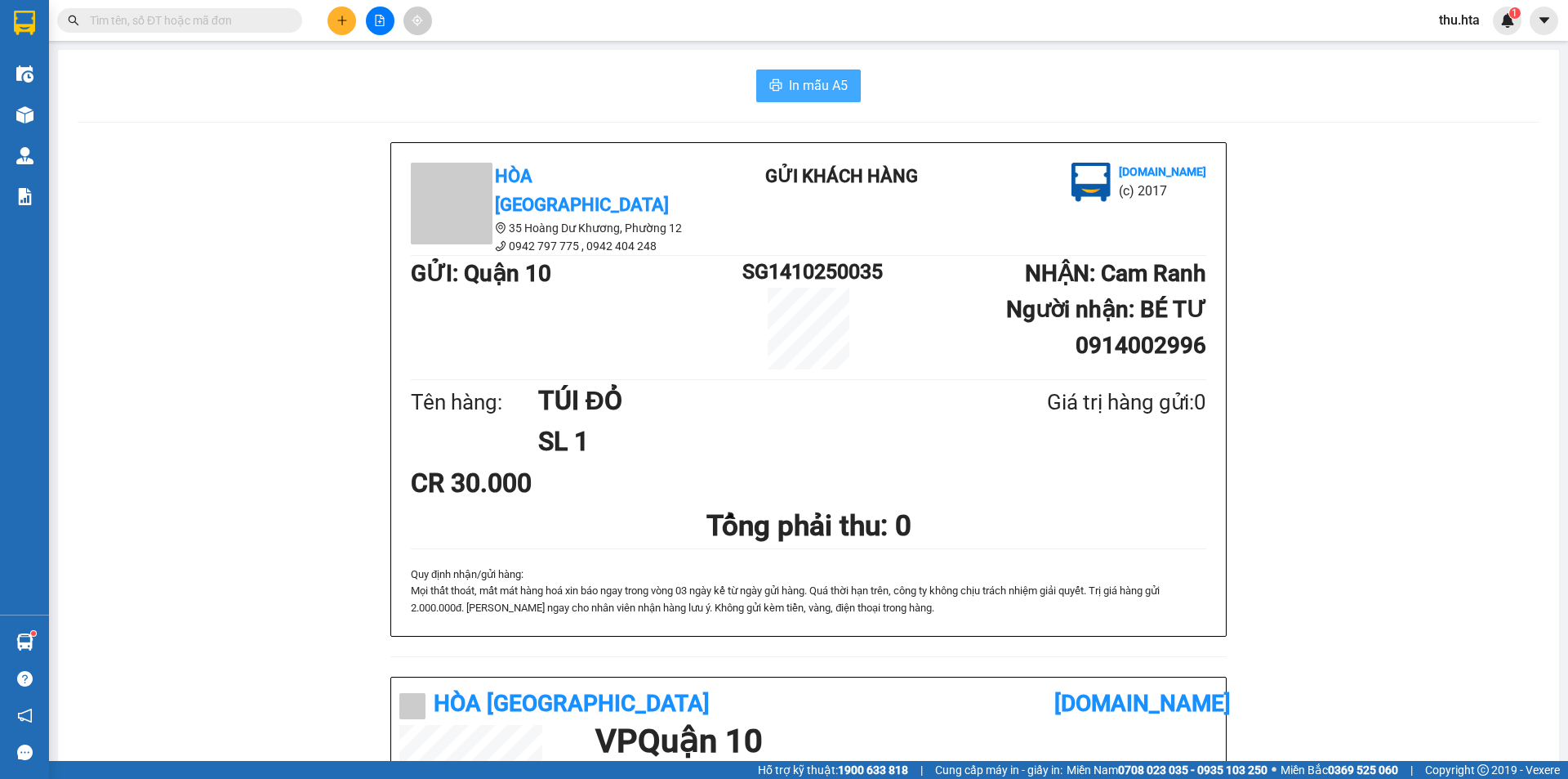
click at [808, 91] on span "In mẫu A5" at bounding box center [818, 86] width 59 height 20
click at [379, 29] on button at bounding box center [379, 20] width 28 height 28
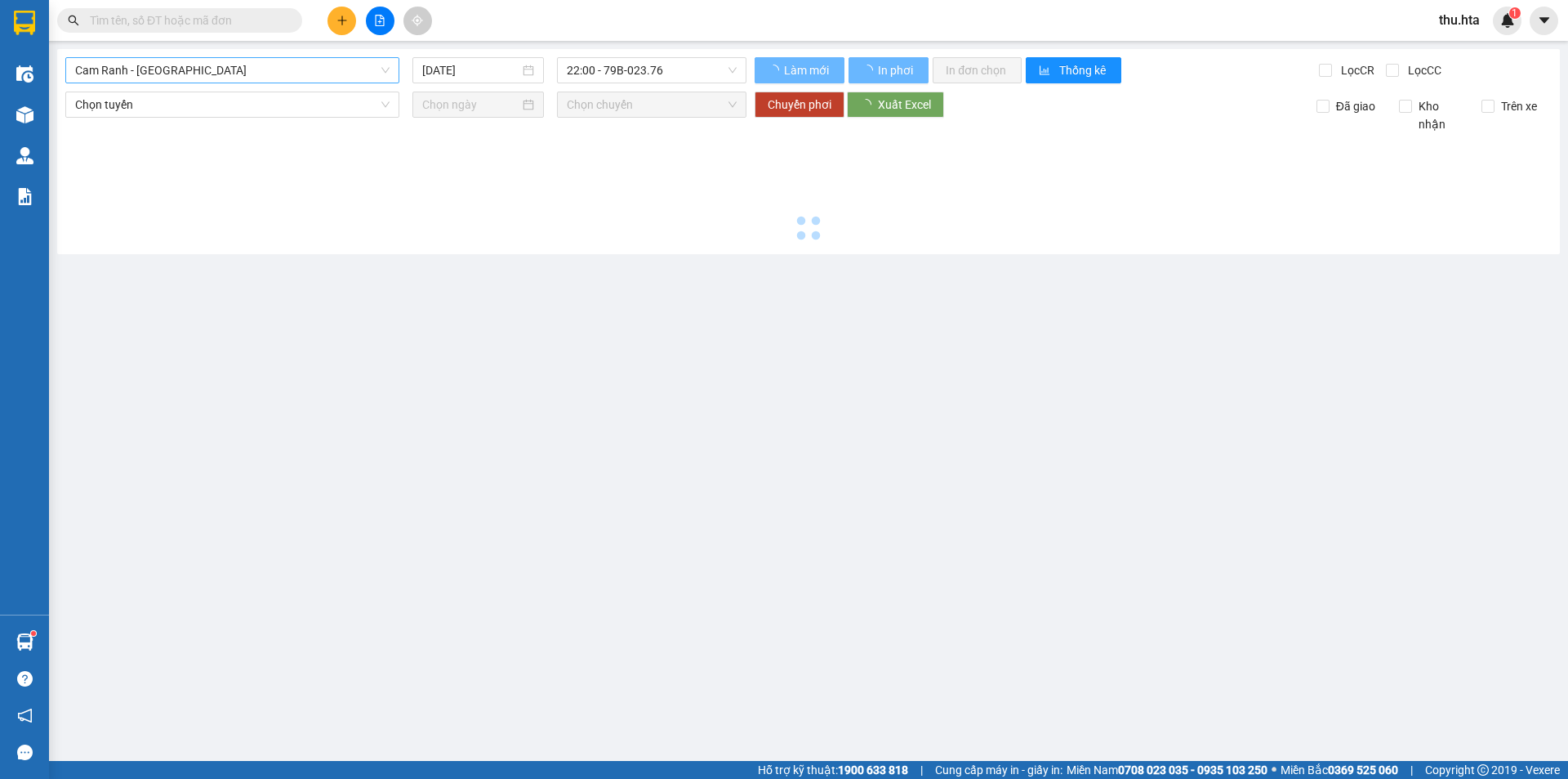
click at [170, 77] on span "Cam Ranh - [GEOGRAPHIC_DATA]" at bounding box center [233, 70] width 315 height 25
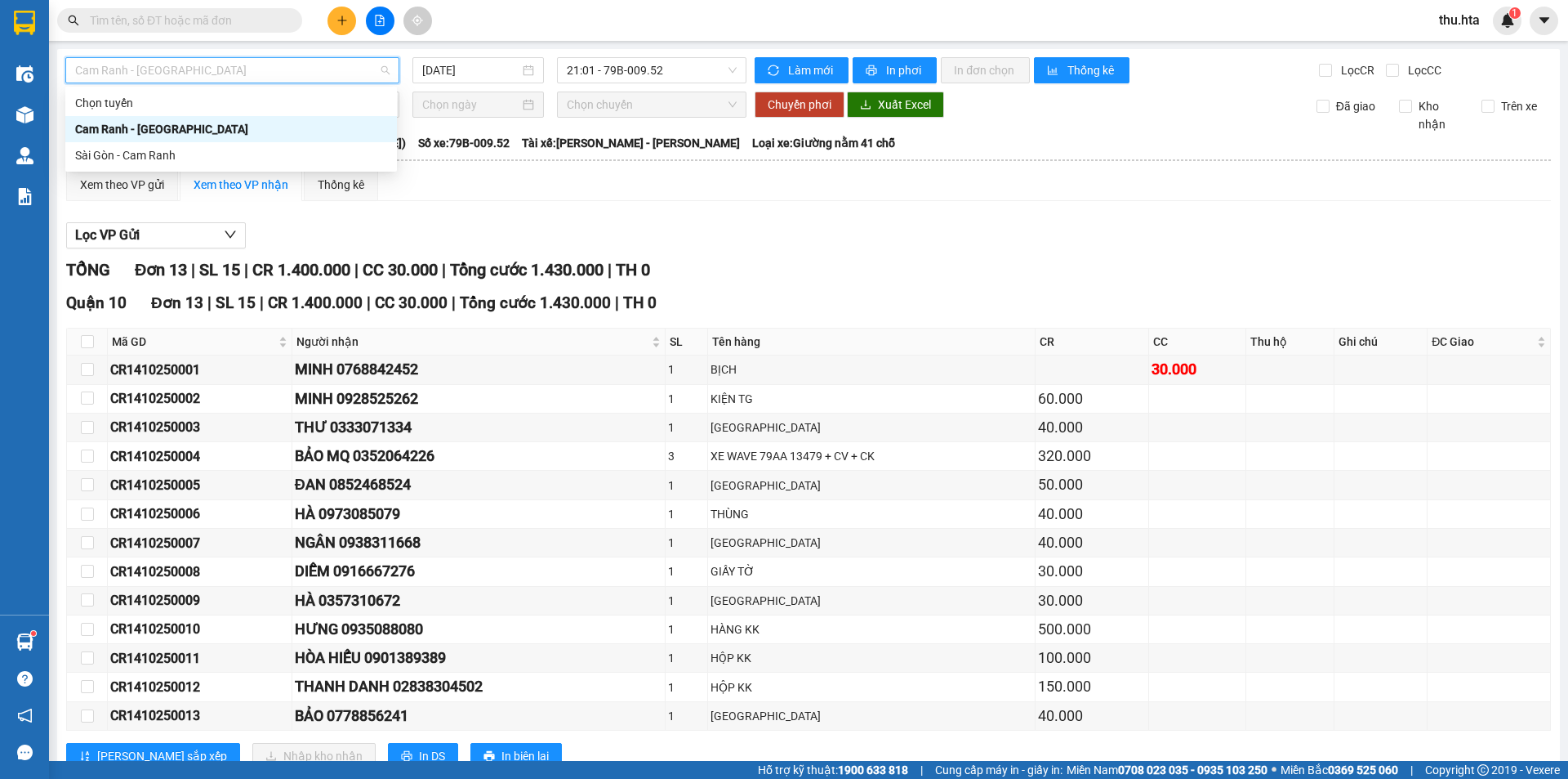
drag, startPoint x: 171, startPoint y: 120, endPoint x: 183, endPoint y: 112, distance: 14.4
click at [172, 118] on div "Cam Ranh - [GEOGRAPHIC_DATA]" at bounding box center [231, 128] width 331 height 26
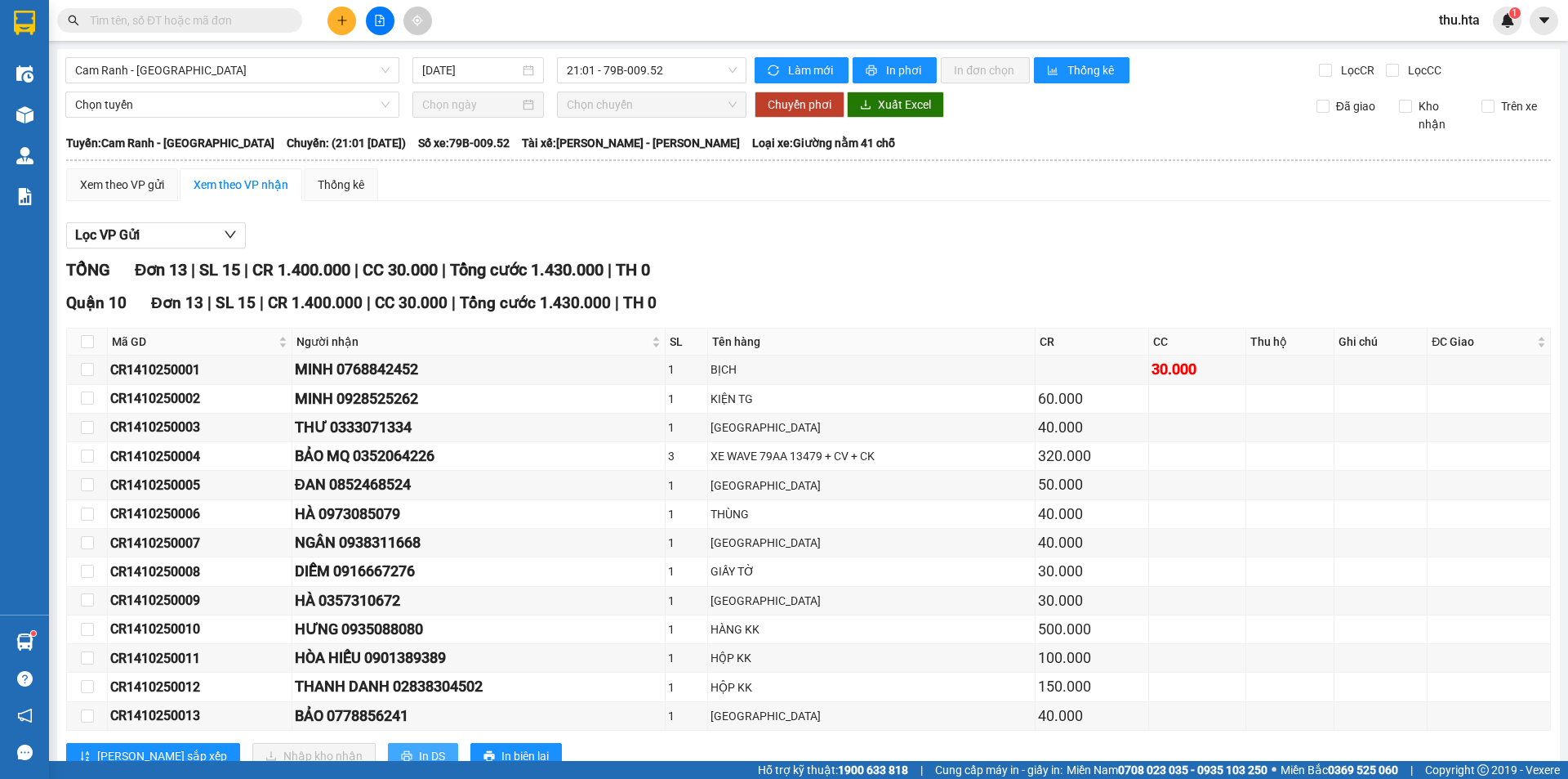
click at [419, 746] on span "In DS" at bounding box center [432, 755] width 26 height 18
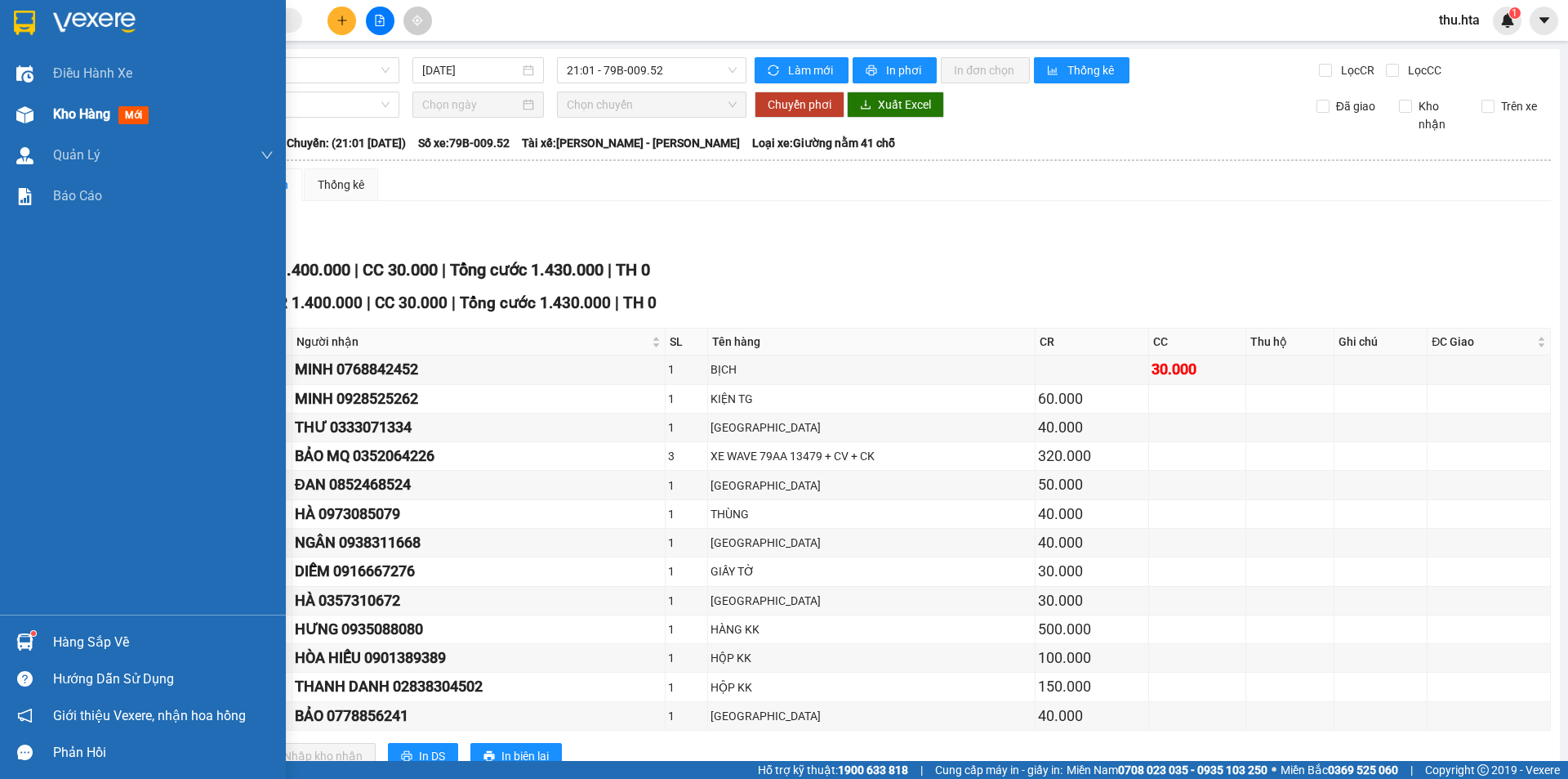
click at [52, 115] on div "Kho hàng mới" at bounding box center [143, 114] width 286 height 41
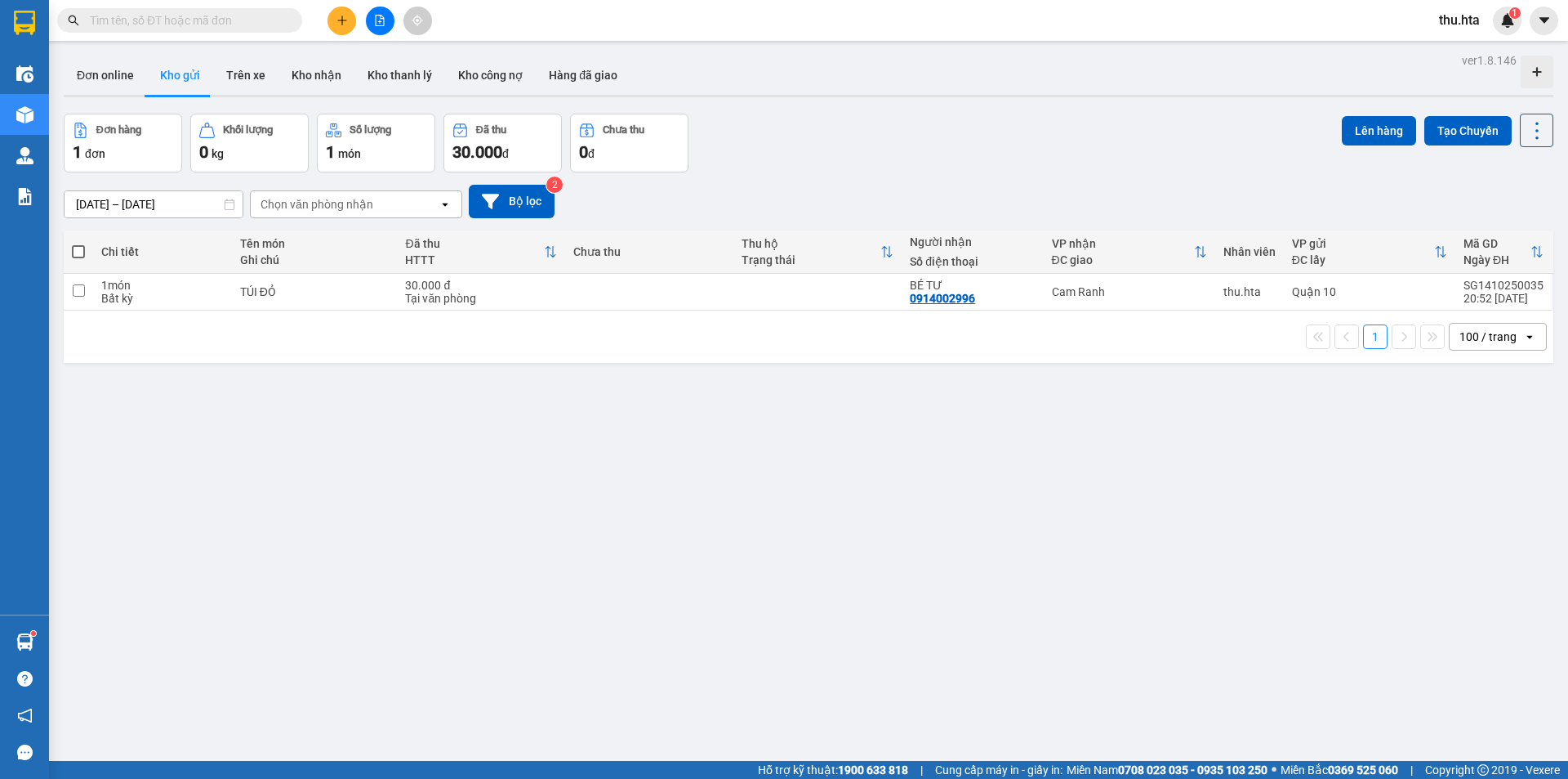
click at [75, 245] on span at bounding box center [78, 251] width 13 height 13
click at [78, 244] on input "checkbox" at bounding box center [78, 244] width 0 height 0
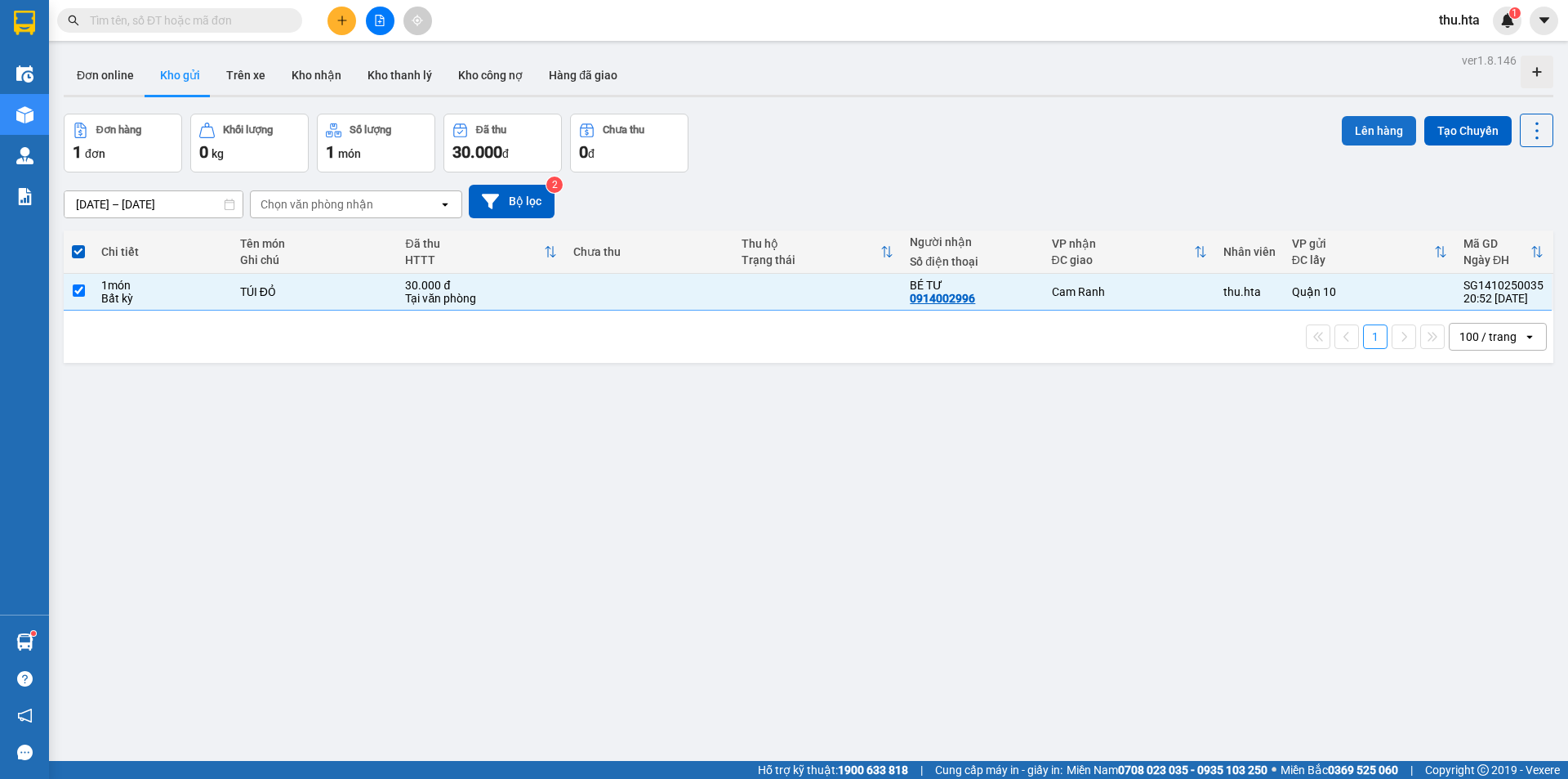
click at [1390, 116] on button "Lên hàng" at bounding box center [1379, 130] width 75 height 29
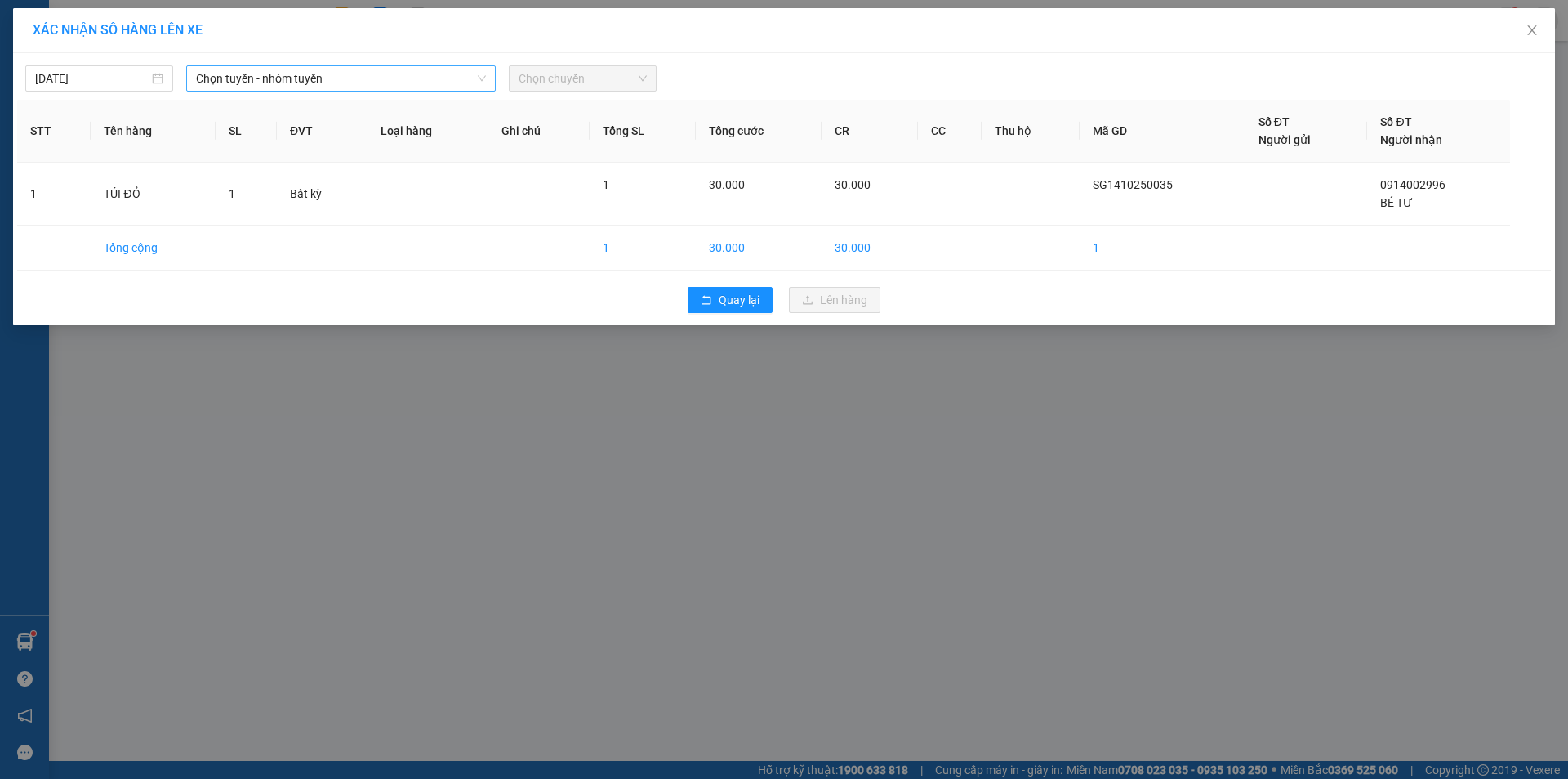
drag, startPoint x: 356, startPoint y: 63, endPoint x: 347, endPoint y: 66, distance: 9.5
click at [347, 66] on div "[DATE] Chọn tuyến - nhóm tuyến Chọn chuyến" at bounding box center [784, 75] width 1533 height 35
click at [347, 76] on span "Chọn tuyến - nhóm tuyến" at bounding box center [340, 78] width 290 height 25
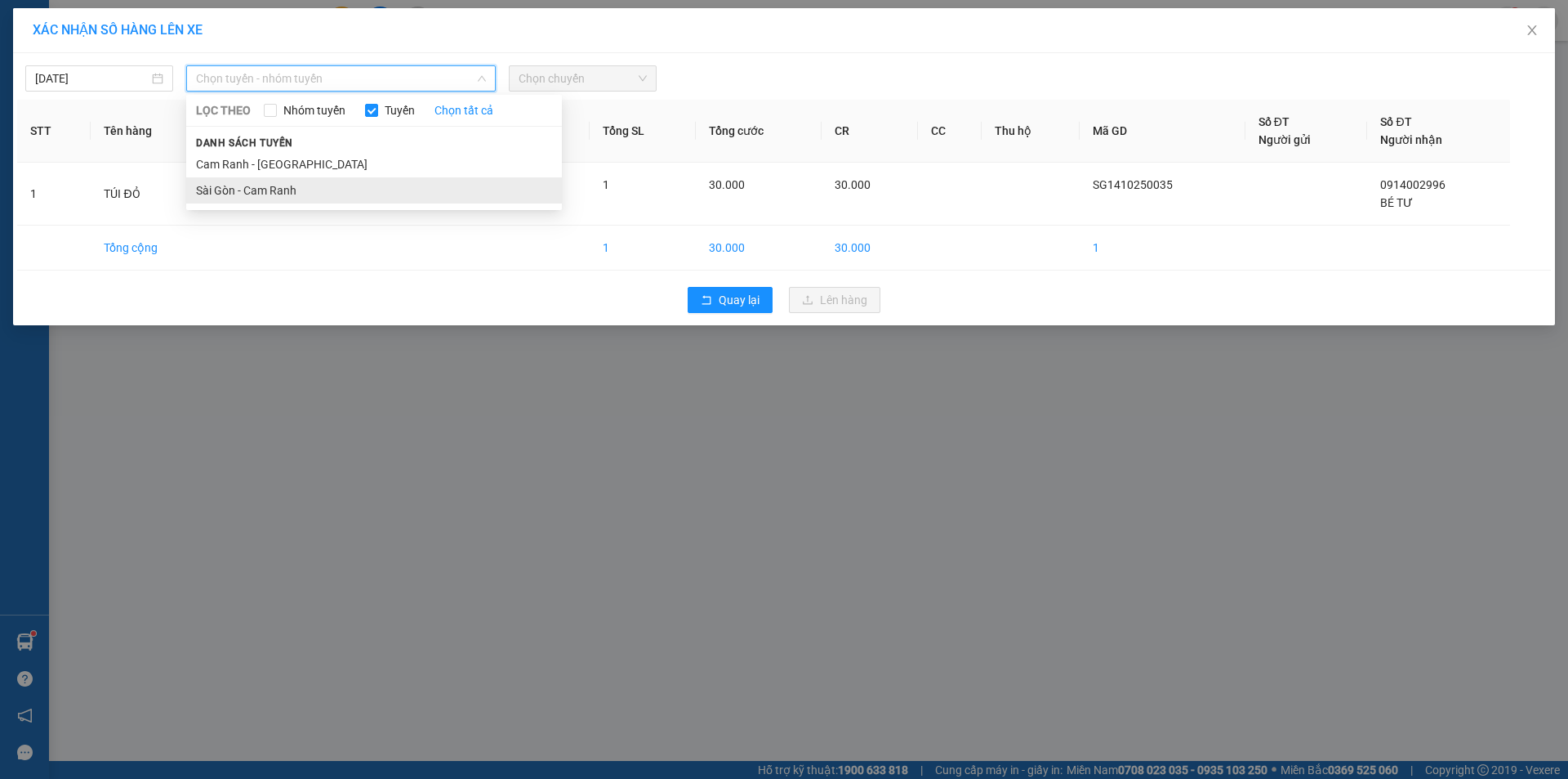
click at [340, 187] on li "Sài Gòn - Cam Ranh" at bounding box center [374, 190] width 376 height 26
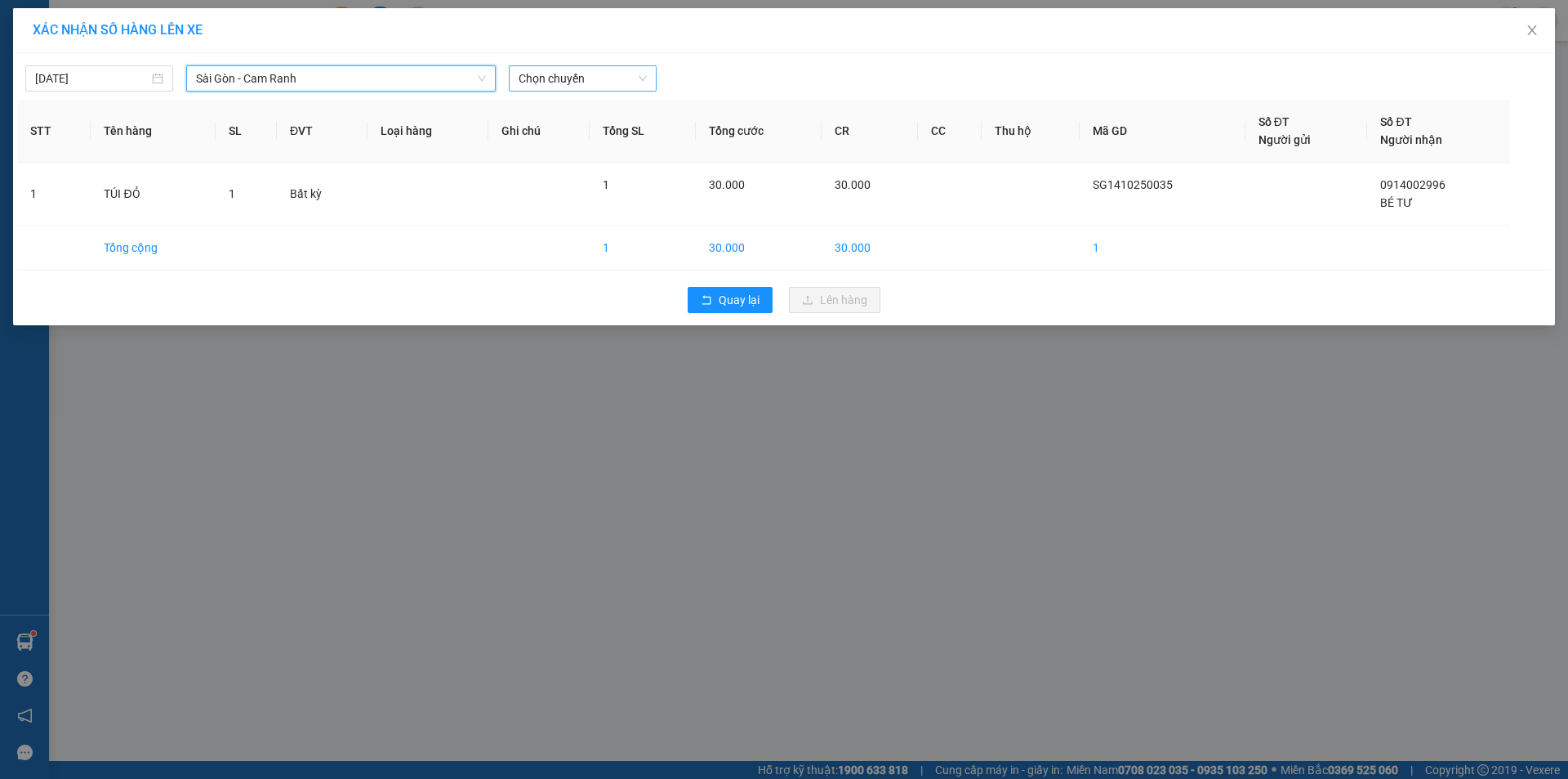
click at [563, 86] on span "Chọn chuyến" at bounding box center [582, 78] width 128 height 25
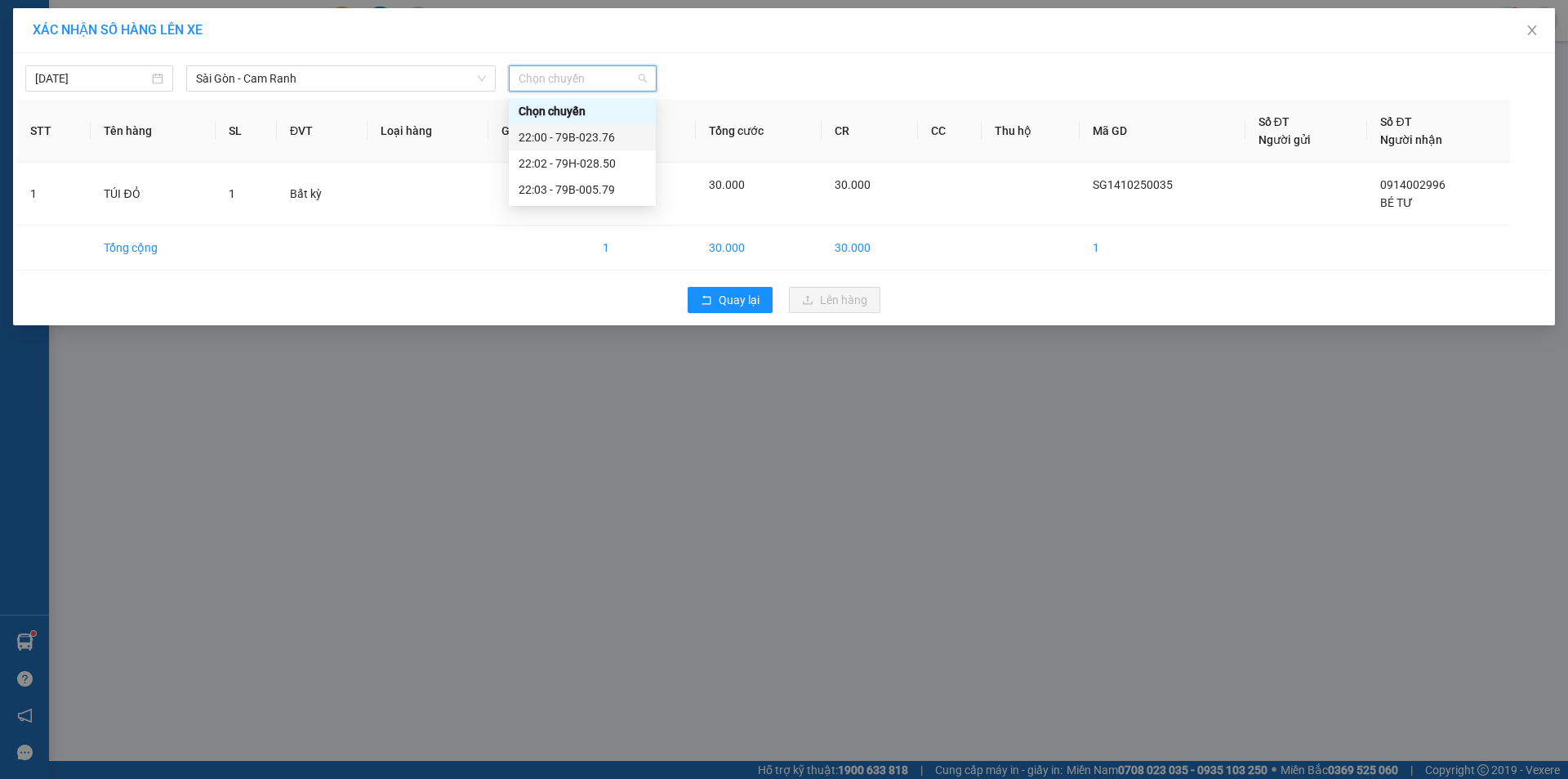
click at [572, 140] on div "22:00 - 79B-023.76" at bounding box center [582, 137] width 127 height 18
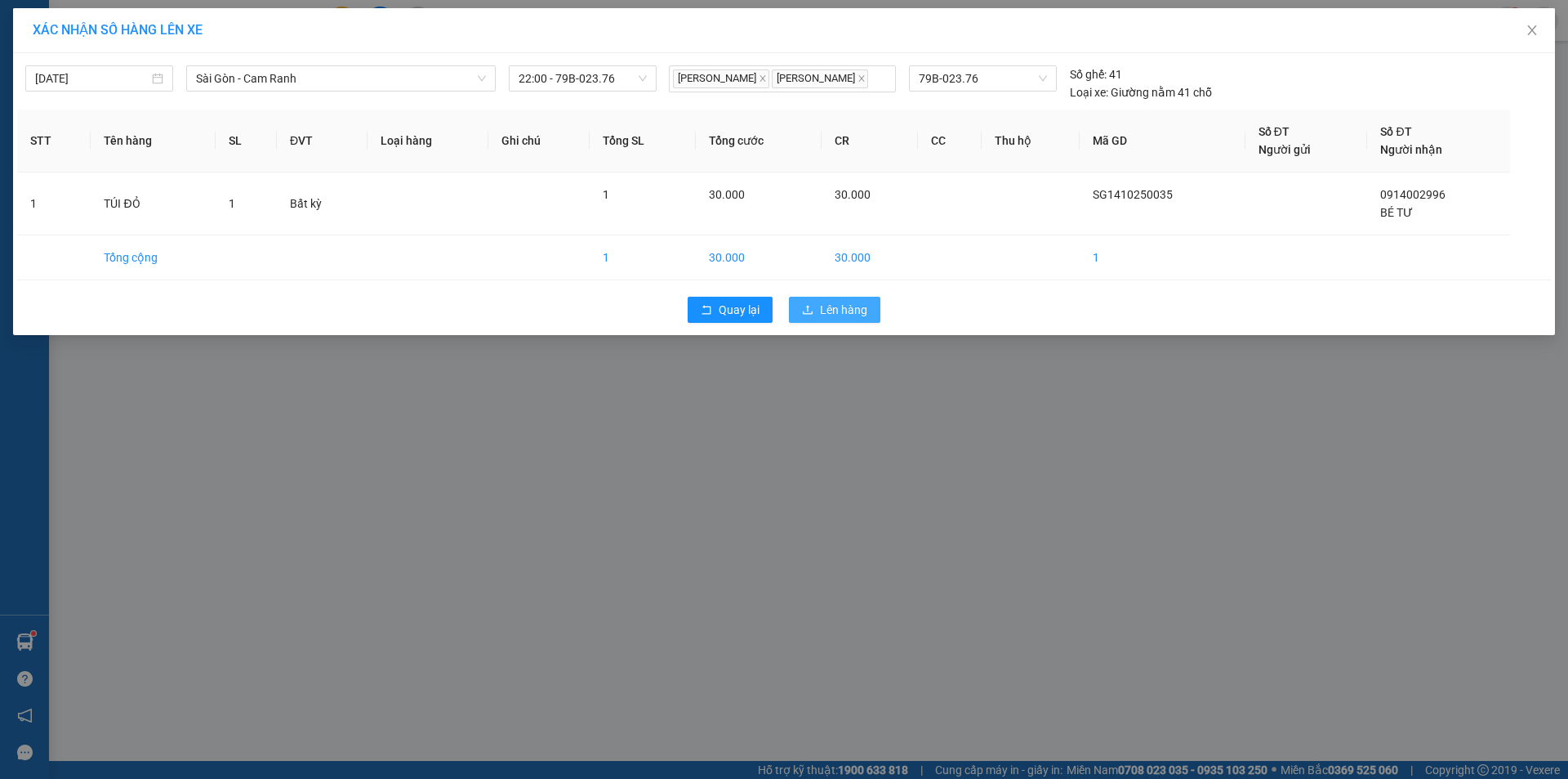
click at [843, 307] on span "Lên hàng" at bounding box center [843, 309] width 47 height 18
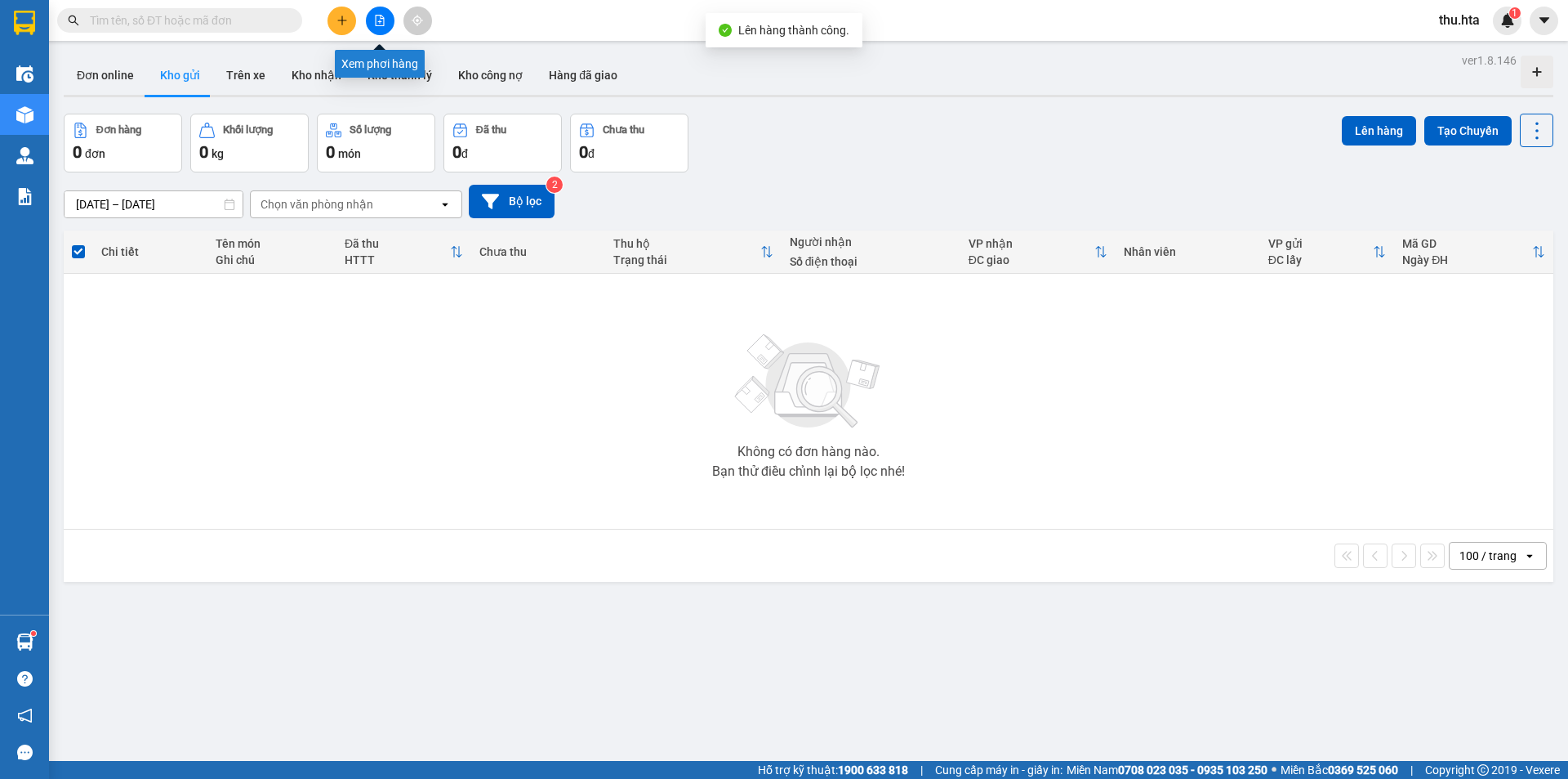
click at [378, 20] on icon "file-add" at bounding box center [379, 20] width 12 height 12
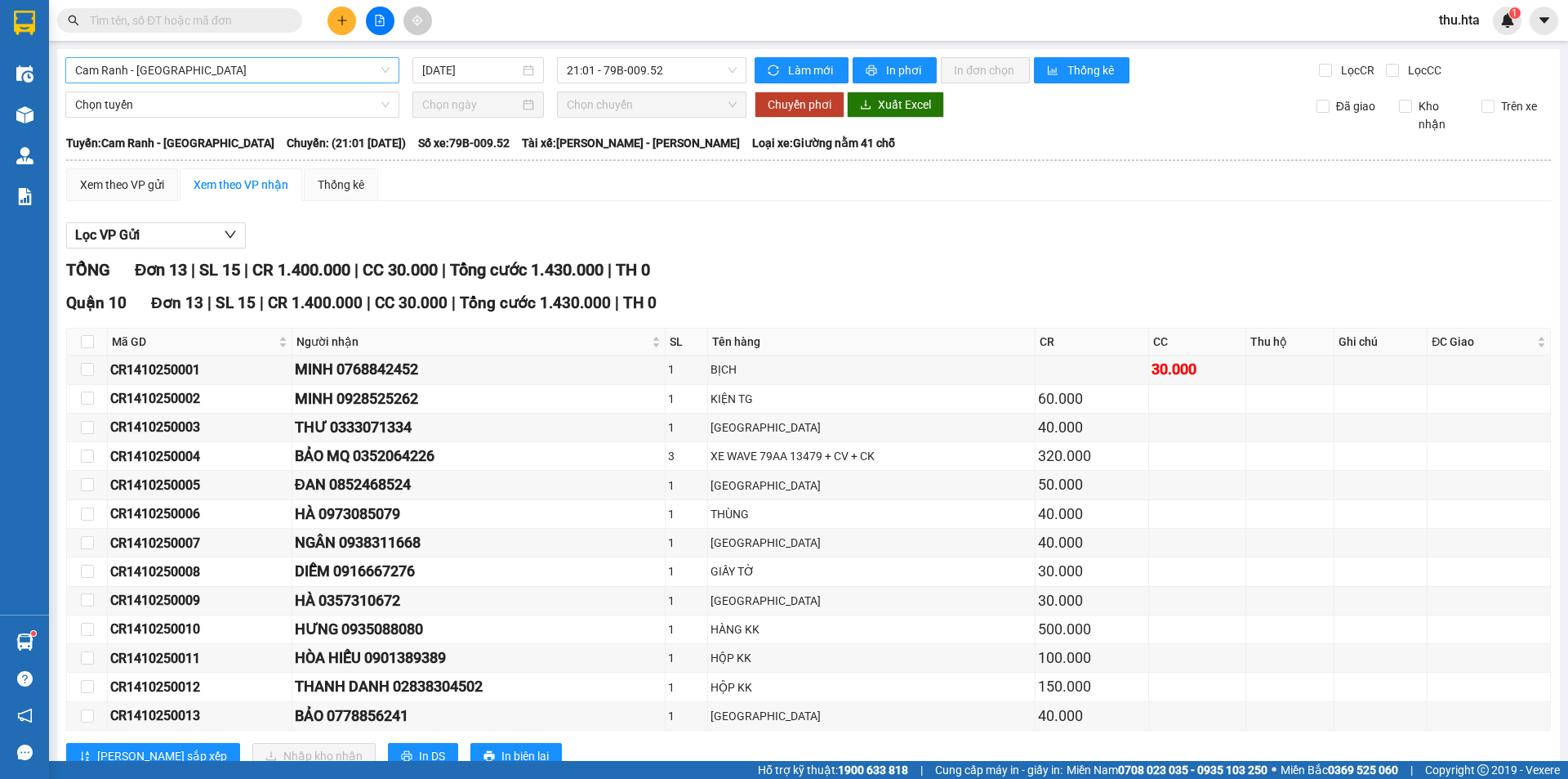
click at [196, 78] on span "Cam Ranh - [GEOGRAPHIC_DATA]" at bounding box center [233, 70] width 315 height 25
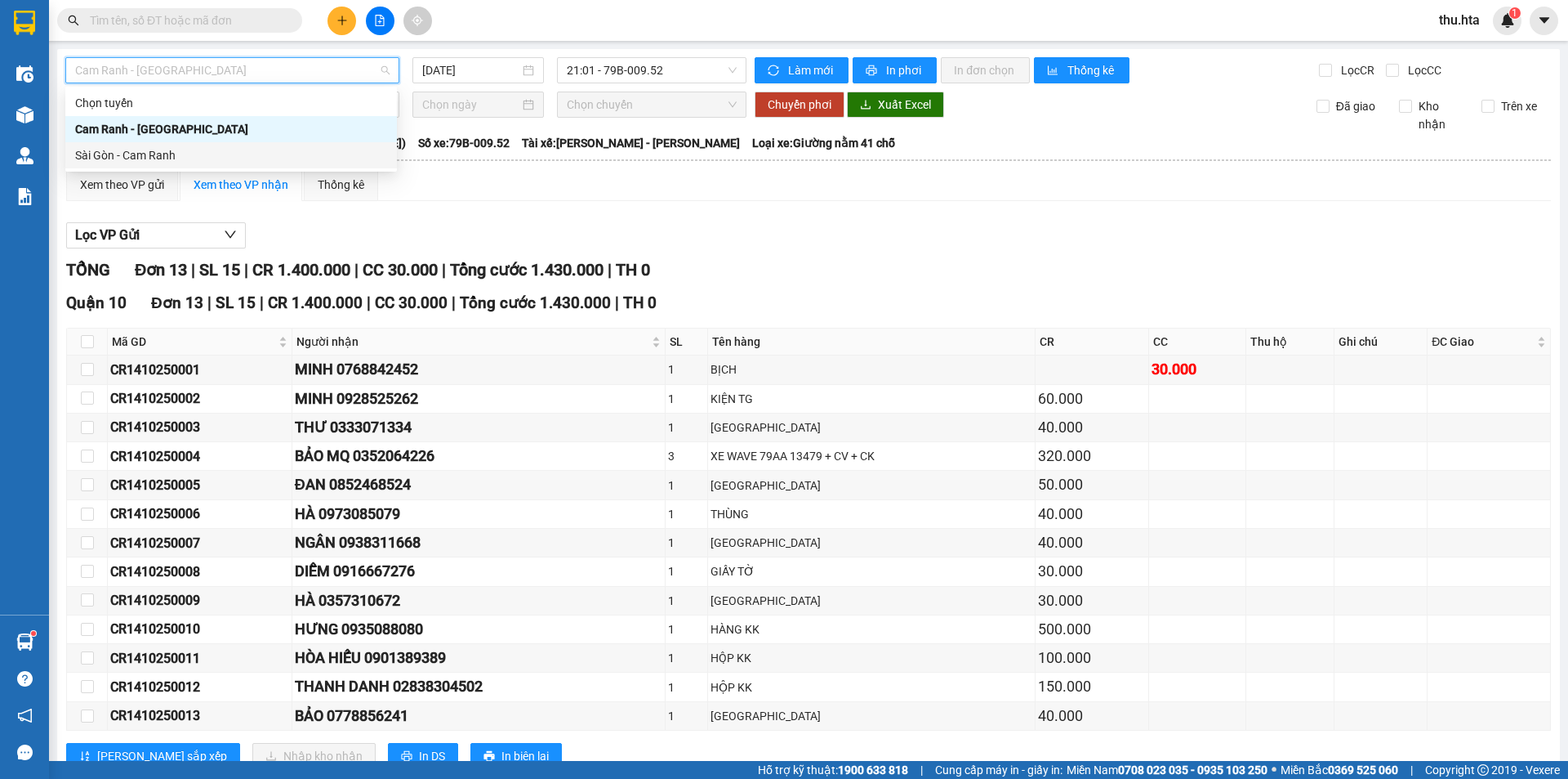
click at [179, 147] on div "Sài Gòn - Cam Ranh" at bounding box center [231, 155] width 331 height 26
type input "[DATE]"
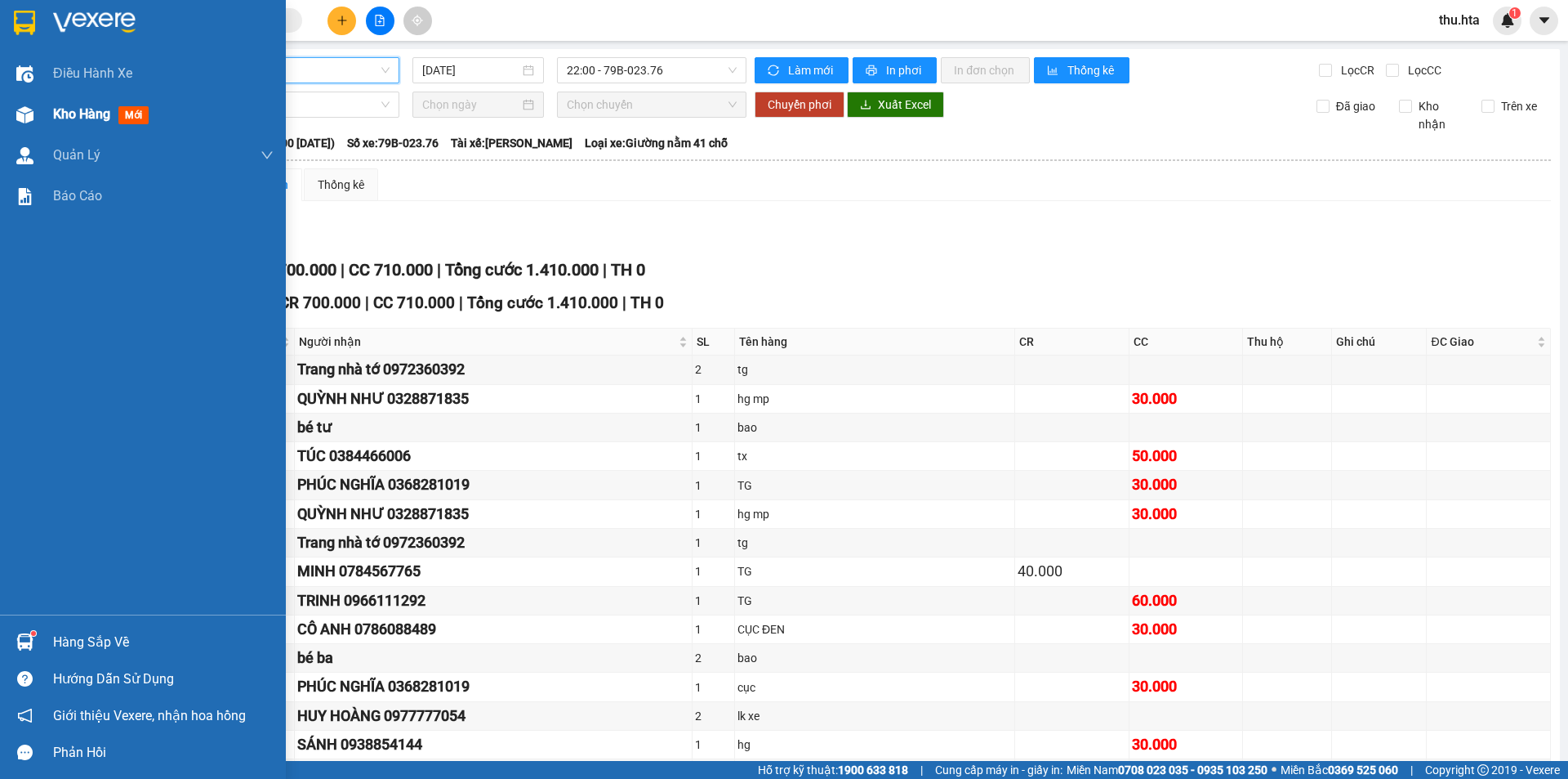
click at [84, 107] on span "Kho hàng" at bounding box center [81, 114] width 57 height 15
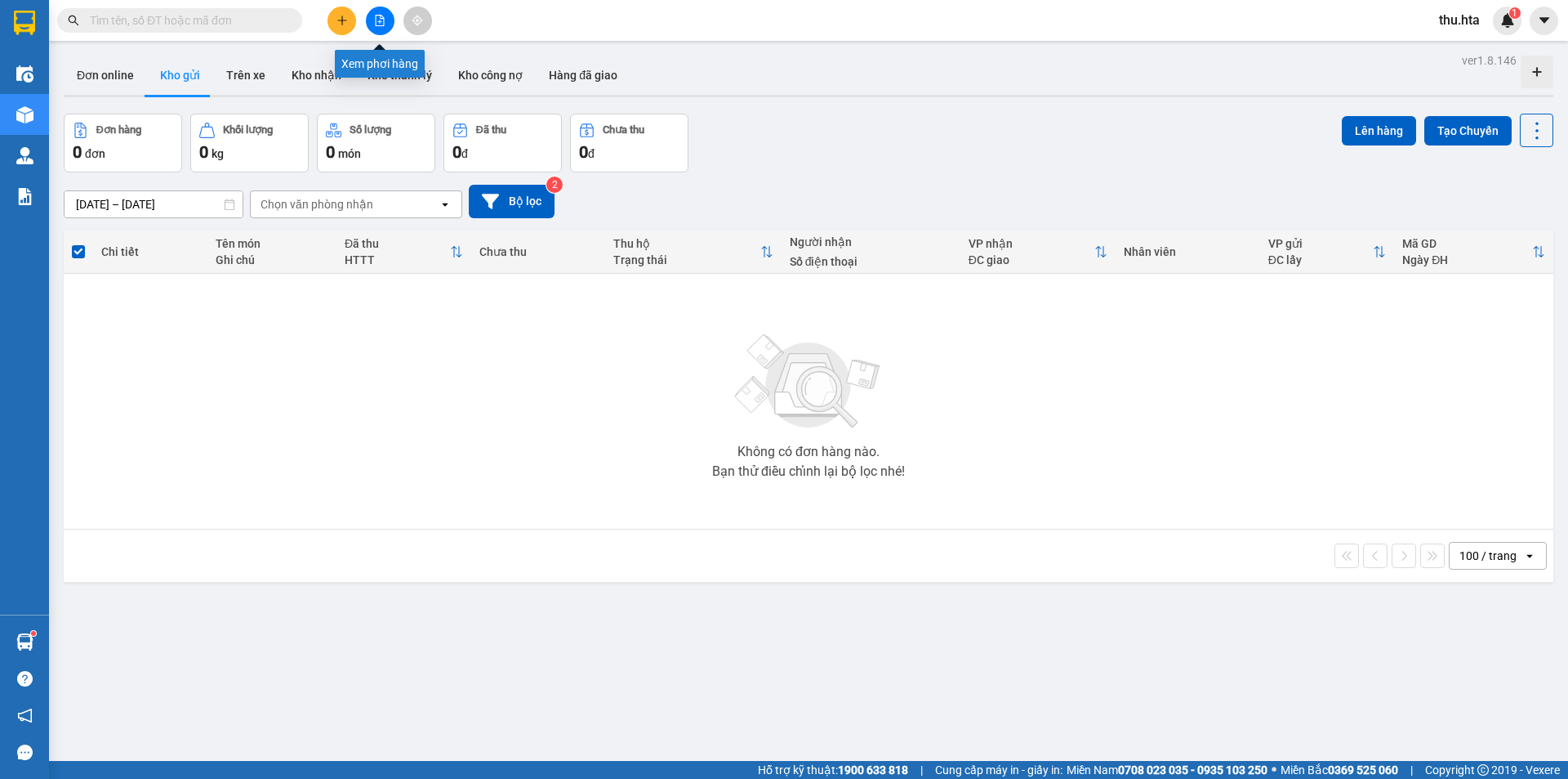
click at [381, 8] on button at bounding box center [379, 20] width 28 height 28
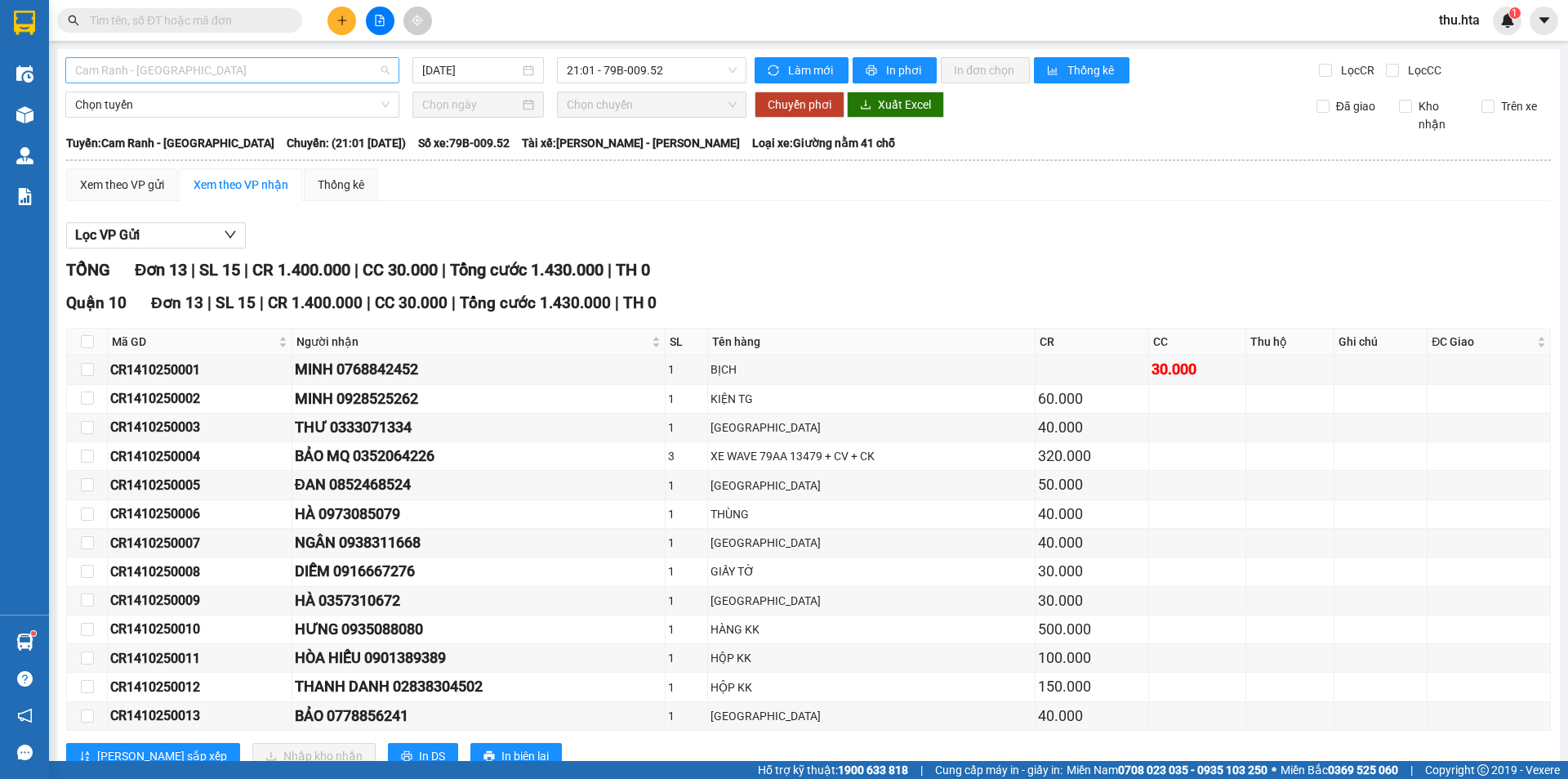
click at [269, 71] on span "Cam Ranh - [GEOGRAPHIC_DATA]" at bounding box center [233, 70] width 315 height 25
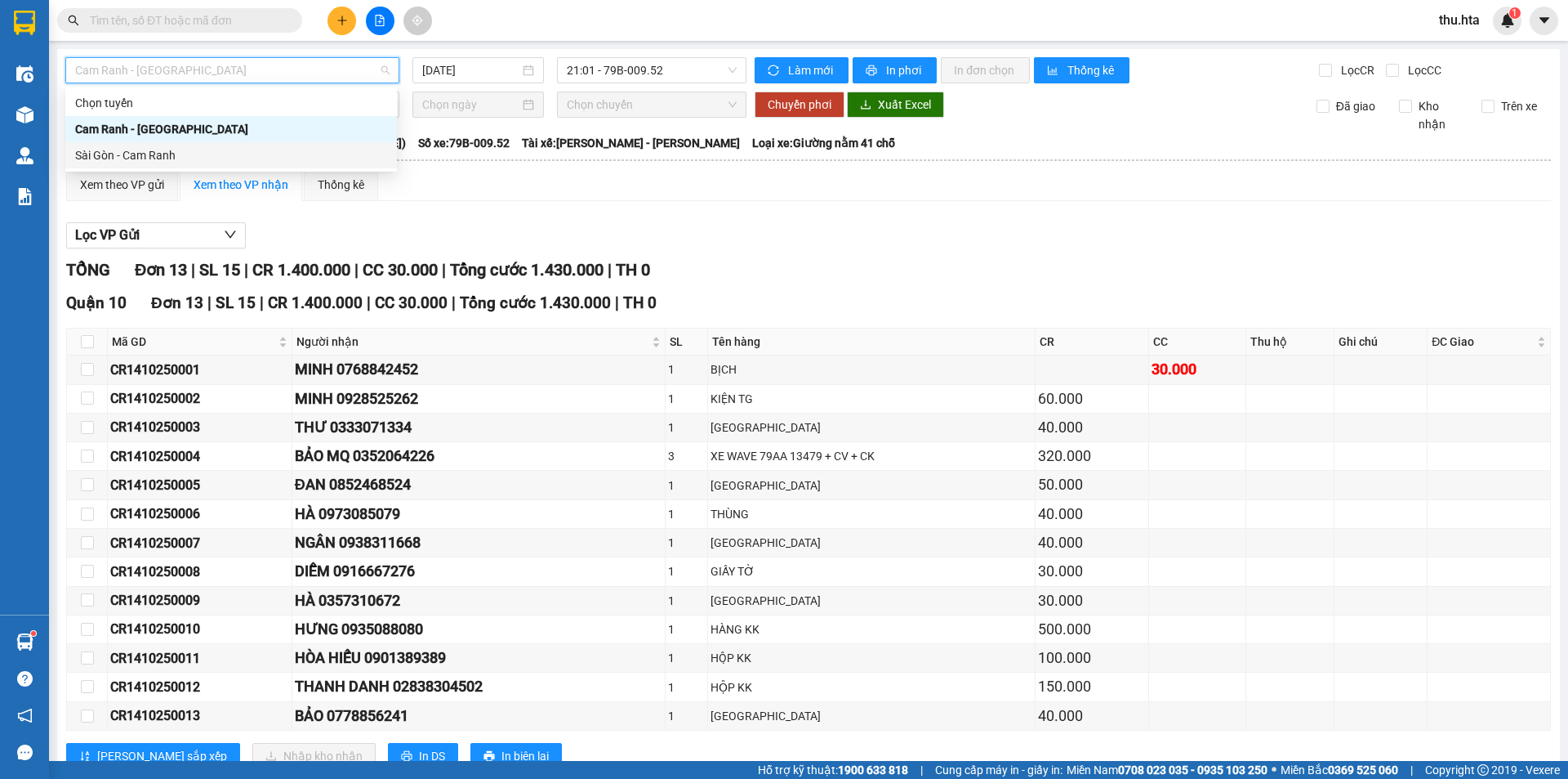
click at [266, 156] on div "Sài Gòn - Cam Ranh" at bounding box center [231, 156] width 312 height 18
type input "[DATE]"
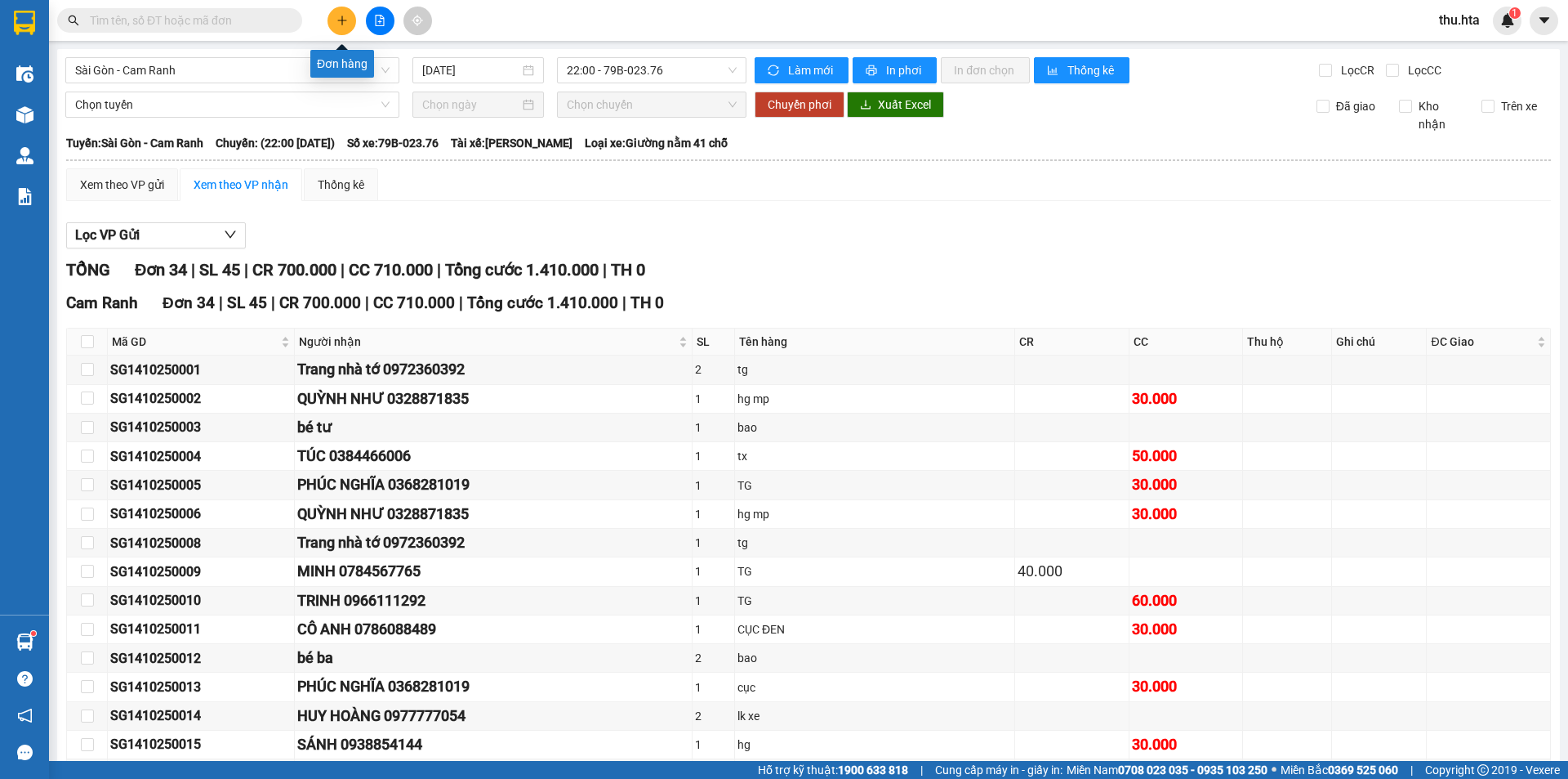
click at [339, 14] on button at bounding box center [341, 20] width 28 height 28
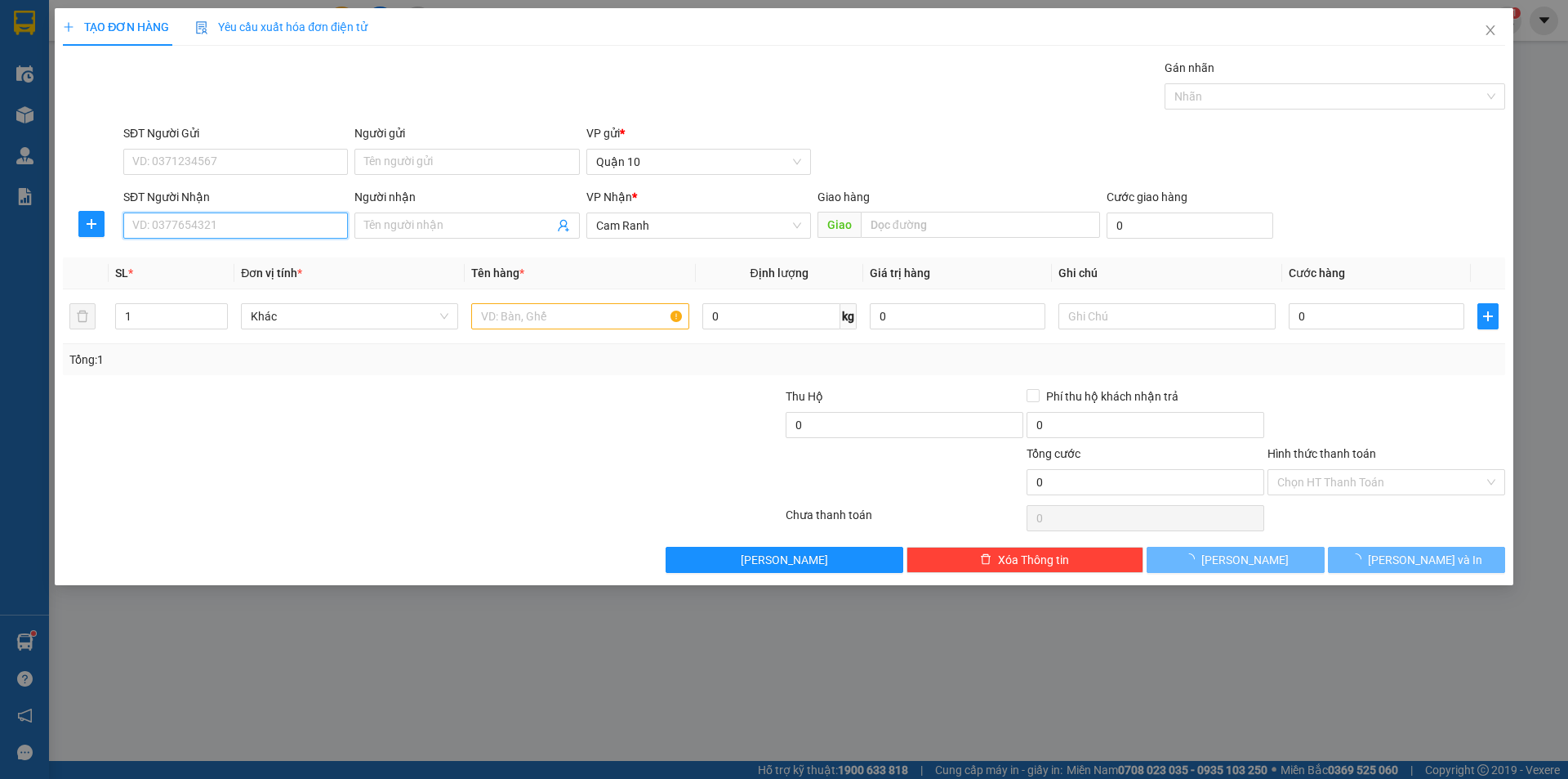
click at [161, 224] on input "SĐT Người Nhận" at bounding box center [236, 225] width 225 height 26
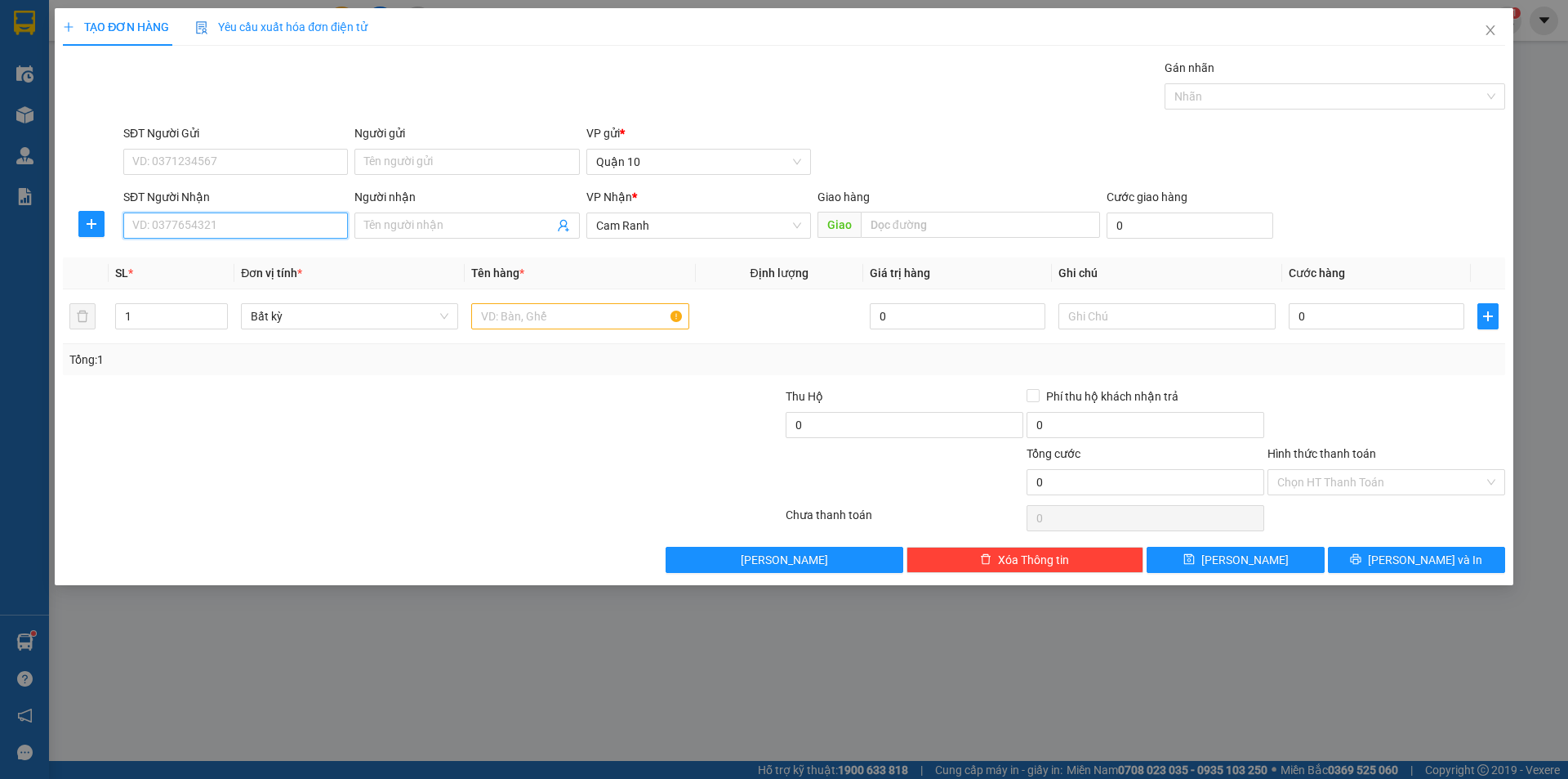
click at [264, 223] on input "SĐT Người Nhận" at bounding box center [236, 225] width 225 height 26
type input "0908584475"
click at [372, 228] on input "Người nhận" at bounding box center [457, 226] width 188 height 18
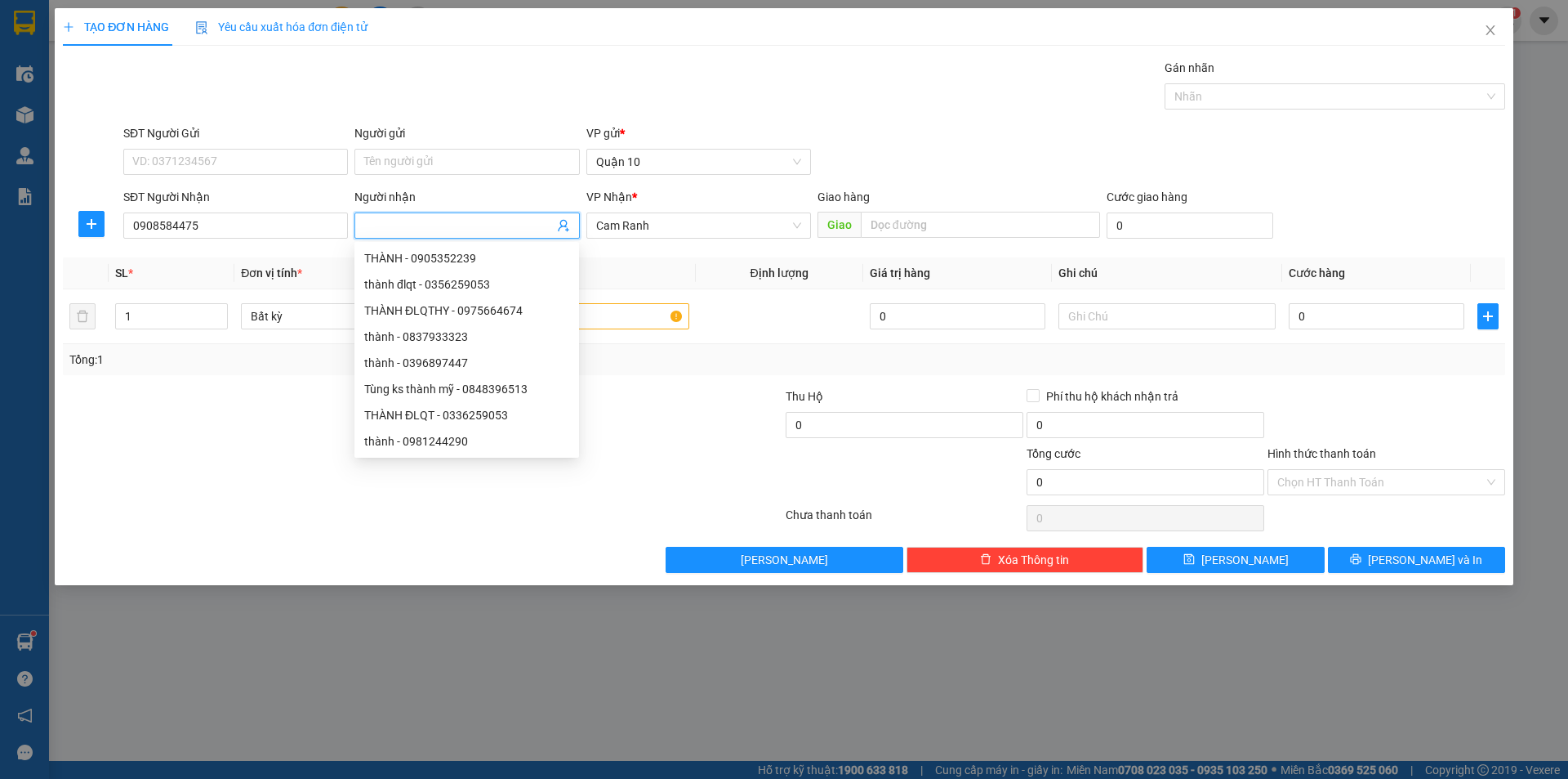
type input "A"
type input "Ạ"
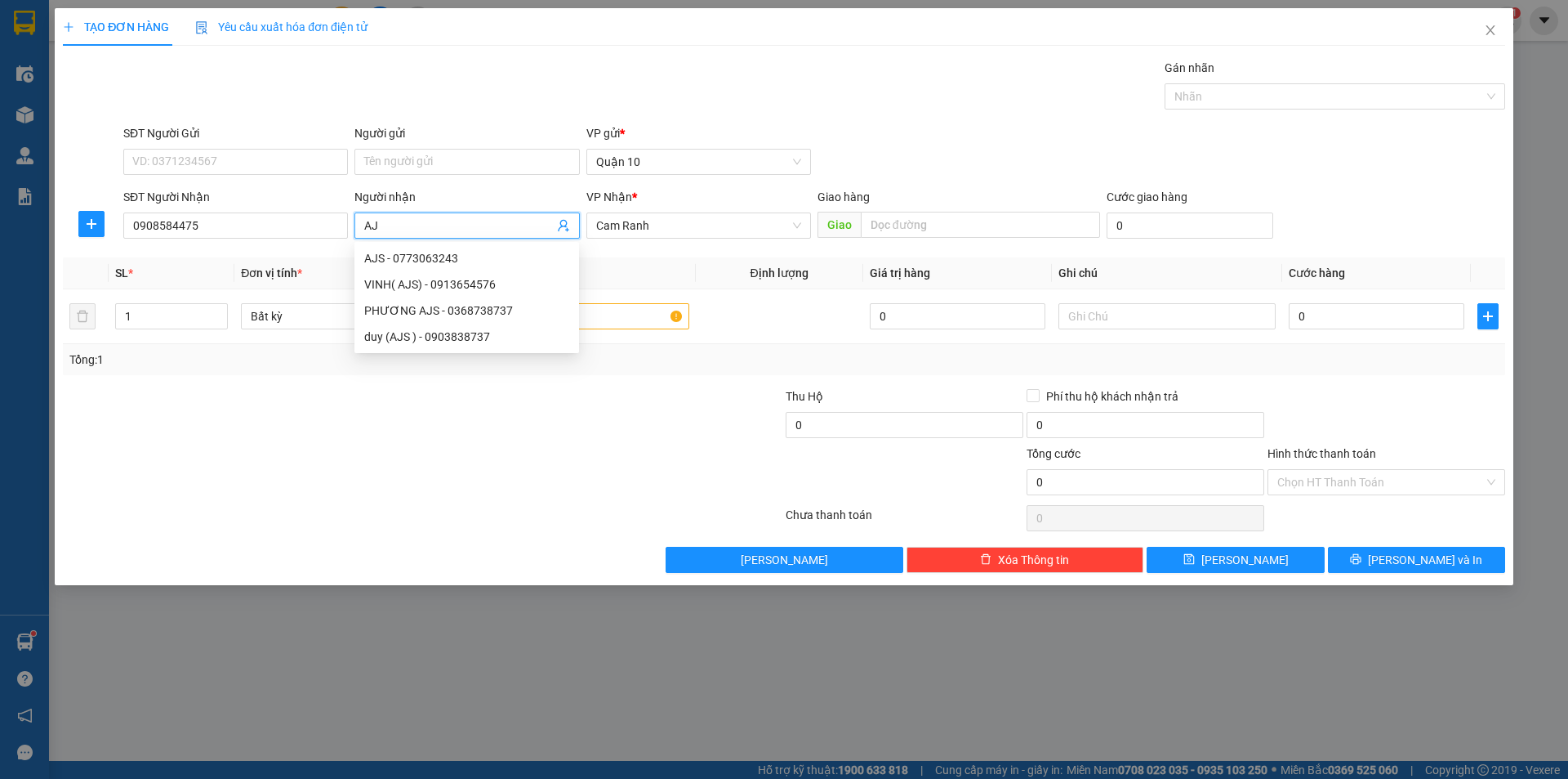
type input "AJS"
click at [397, 301] on div "PHƯƠNG AJS - 0368738737" at bounding box center [466, 310] width 205 height 18
type input "0368738737"
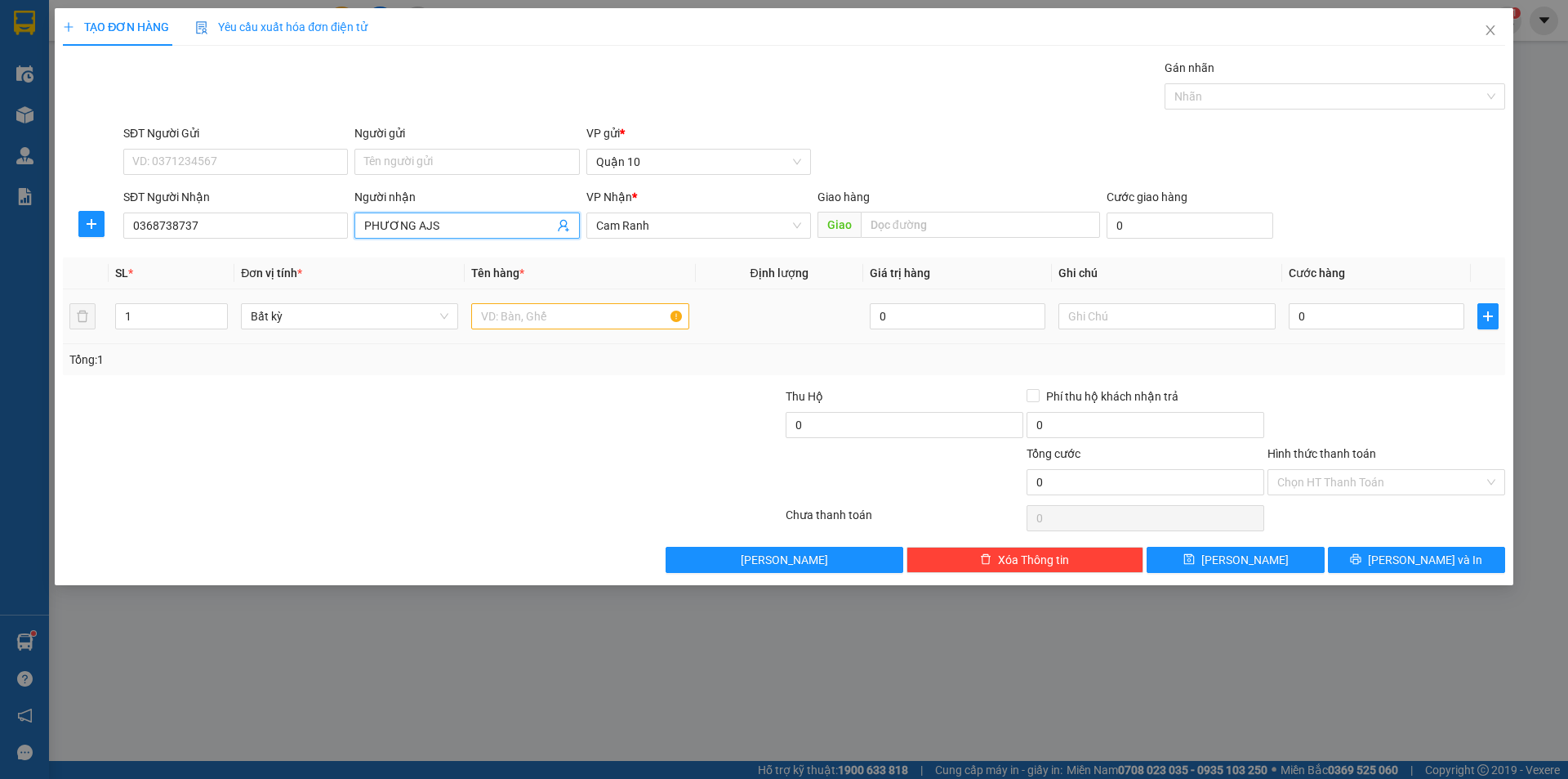
type input "PHƯƠNG AJS"
click at [544, 311] on input "text" at bounding box center [579, 316] width 217 height 26
type input "TG"
click at [1355, 319] on input "0" at bounding box center [1376, 316] width 176 height 26
click at [1354, 337] on td "60.000" at bounding box center [1375, 317] width 188 height 55
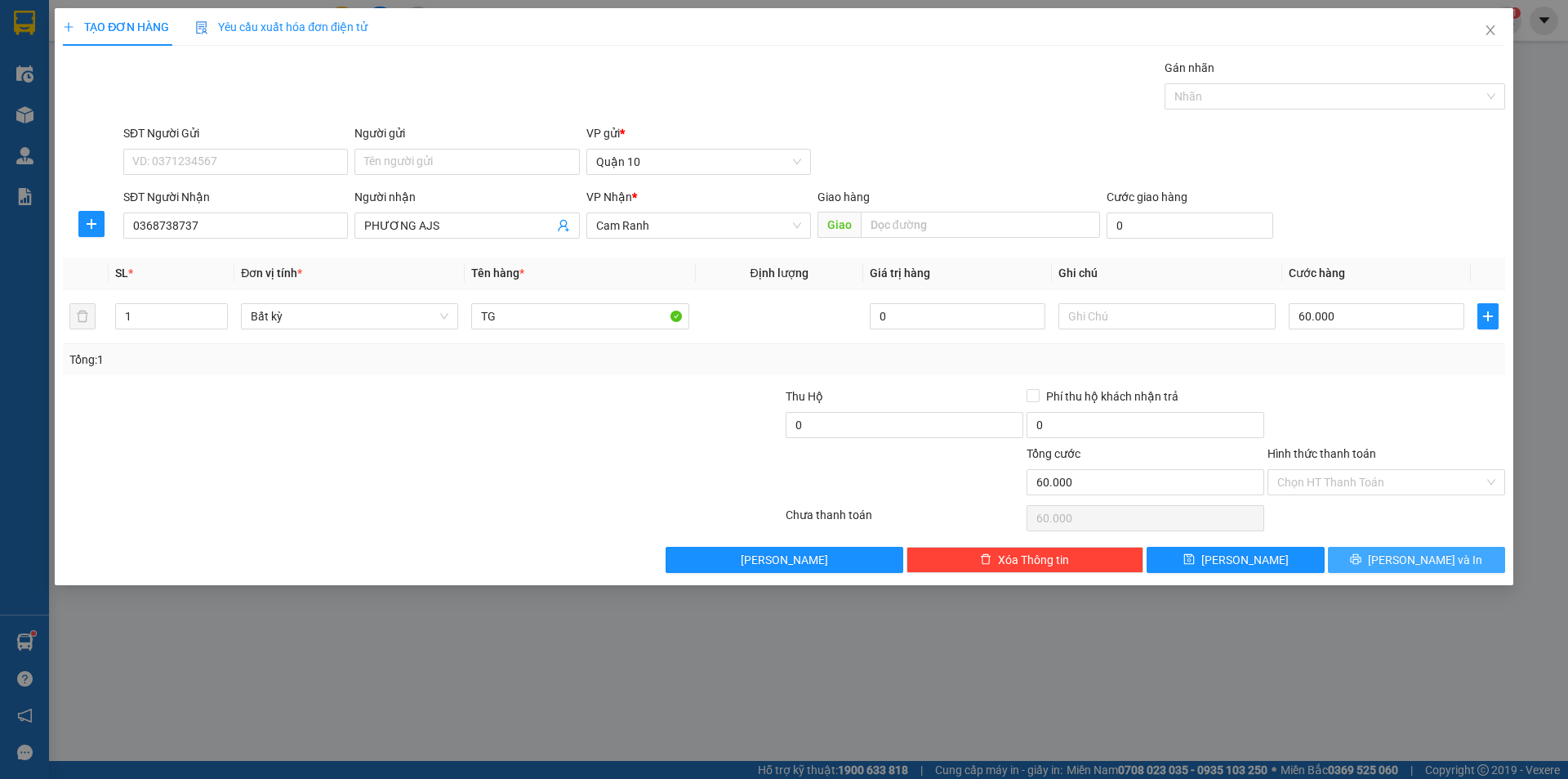
click at [1402, 547] on button "[PERSON_NAME] và In" at bounding box center [1416, 560] width 177 height 26
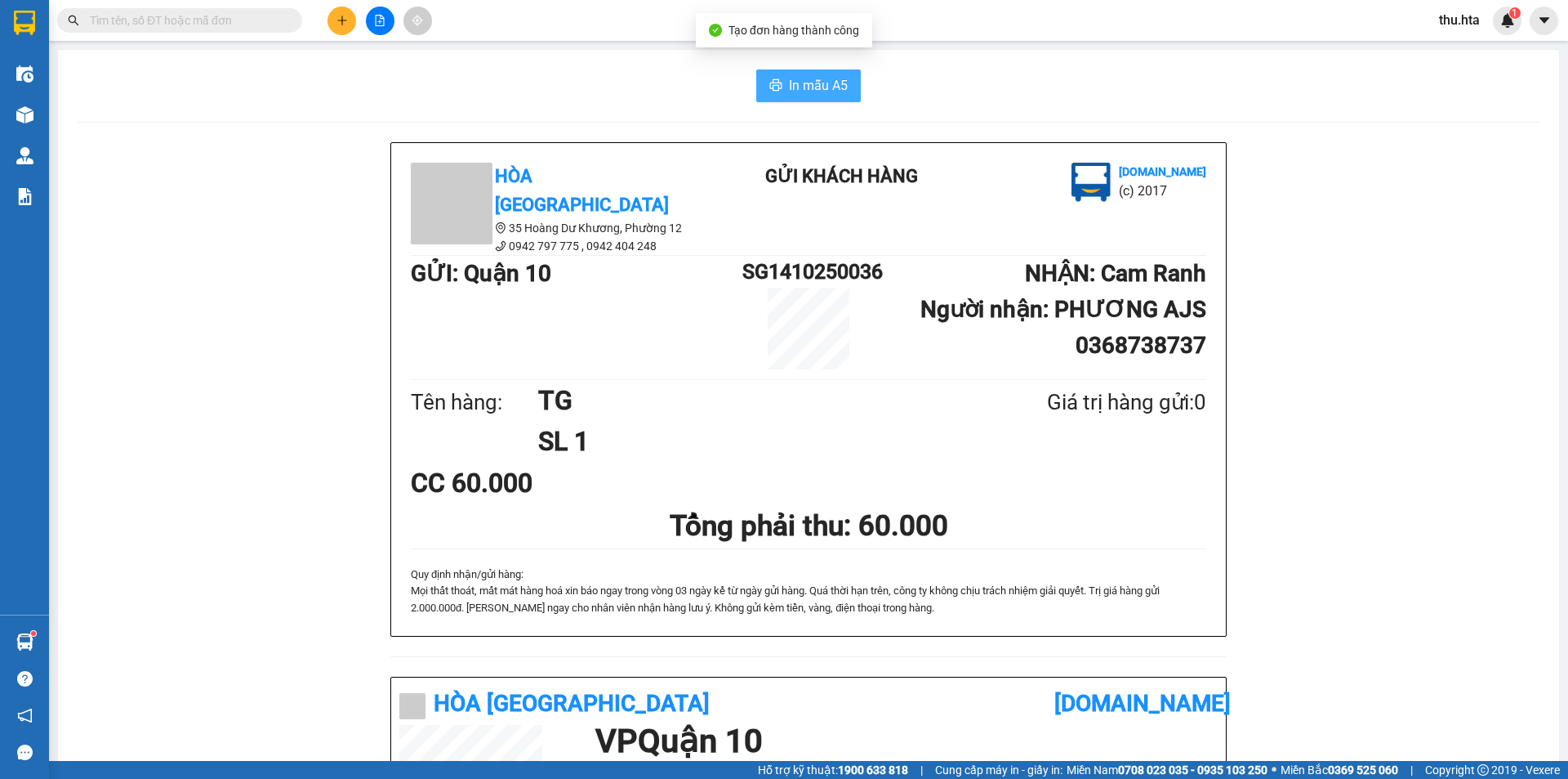
click at [813, 93] on span "In mẫu A5" at bounding box center [818, 86] width 59 height 20
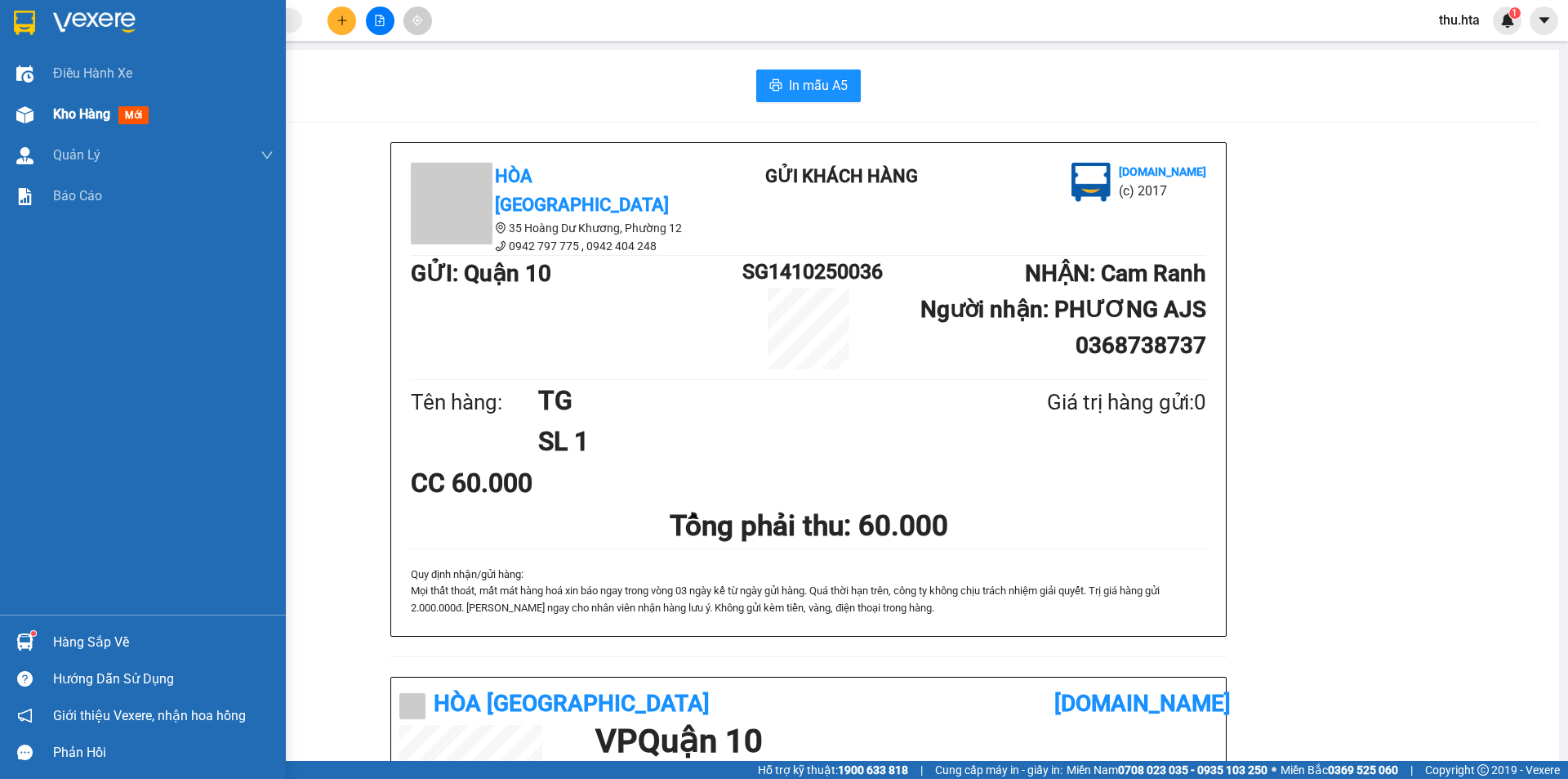
click at [52, 112] on div "Kho hàng mới" at bounding box center [143, 114] width 286 height 41
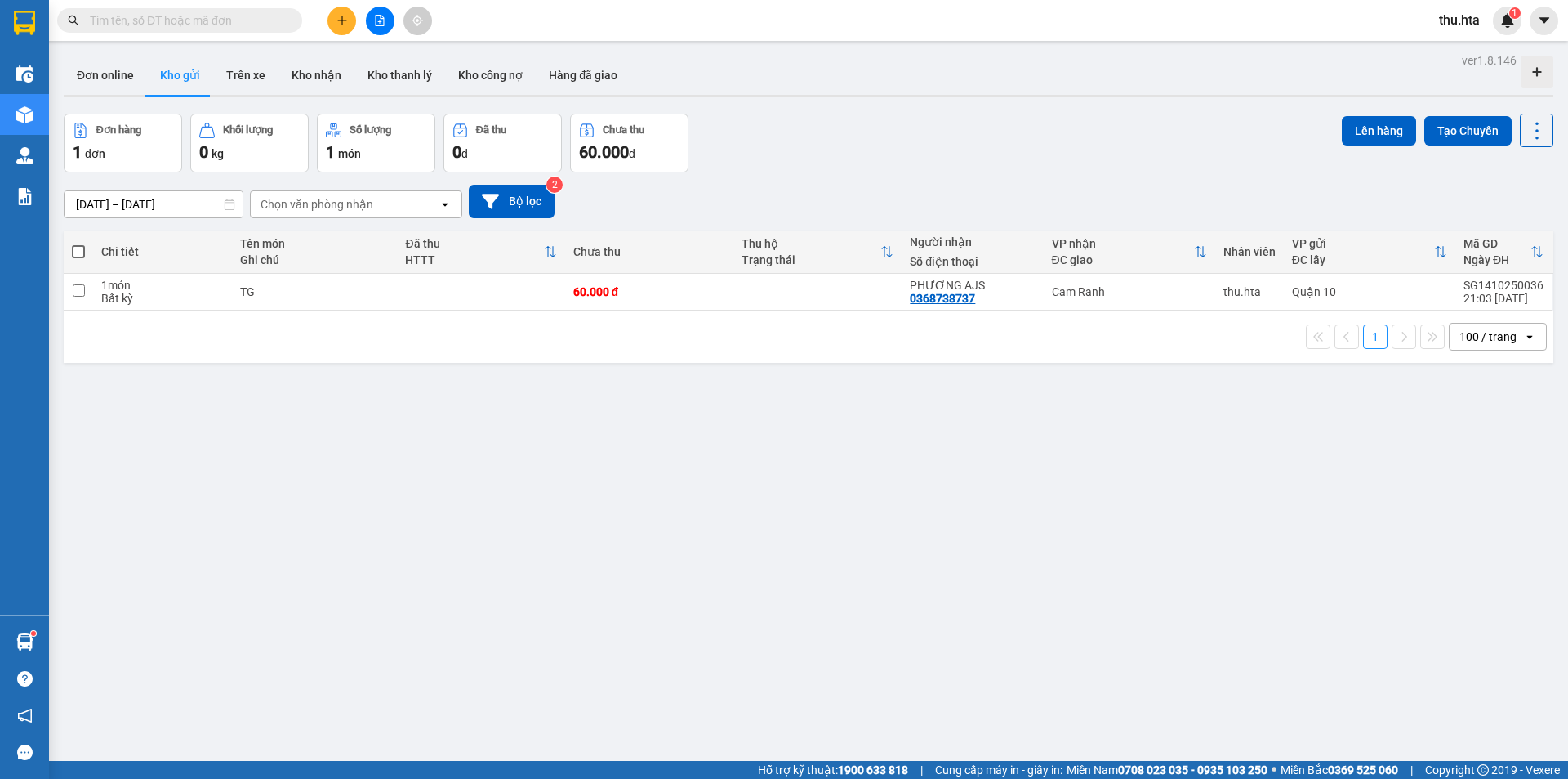
click at [71, 253] on th at bounding box center [78, 252] width 29 height 44
click at [74, 251] on span at bounding box center [78, 251] width 13 height 13
click at [78, 244] on input "checkbox" at bounding box center [78, 244] width 0 height 0
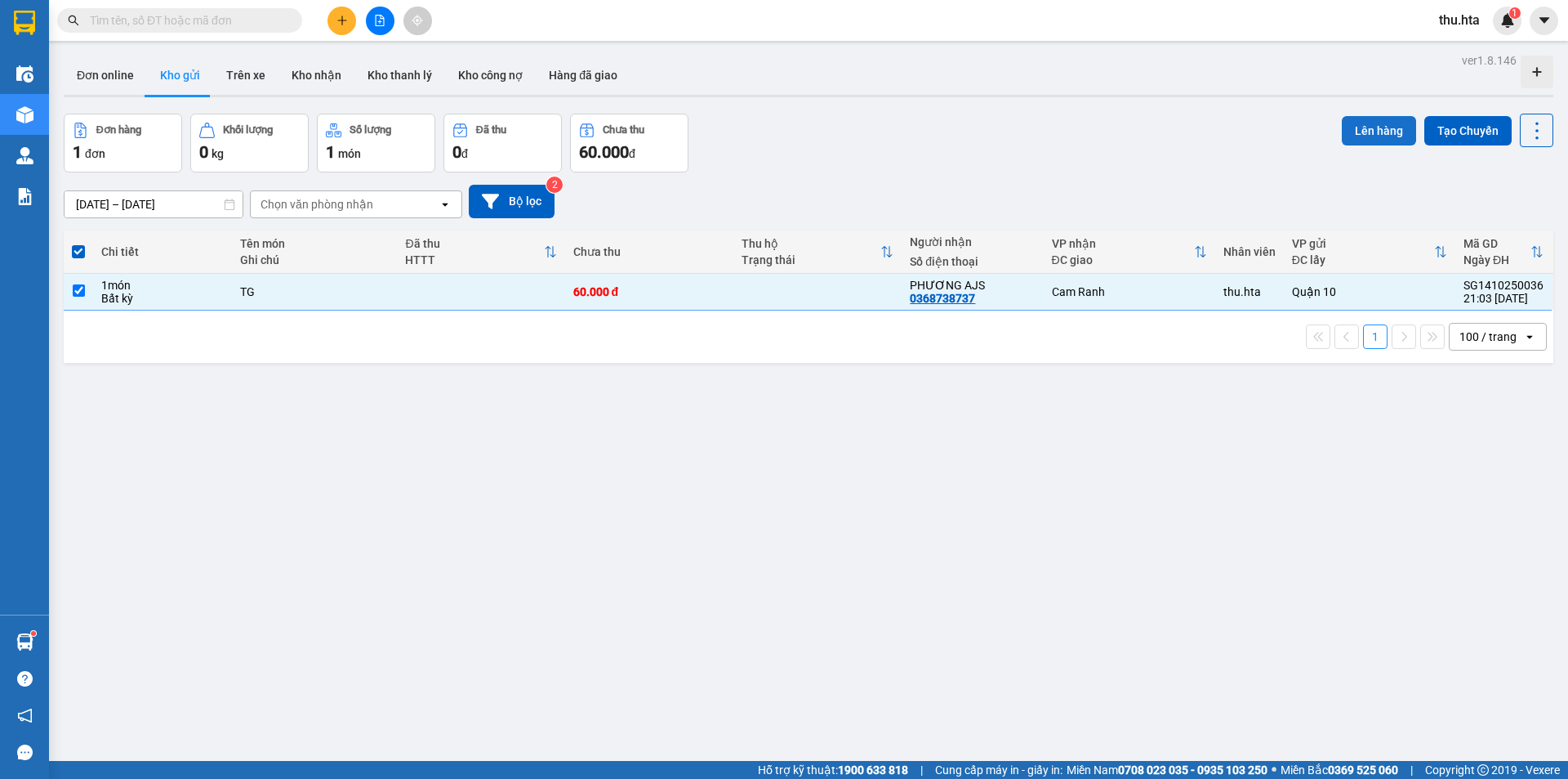
click at [1369, 126] on button "Lên hàng" at bounding box center [1379, 130] width 75 height 29
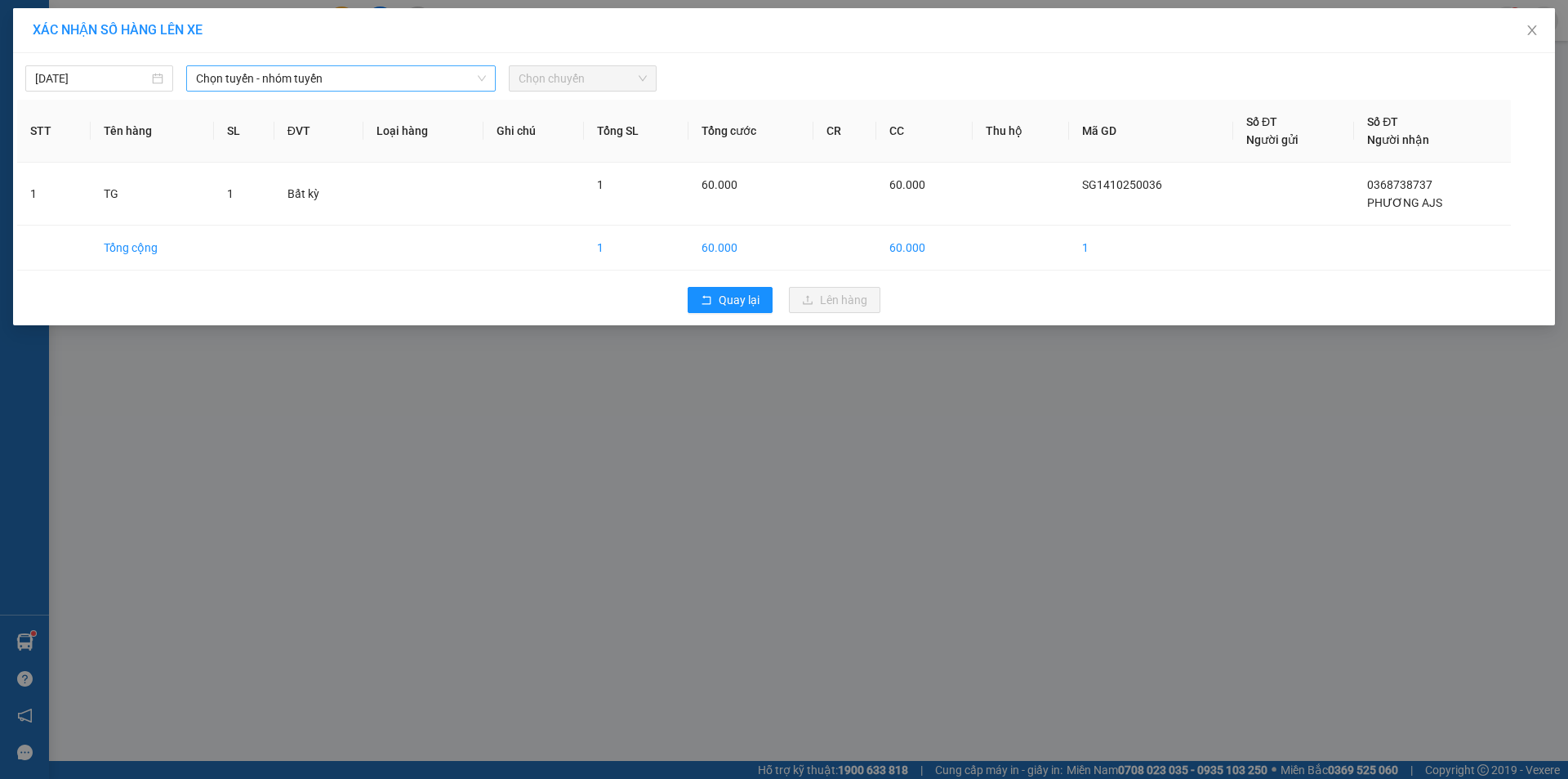
click at [355, 67] on span "Chọn tuyến - nhóm tuyến" at bounding box center [340, 78] width 290 height 25
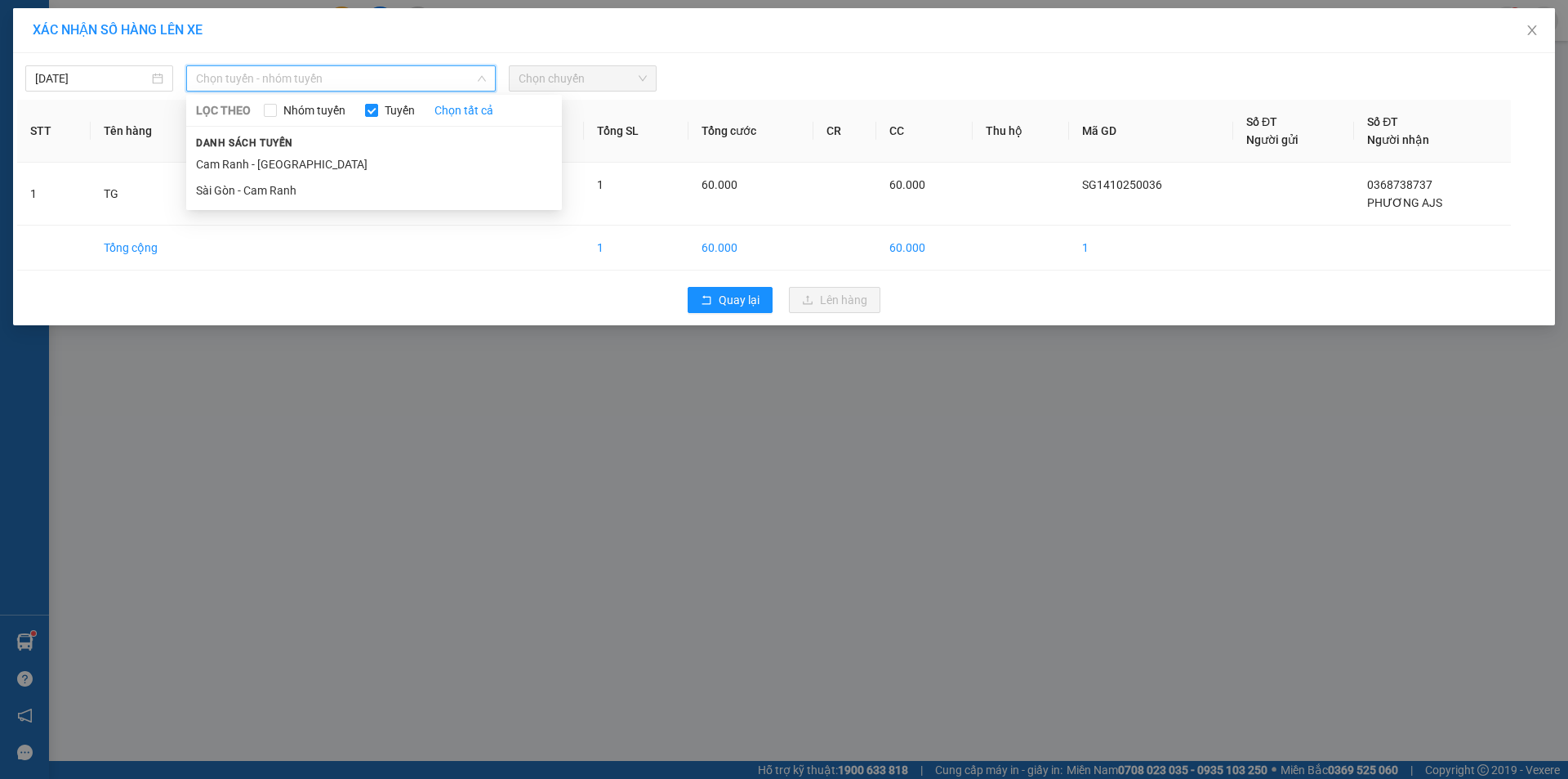
click at [358, 76] on span "Chọn tuyến - nhóm tuyến" at bounding box center [340, 78] width 290 height 25
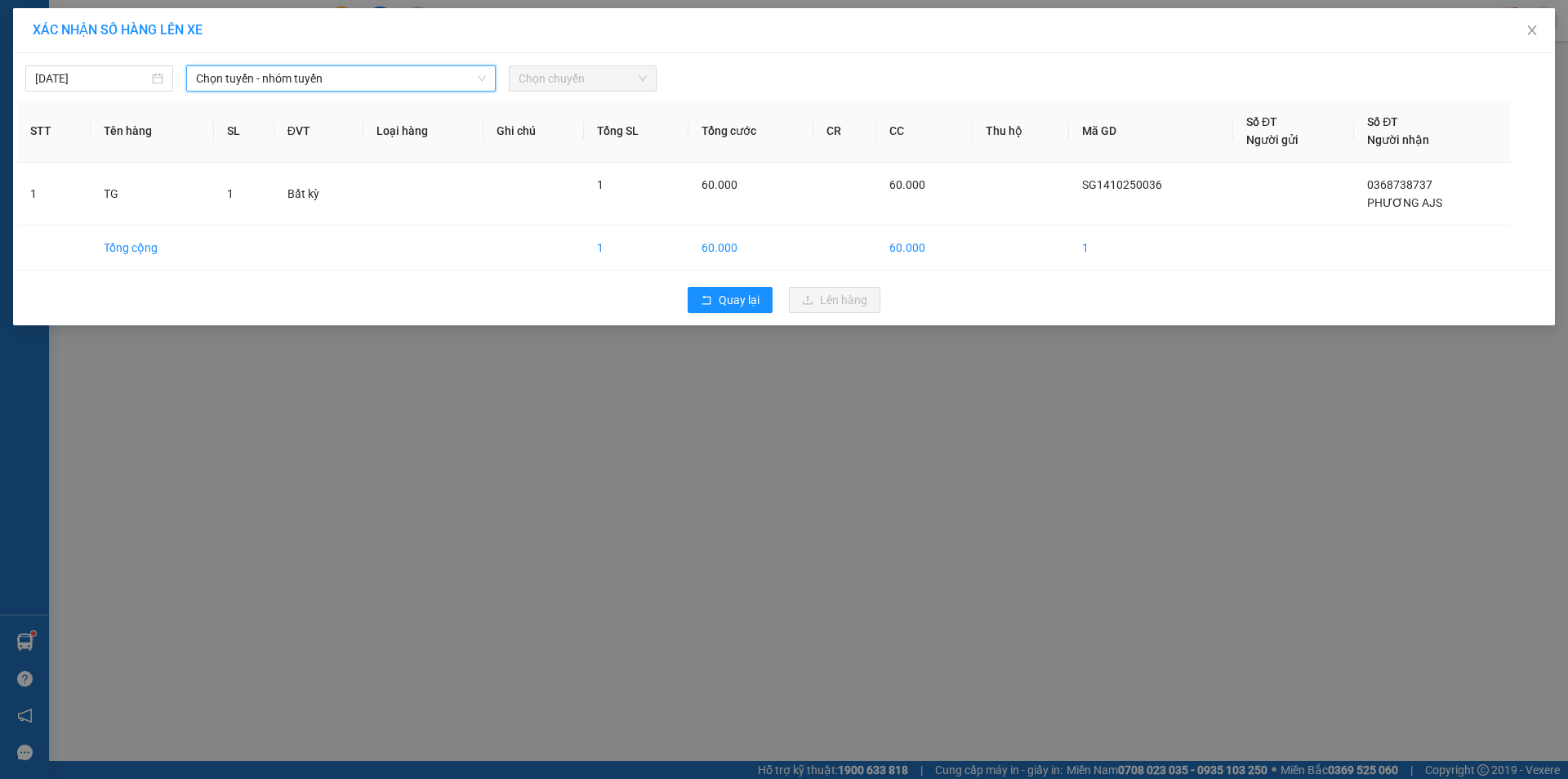
click at [353, 76] on span "Chọn tuyến - nhóm tuyến" at bounding box center [340, 78] width 290 height 25
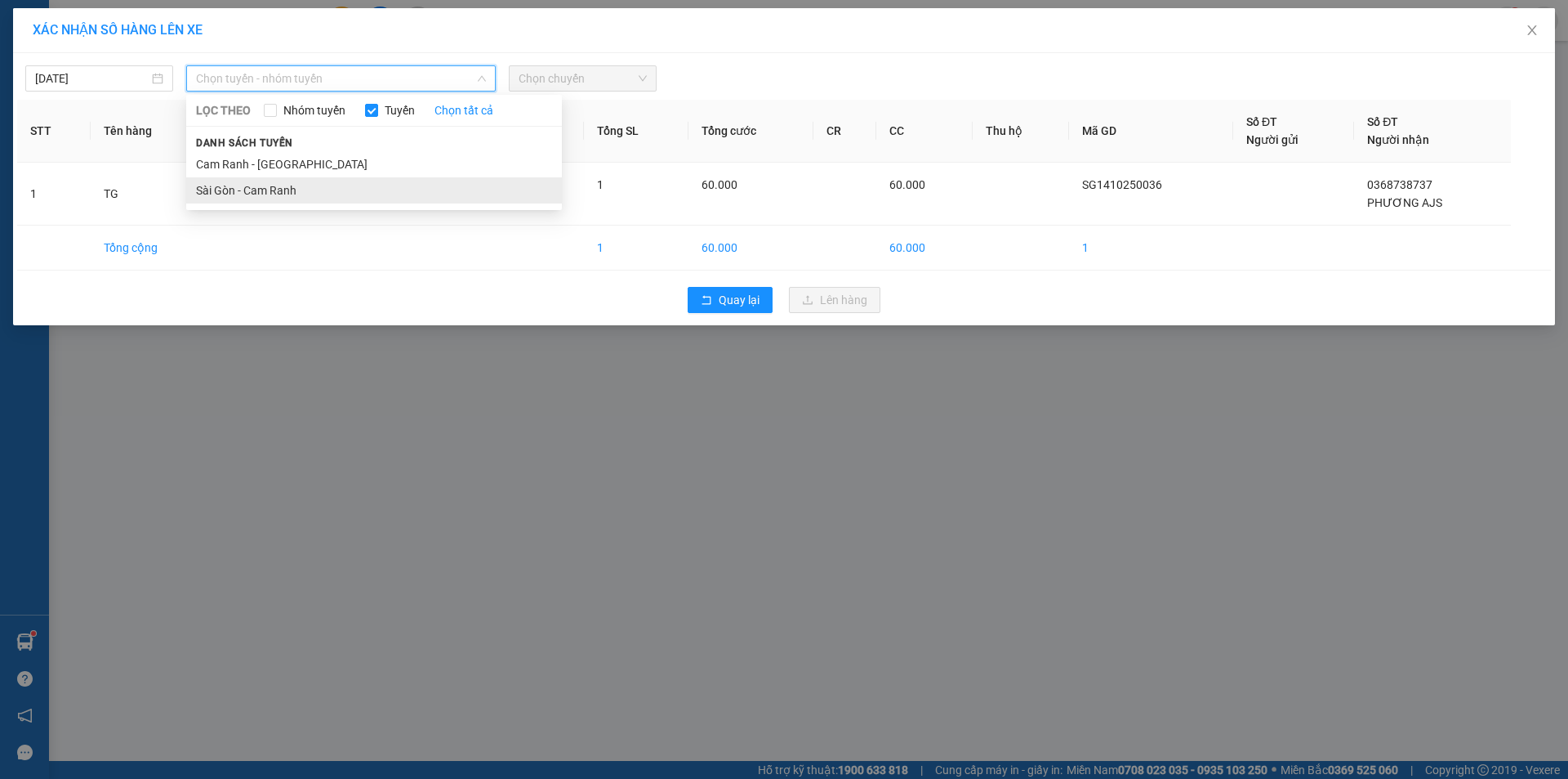
click at [334, 187] on li "Sài Gòn - Cam Ranh" at bounding box center [374, 190] width 376 height 26
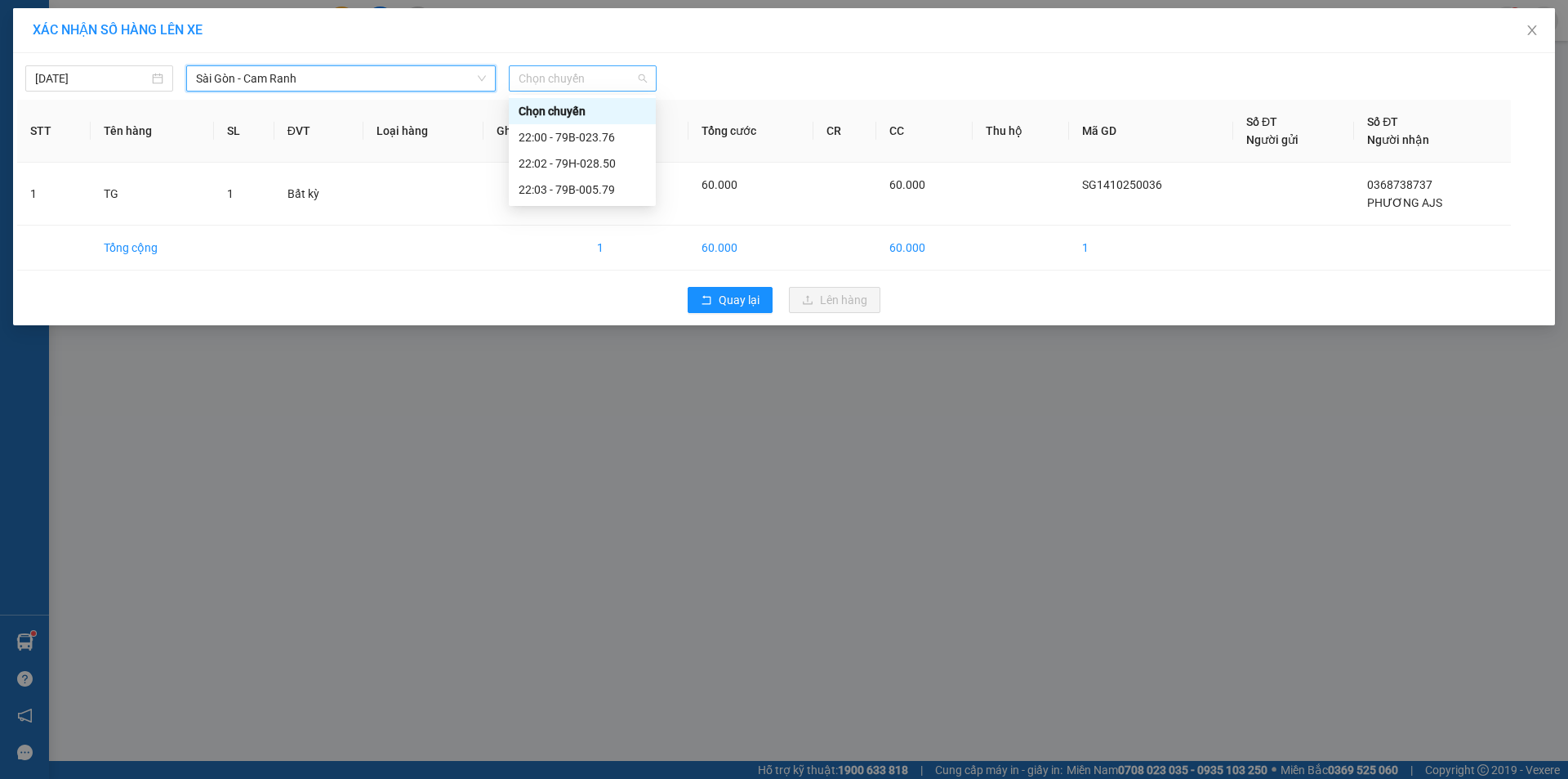
click at [588, 76] on span "Chọn chuyến" at bounding box center [582, 78] width 128 height 25
click at [586, 131] on div "22:00 - 79B-023.76" at bounding box center [582, 137] width 127 height 18
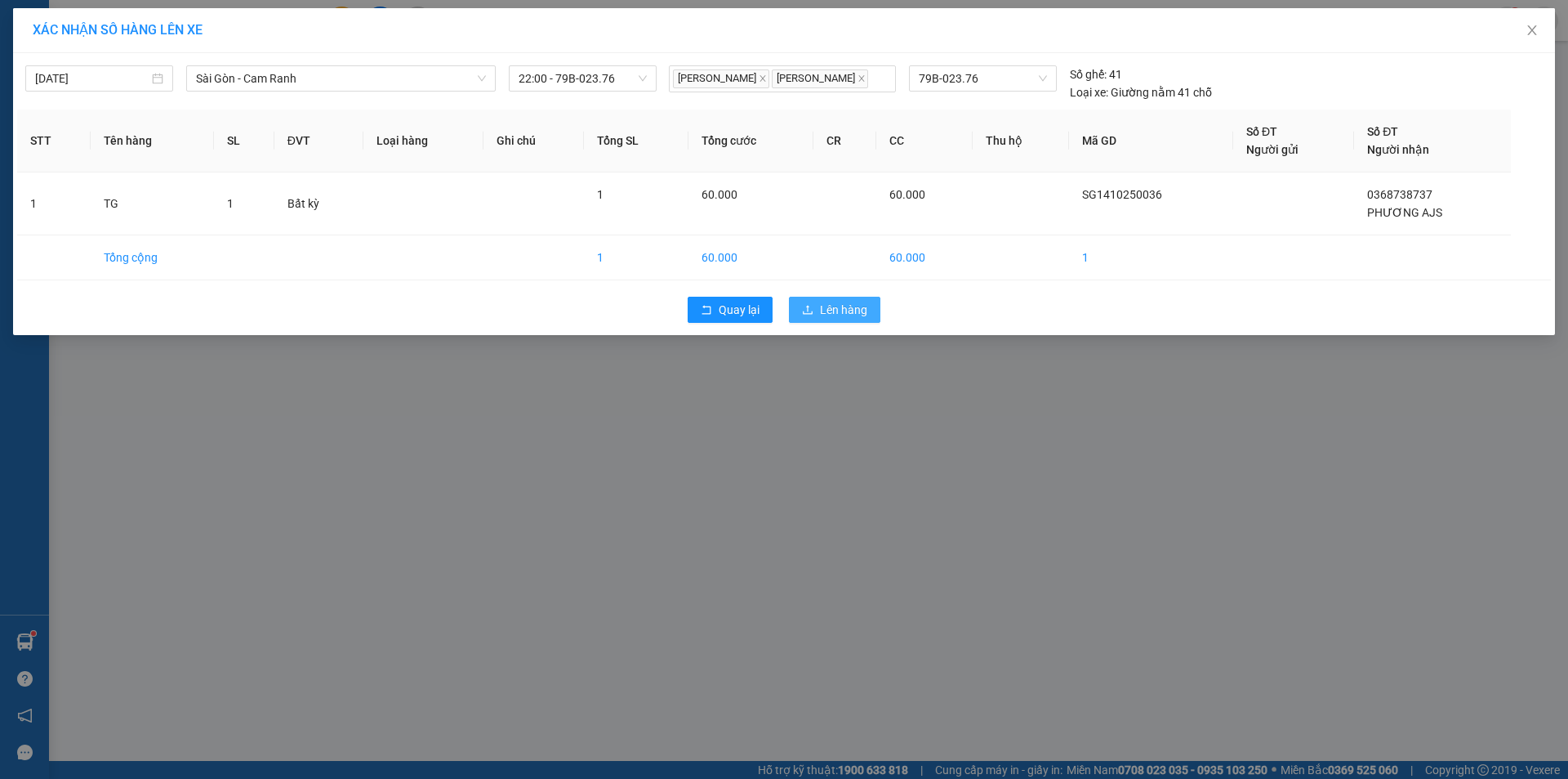
click at [849, 299] on button "Lên hàng" at bounding box center [834, 309] width 92 height 26
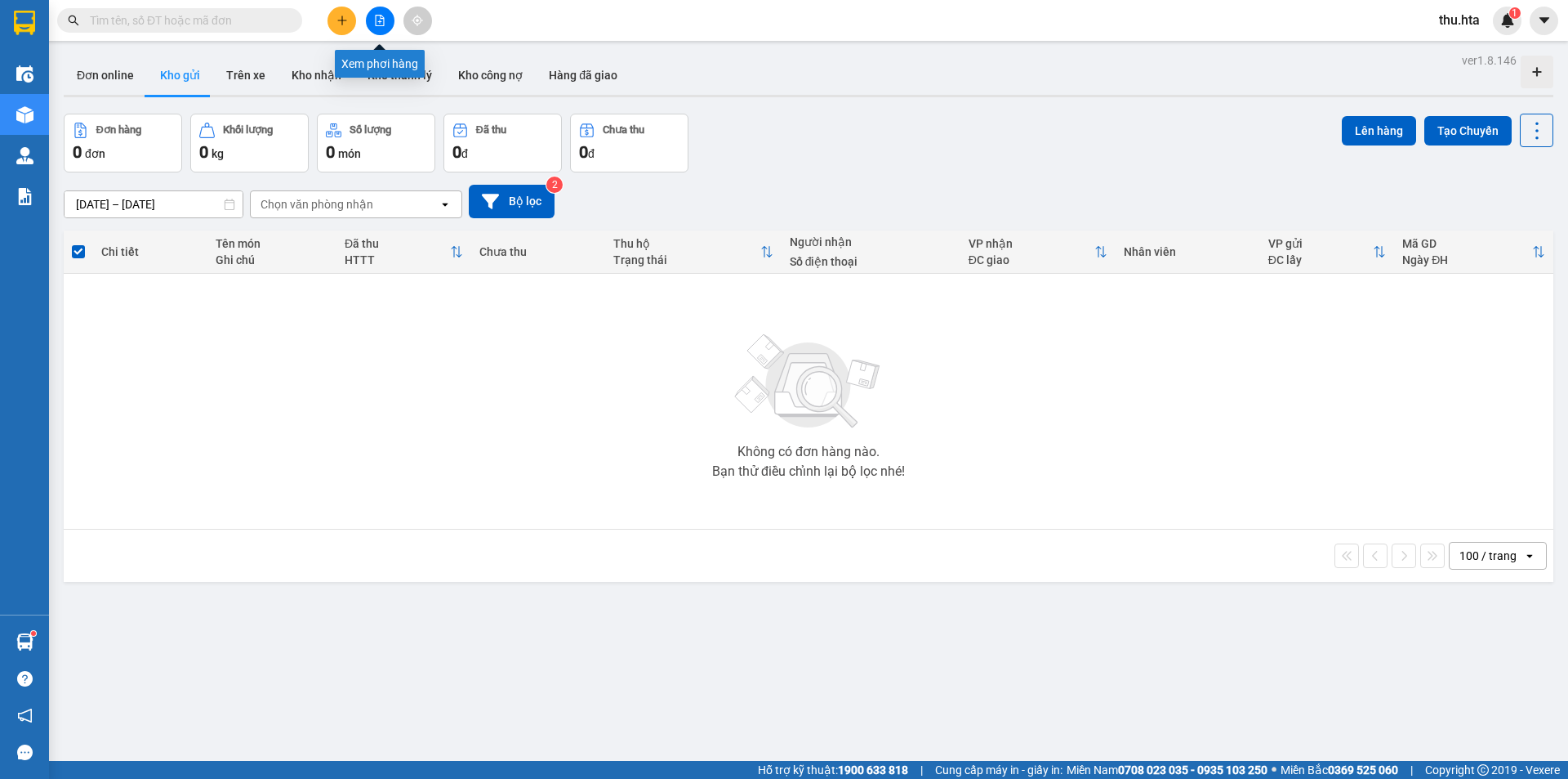
click at [386, 29] on button at bounding box center [379, 20] width 28 height 28
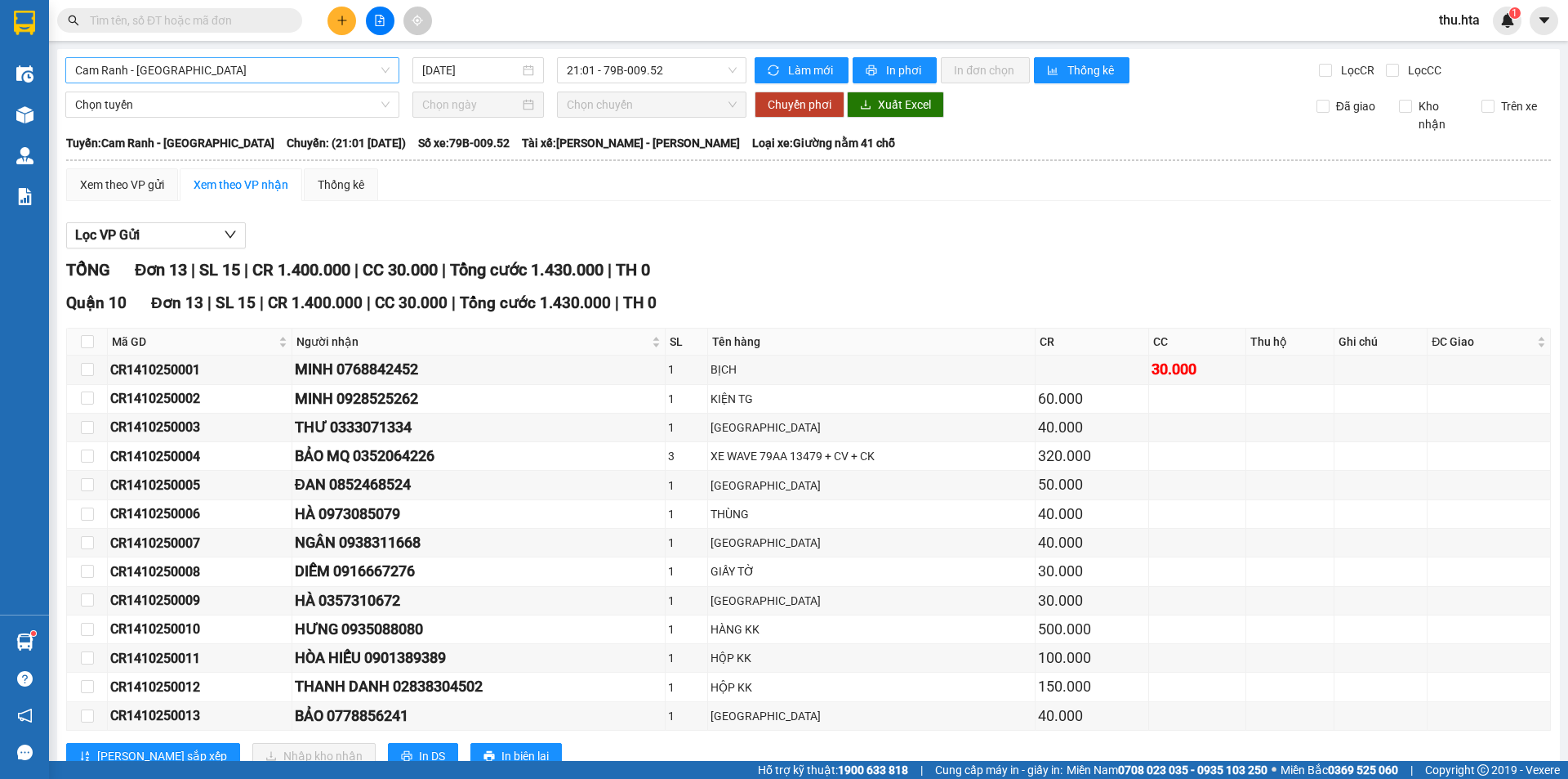
drag, startPoint x: 193, startPoint y: 69, endPoint x: 191, endPoint y: 81, distance: 12.2
click at [191, 81] on span "Cam Ranh - [GEOGRAPHIC_DATA]" at bounding box center [233, 70] width 315 height 25
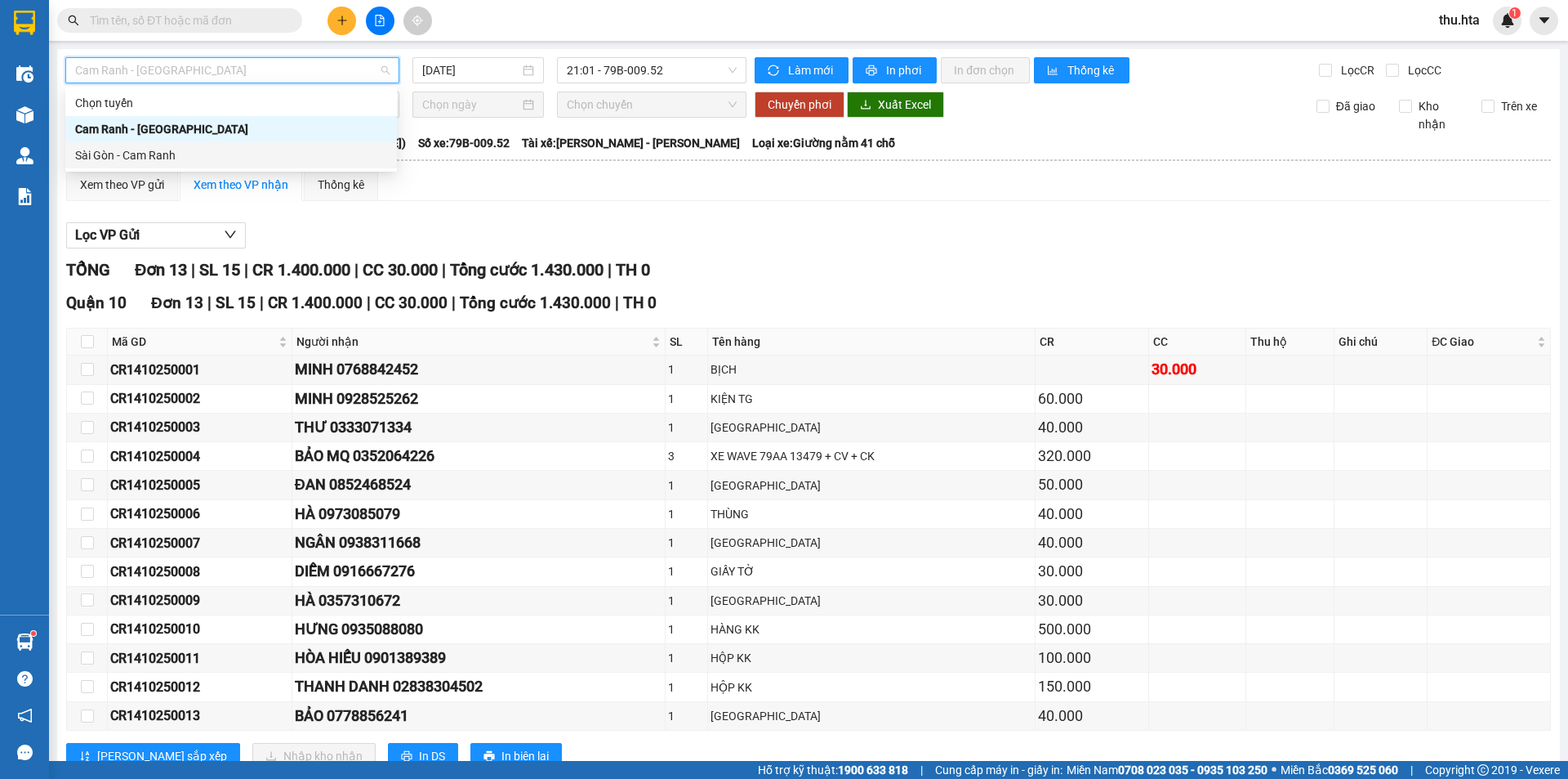
click at [171, 148] on div "Sài Gòn - Cam Ranh" at bounding box center [231, 156] width 312 height 18
type input "[DATE]"
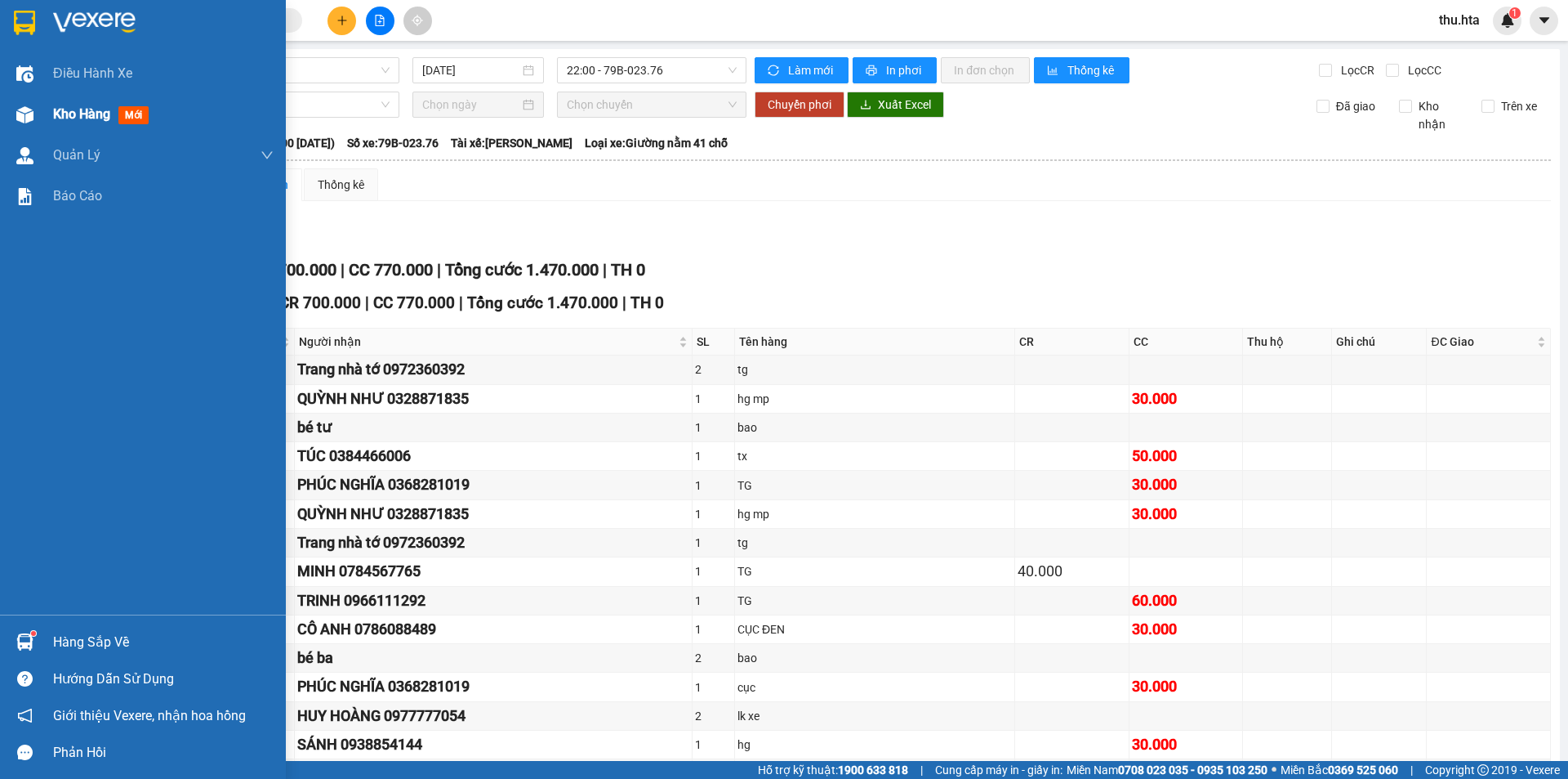
click at [84, 106] on span "Kho hàng" at bounding box center [81, 114] width 57 height 15
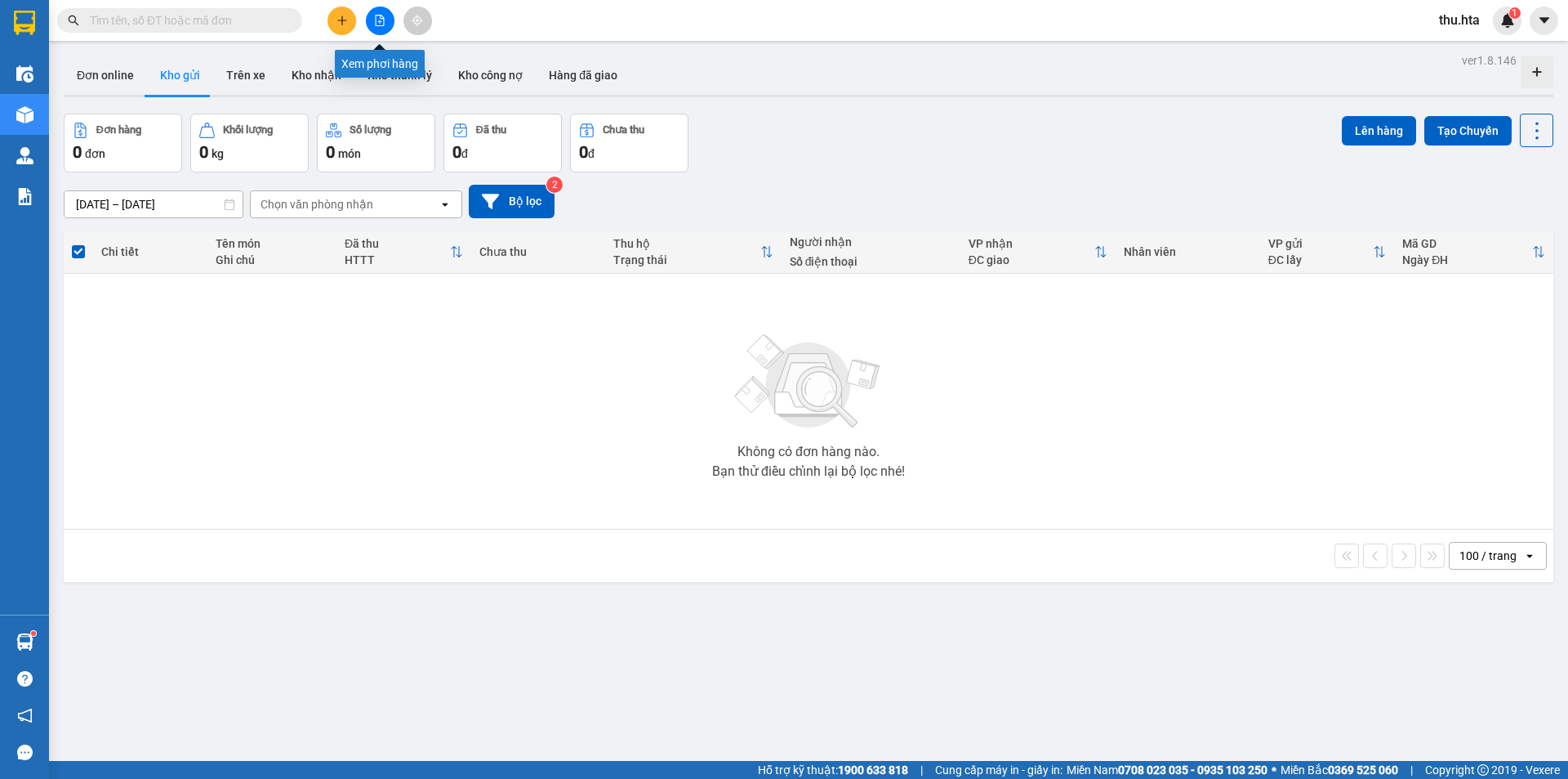
click at [377, 24] on icon "file-add" at bounding box center [379, 20] width 12 height 12
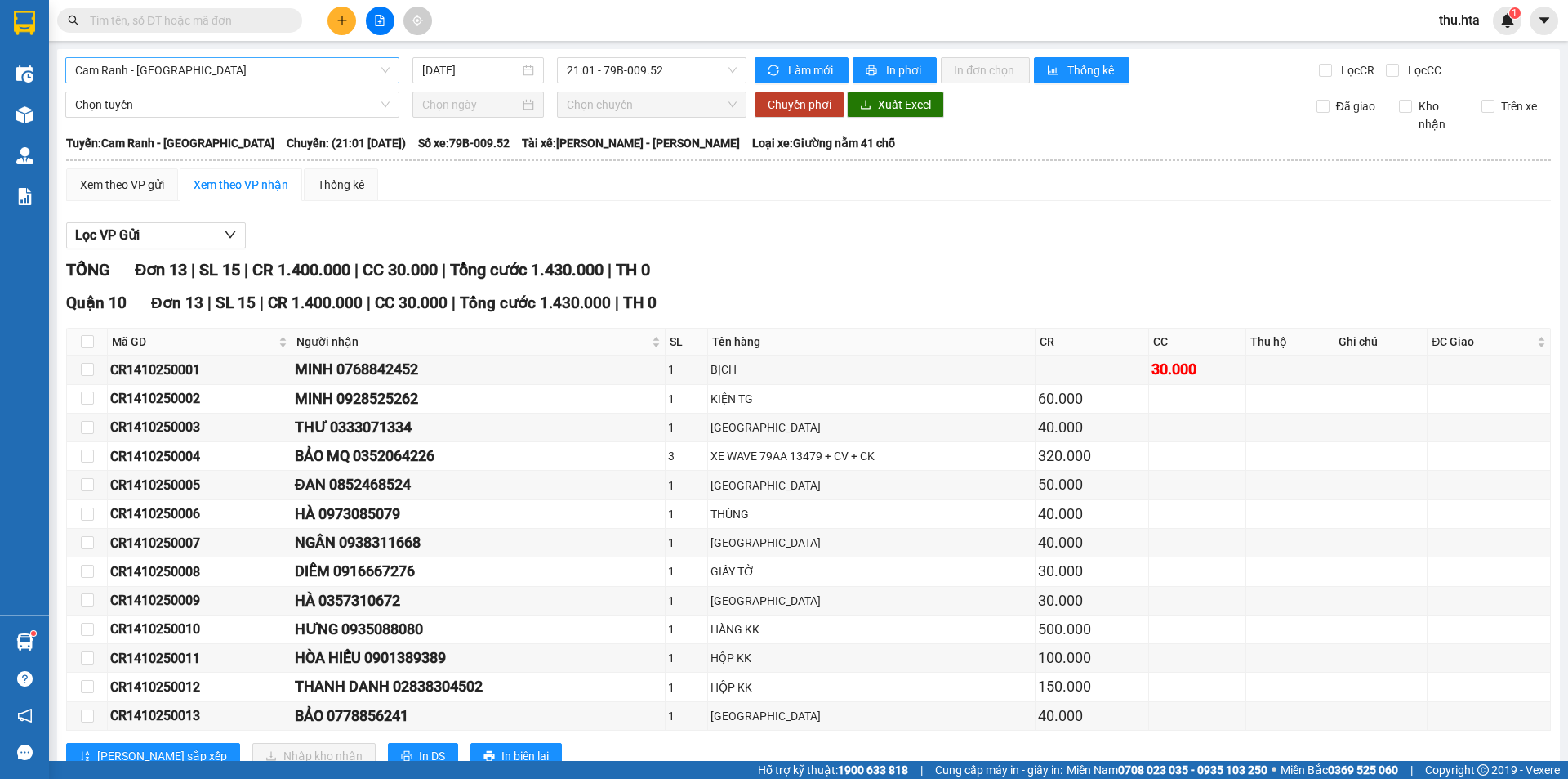
click at [212, 59] on span "Cam Ranh - [GEOGRAPHIC_DATA]" at bounding box center [233, 70] width 315 height 25
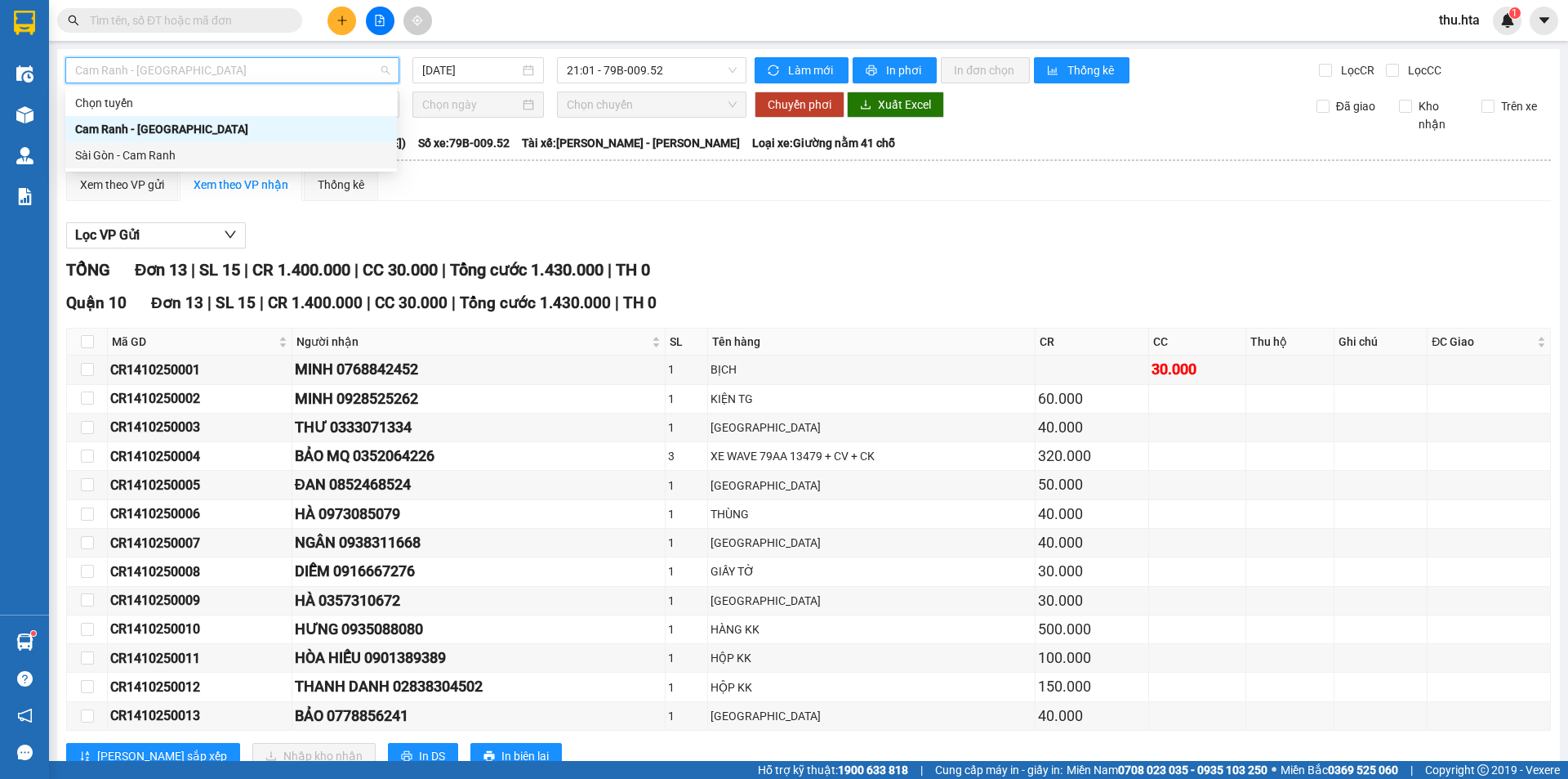
click at [228, 159] on div "Sài Gòn - Cam Ranh" at bounding box center [231, 156] width 312 height 18
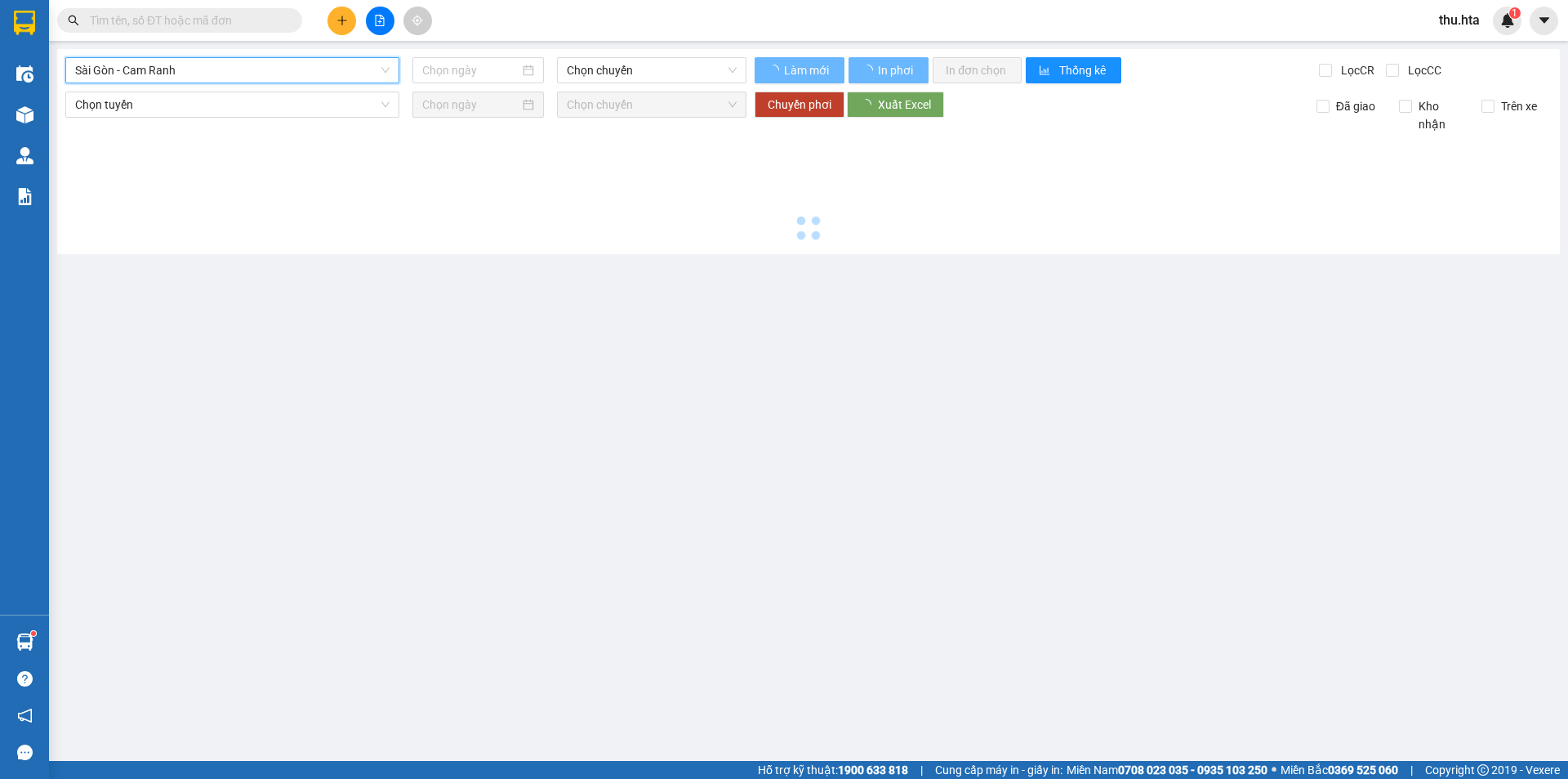
type input "[DATE]"
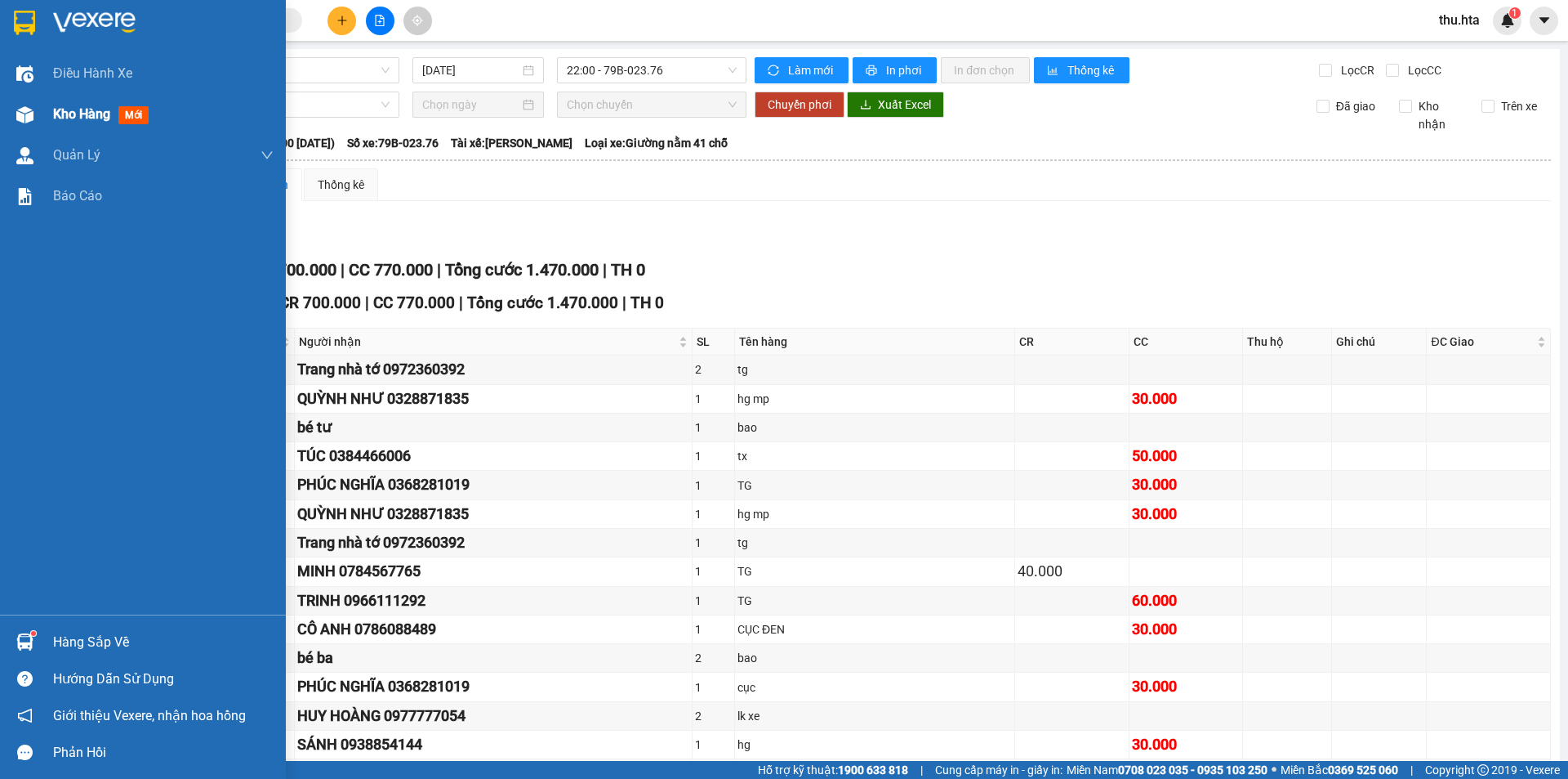
click at [59, 121] on span "Kho hàng" at bounding box center [81, 114] width 57 height 15
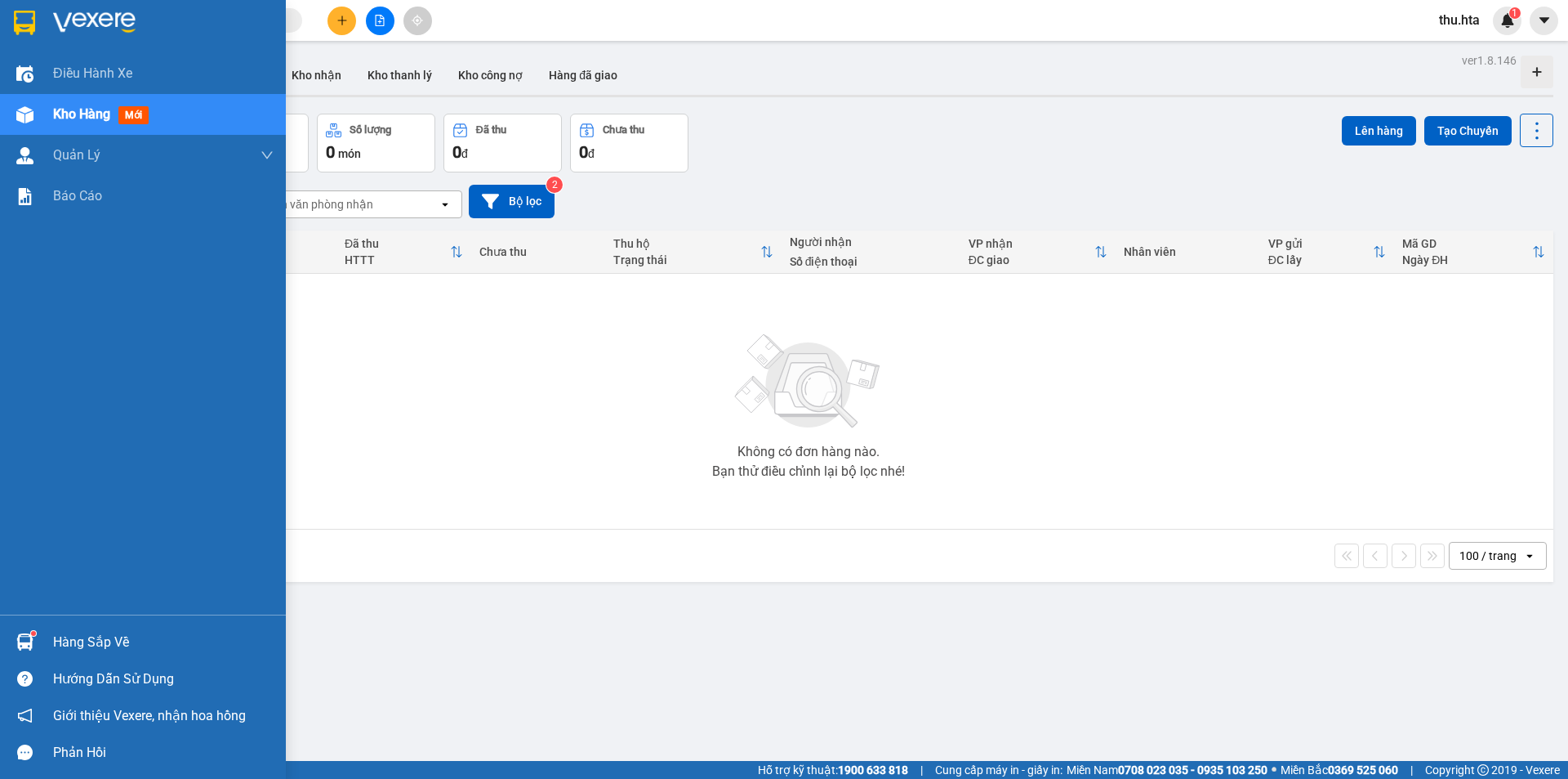
click at [65, 115] on span "Kho hàng" at bounding box center [81, 114] width 57 height 15
click at [32, 115] on img at bounding box center [25, 115] width 17 height 17
